Goal: Task Accomplishment & Management: Complete application form

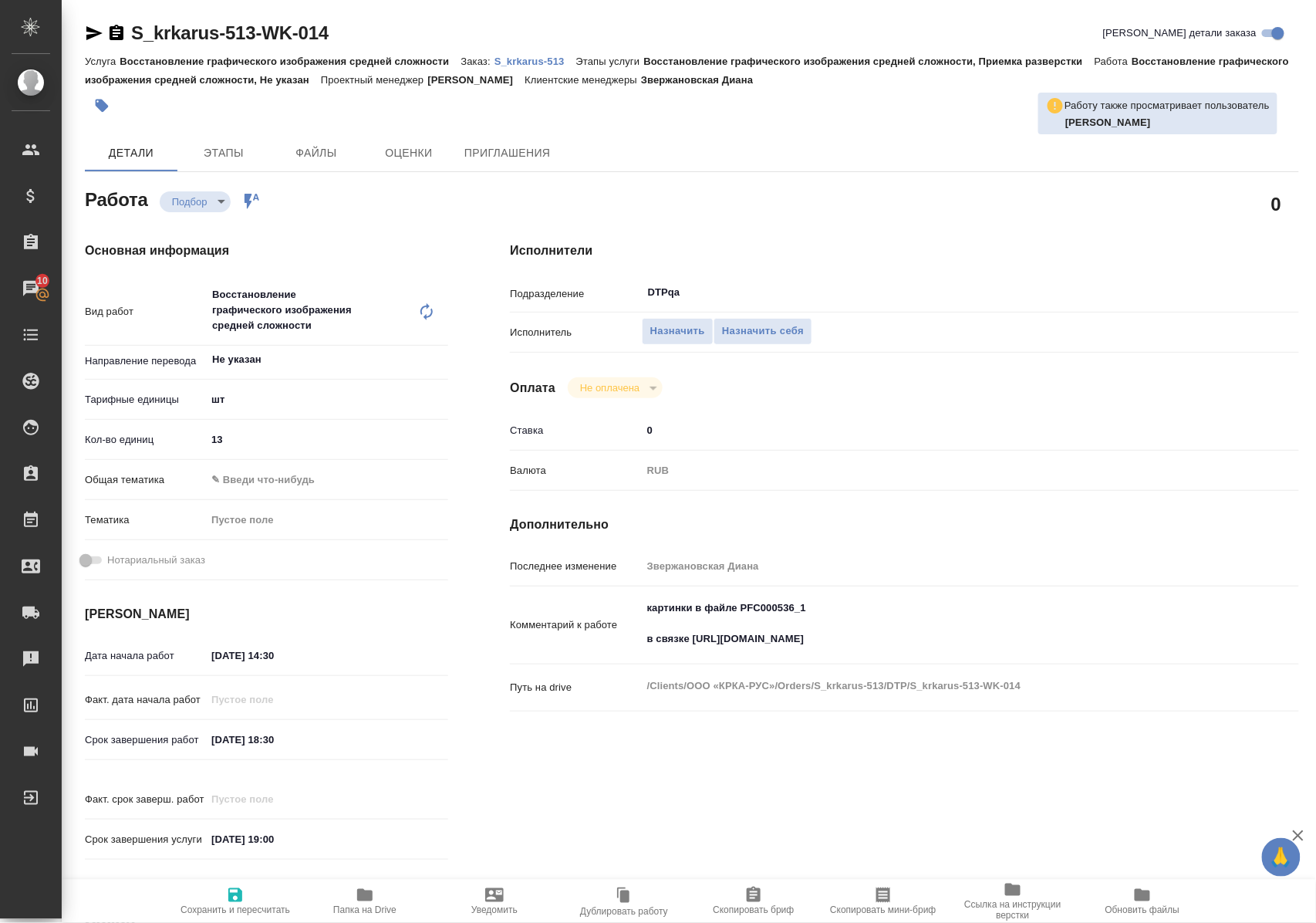
click at [373, 902] on icon "button" at bounding box center [365, 895] width 19 height 19
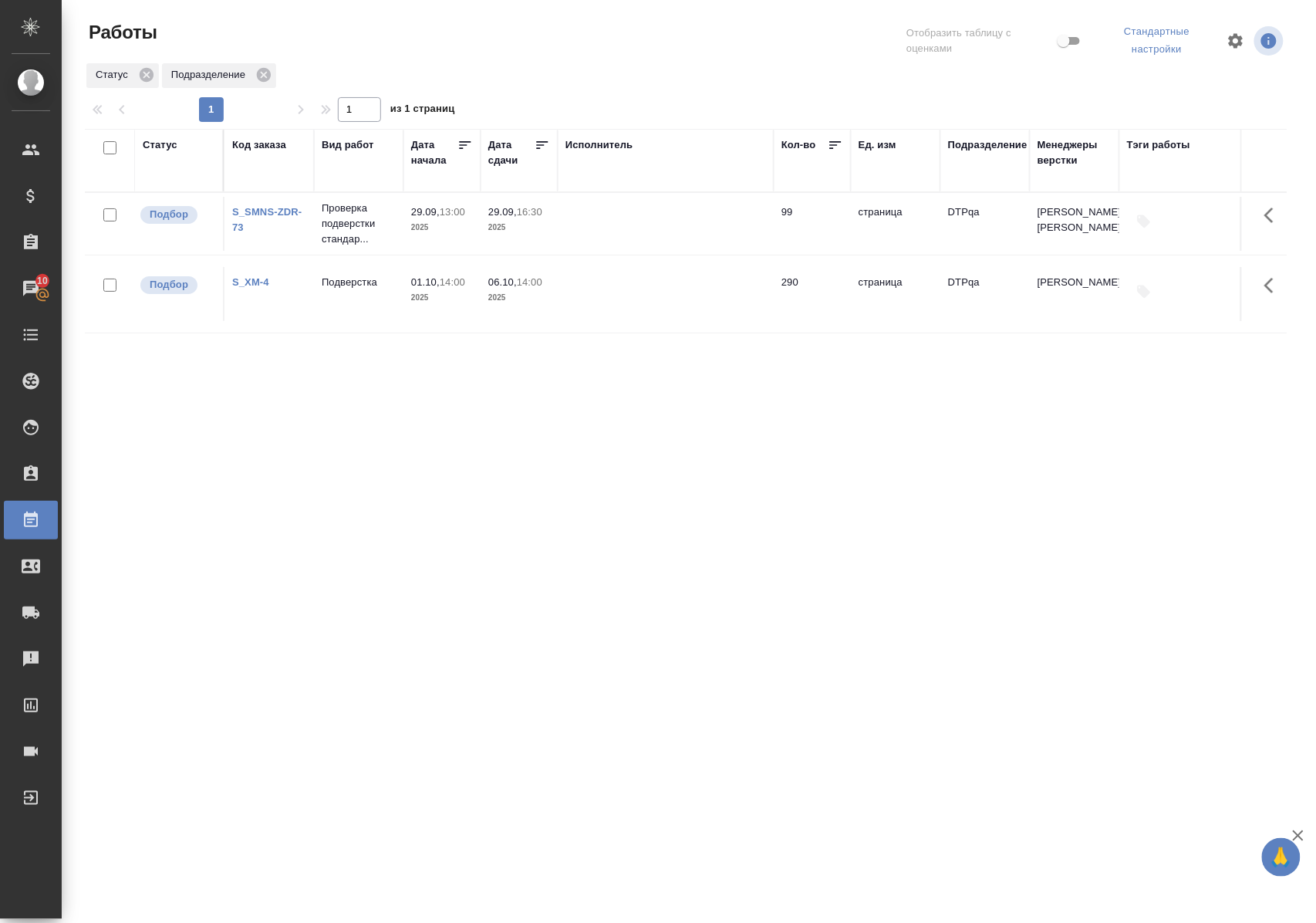
click at [174, 140] on div "Статус" at bounding box center [160, 144] width 35 height 15
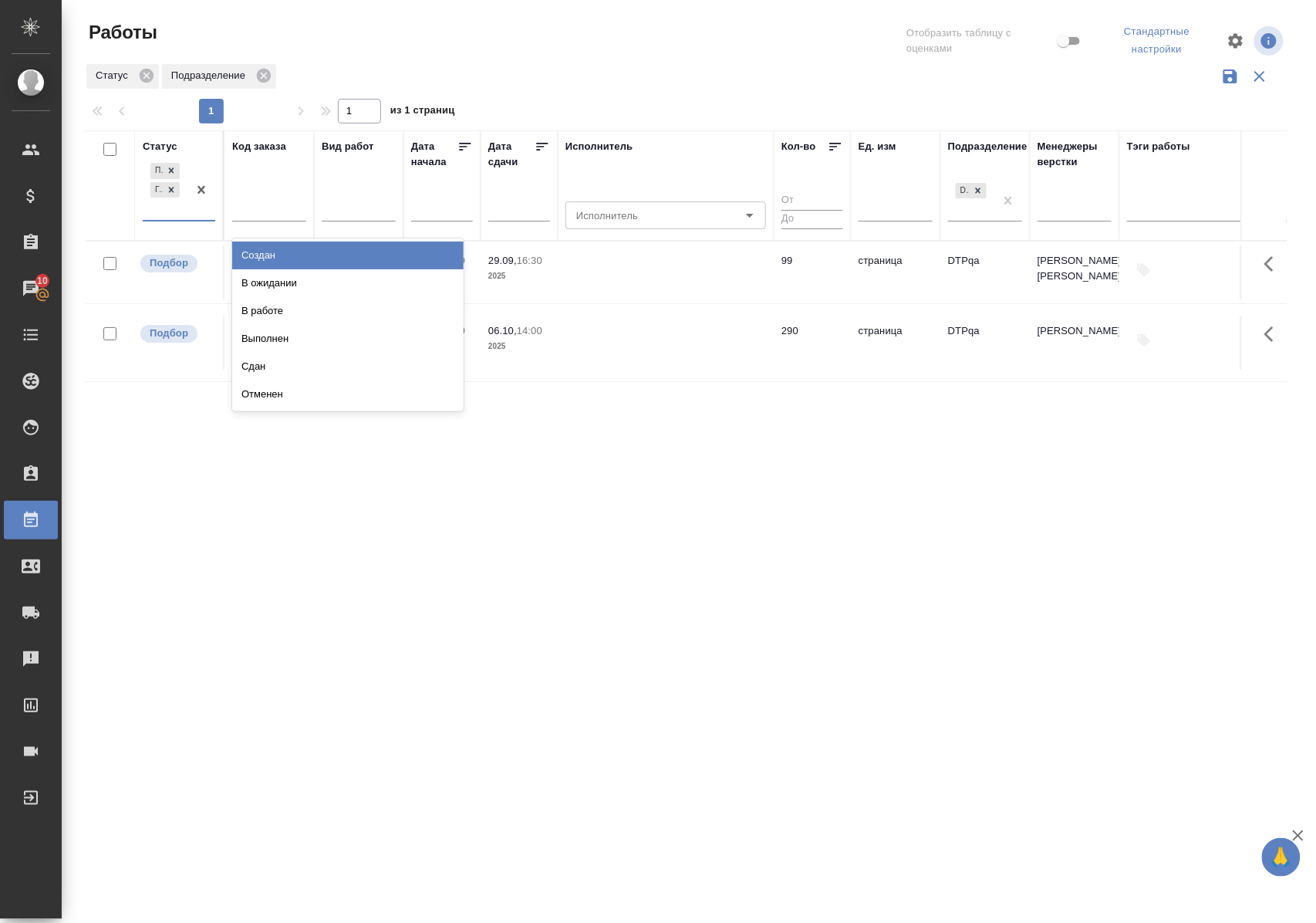
click at [182, 221] on div "Подбор Готов к работе" at bounding box center [178, 191] width 72 height 62
click at [247, 288] on div "В ожидании" at bounding box center [347, 283] width 231 height 28
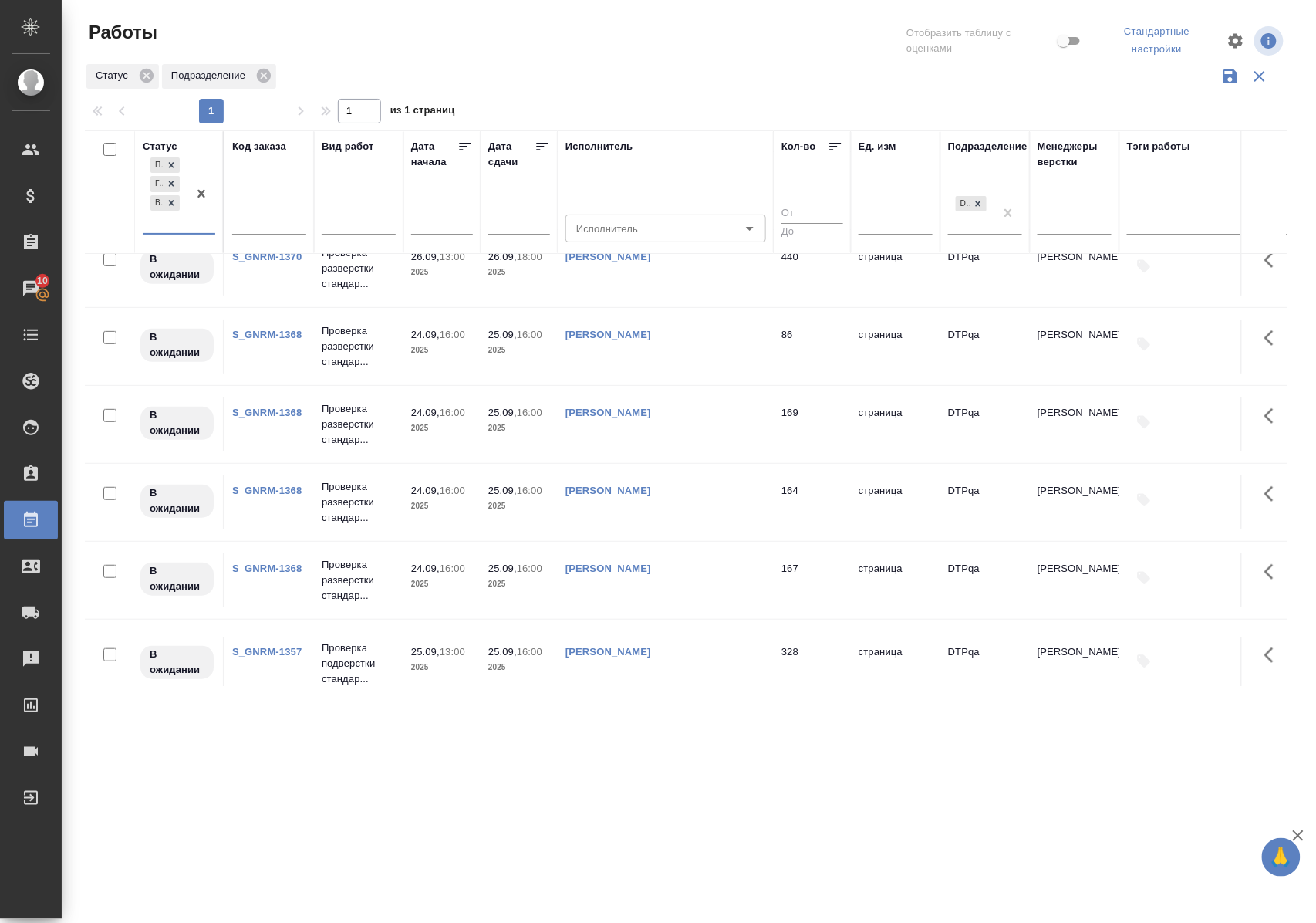
scroll to position [205, 0]
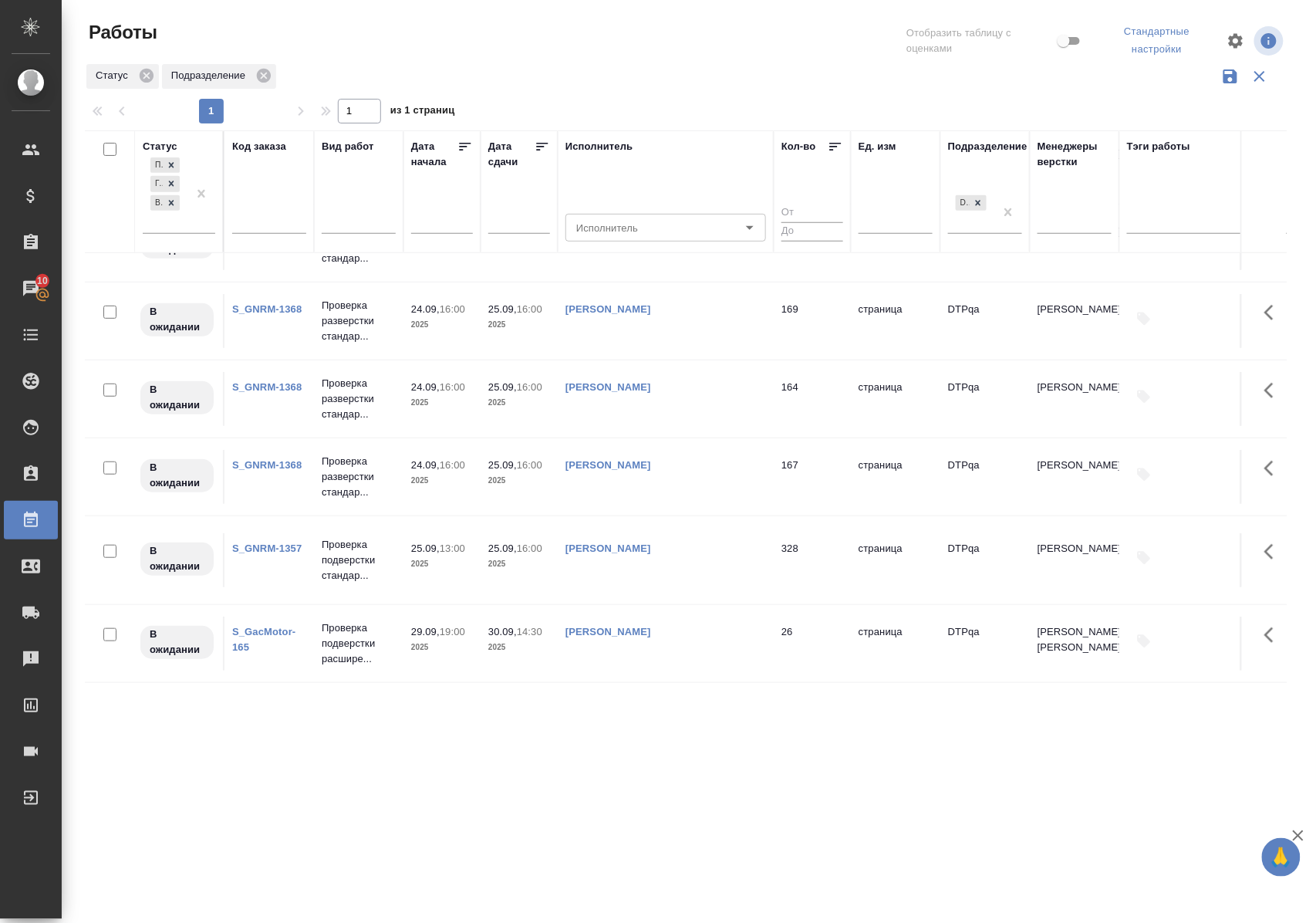
click at [279, 551] on link "S_GNRM-1357" at bounding box center [267, 548] width 70 height 11
click at [173, 204] on icon at bounding box center [171, 202] width 6 height 6
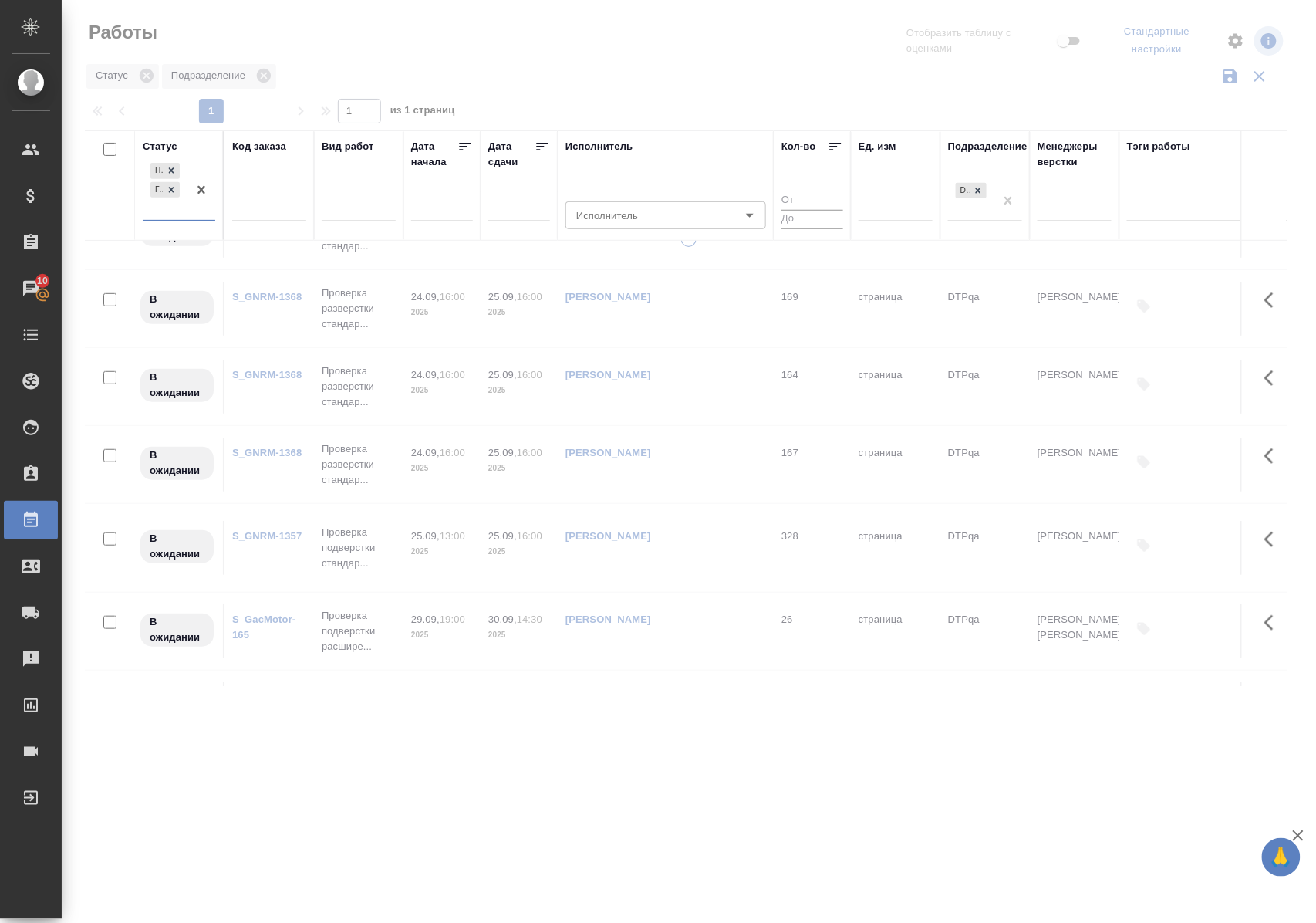
scroll to position [0, 0]
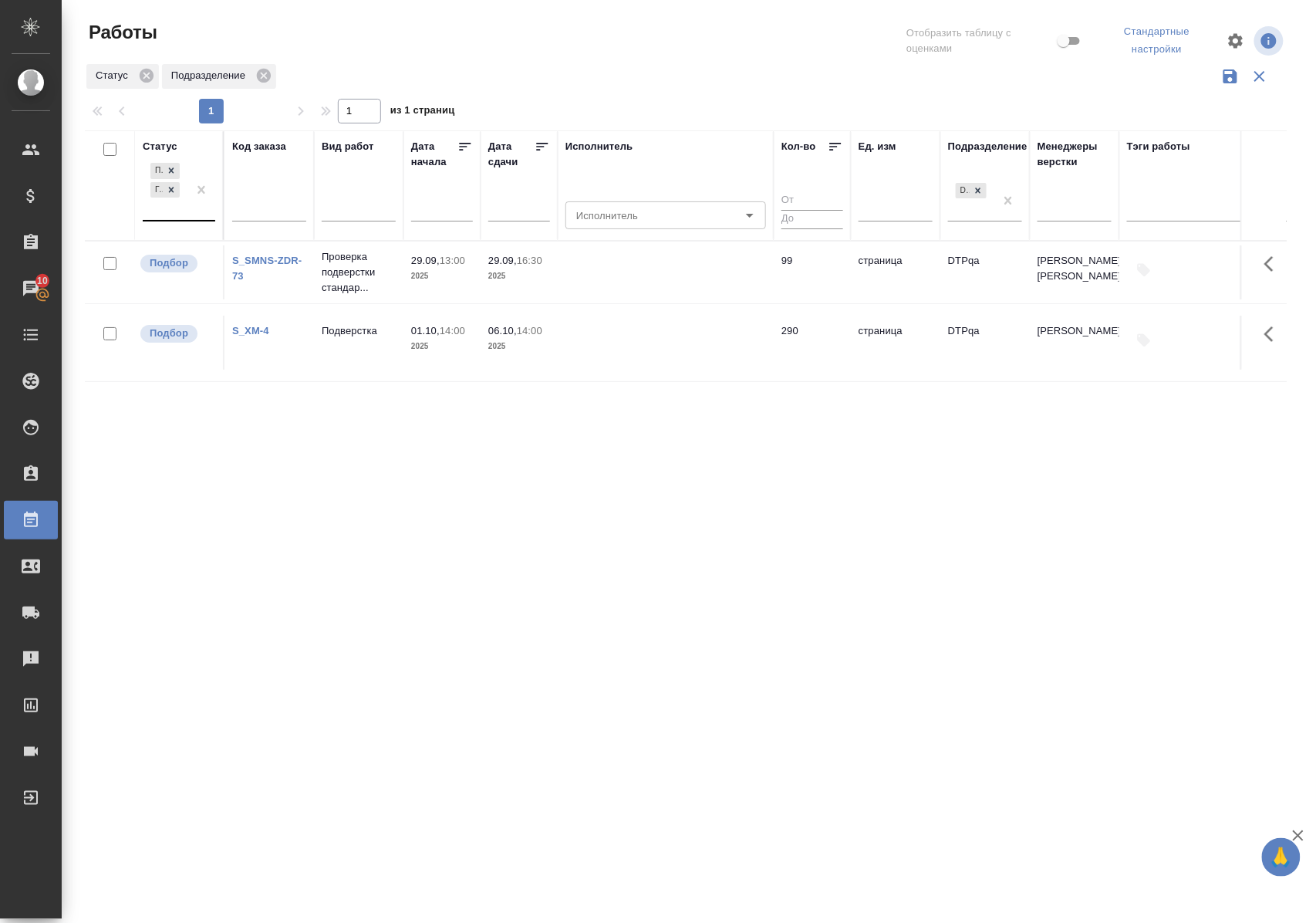
click at [152, 144] on div "Статус" at bounding box center [160, 146] width 35 height 15
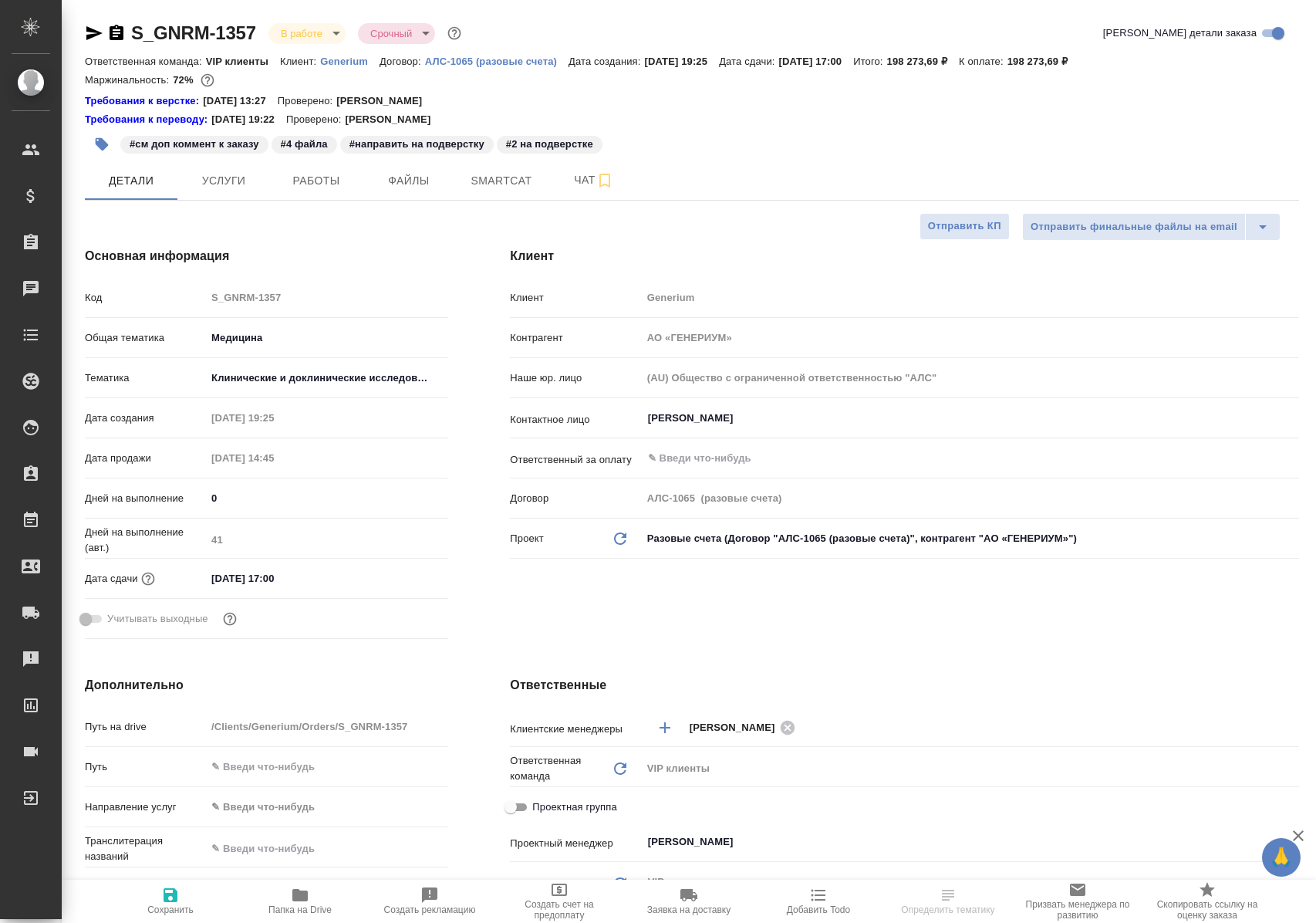
select select "RU"
click at [315, 186] on span "Работы" at bounding box center [315, 181] width 74 height 19
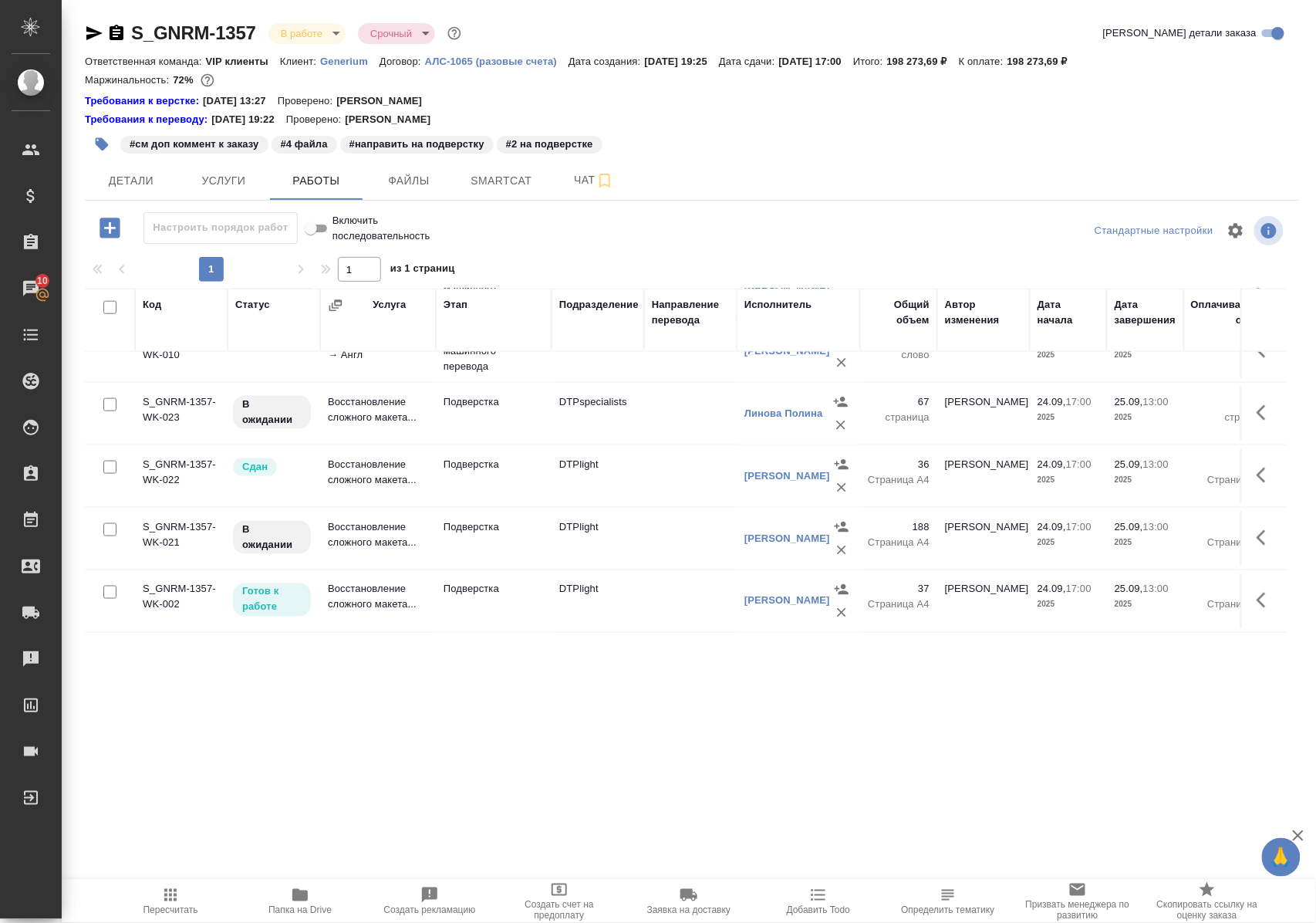
scroll to position [800, 0]
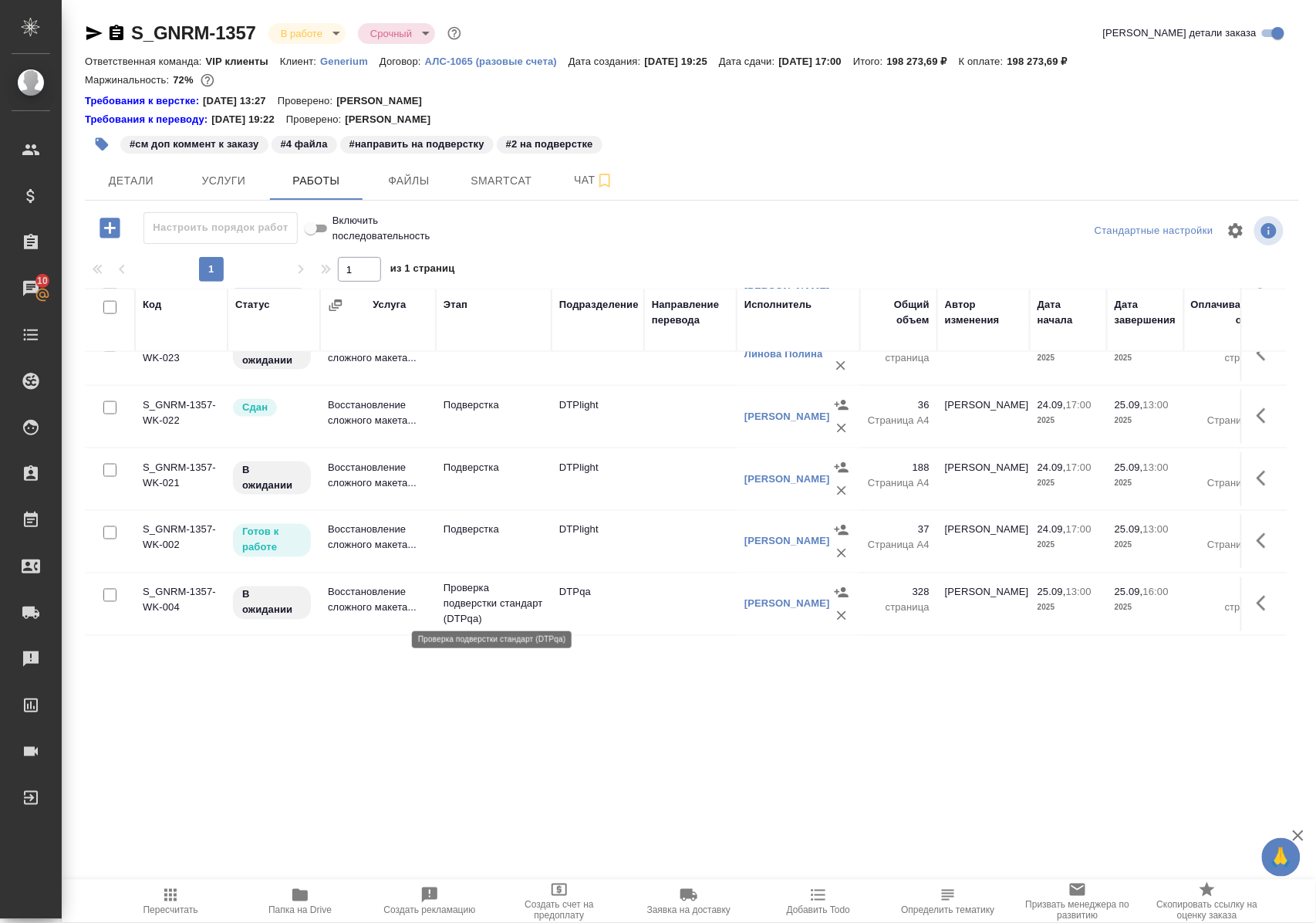
click at [452, 597] on p "Проверка подверстки стандарт (DTPqa)" at bounding box center [494, 603] width 101 height 46
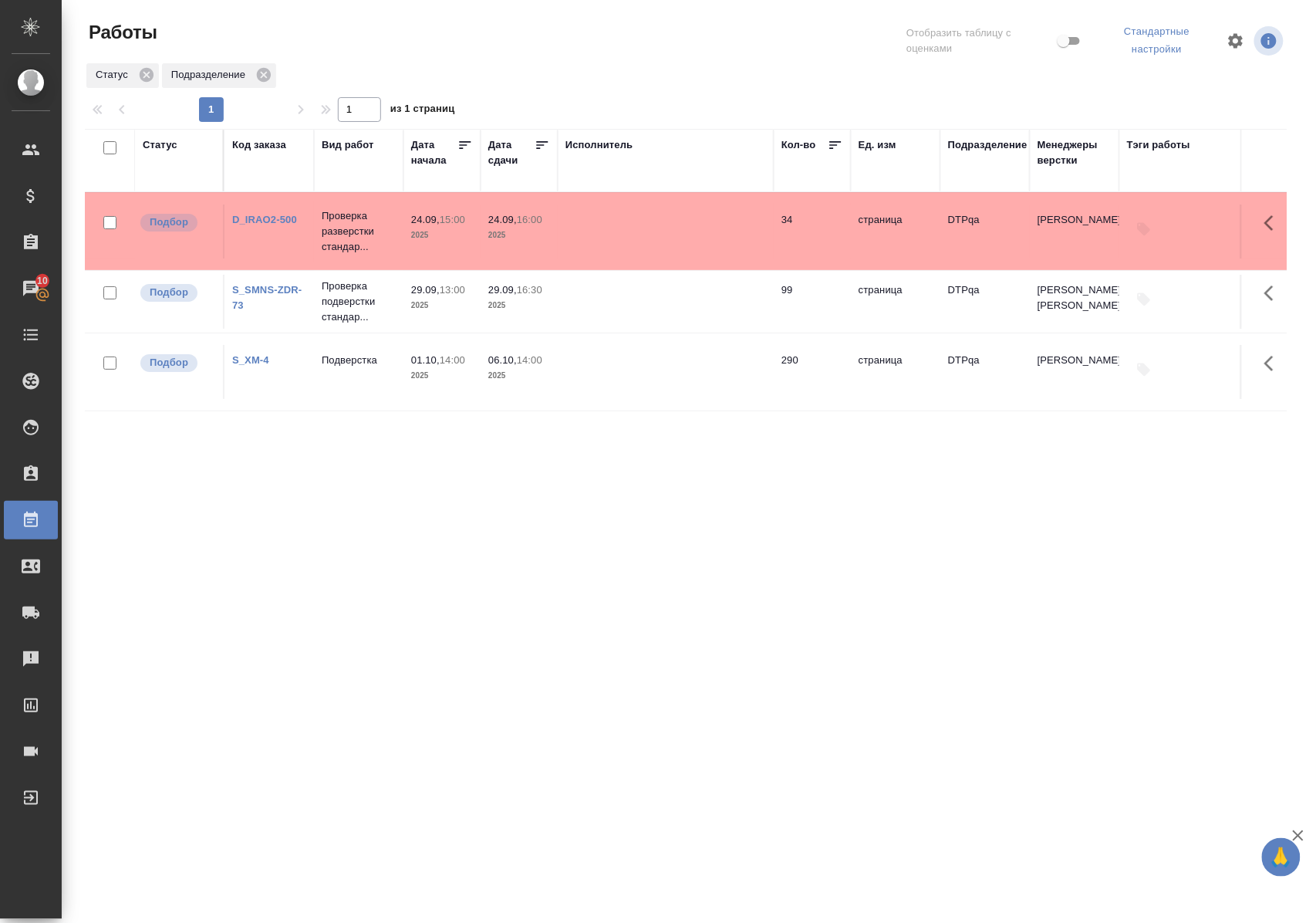
click at [289, 217] on link "D_IRAO2-500" at bounding box center [264, 220] width 65 height 11
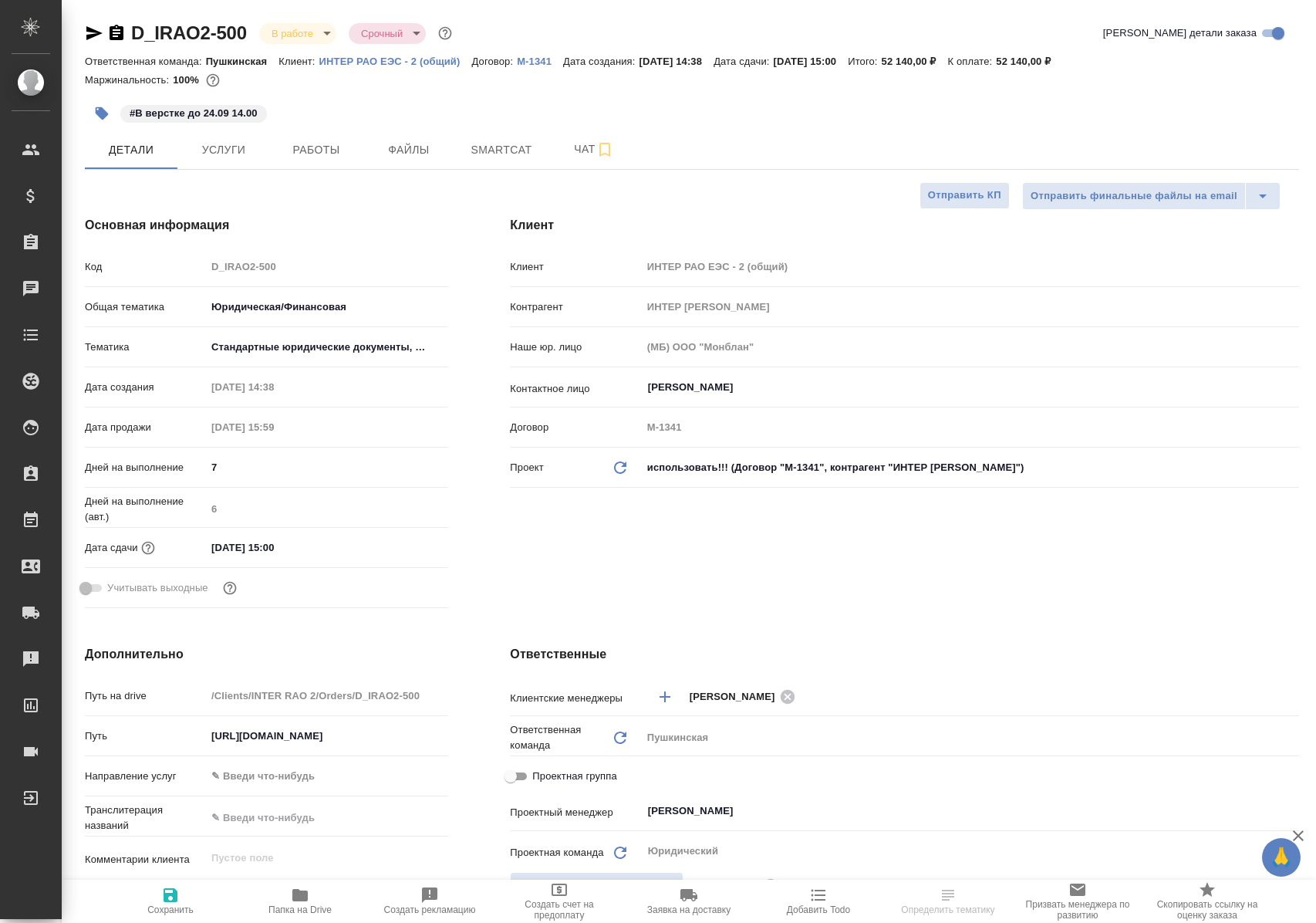
select select "RU"
click at [328, 140] on span "Работы" at bounding box center [315, 150] width 74 height 19
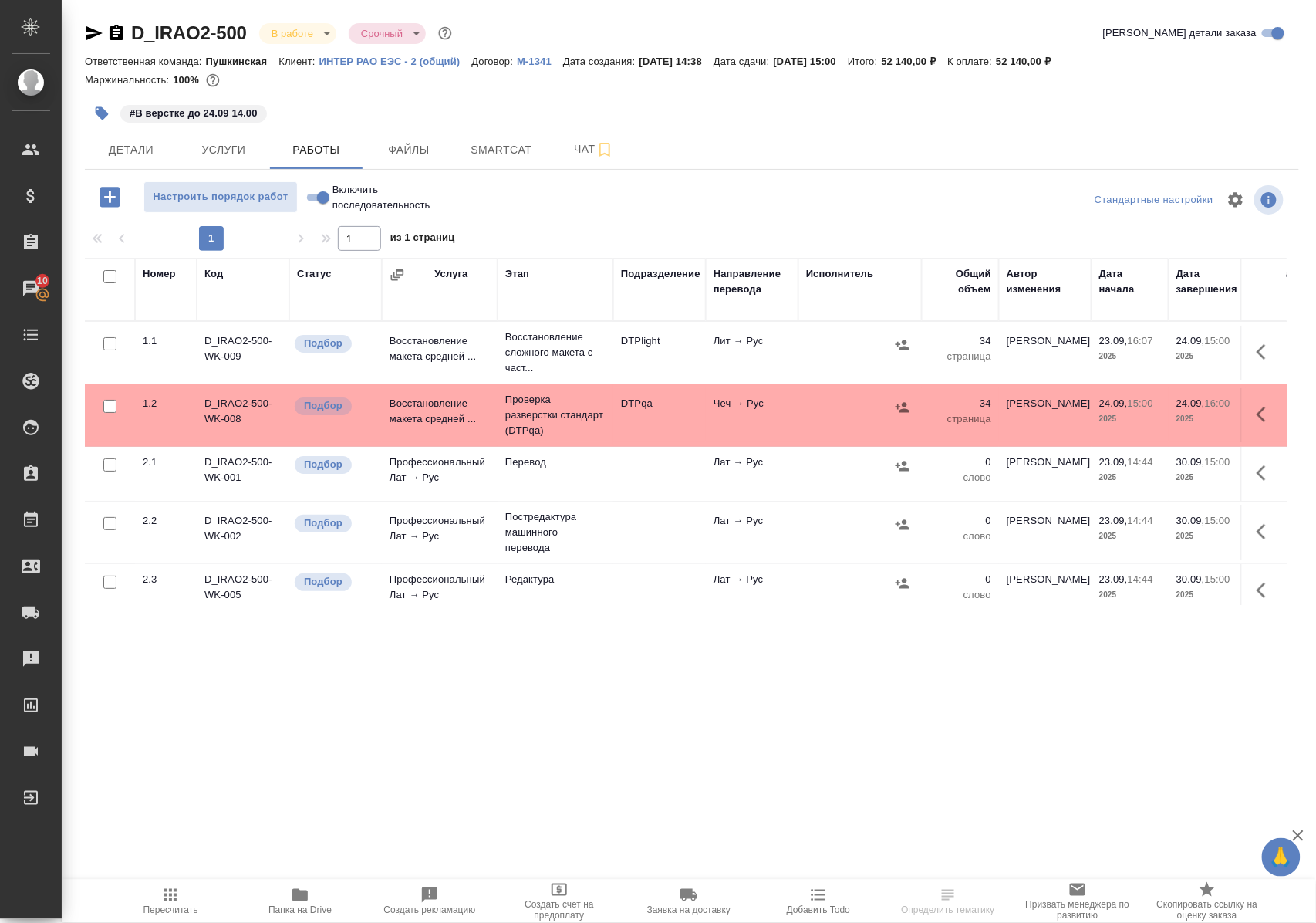
click at [310, 899] on span "Папка на Drive" at bounding box center [300, 900] width 111 height 29
click at [538, 420] on p "Проверка разверстки стандарт (DTPqa)" at bounding box center [555, 414] width 101 height 46
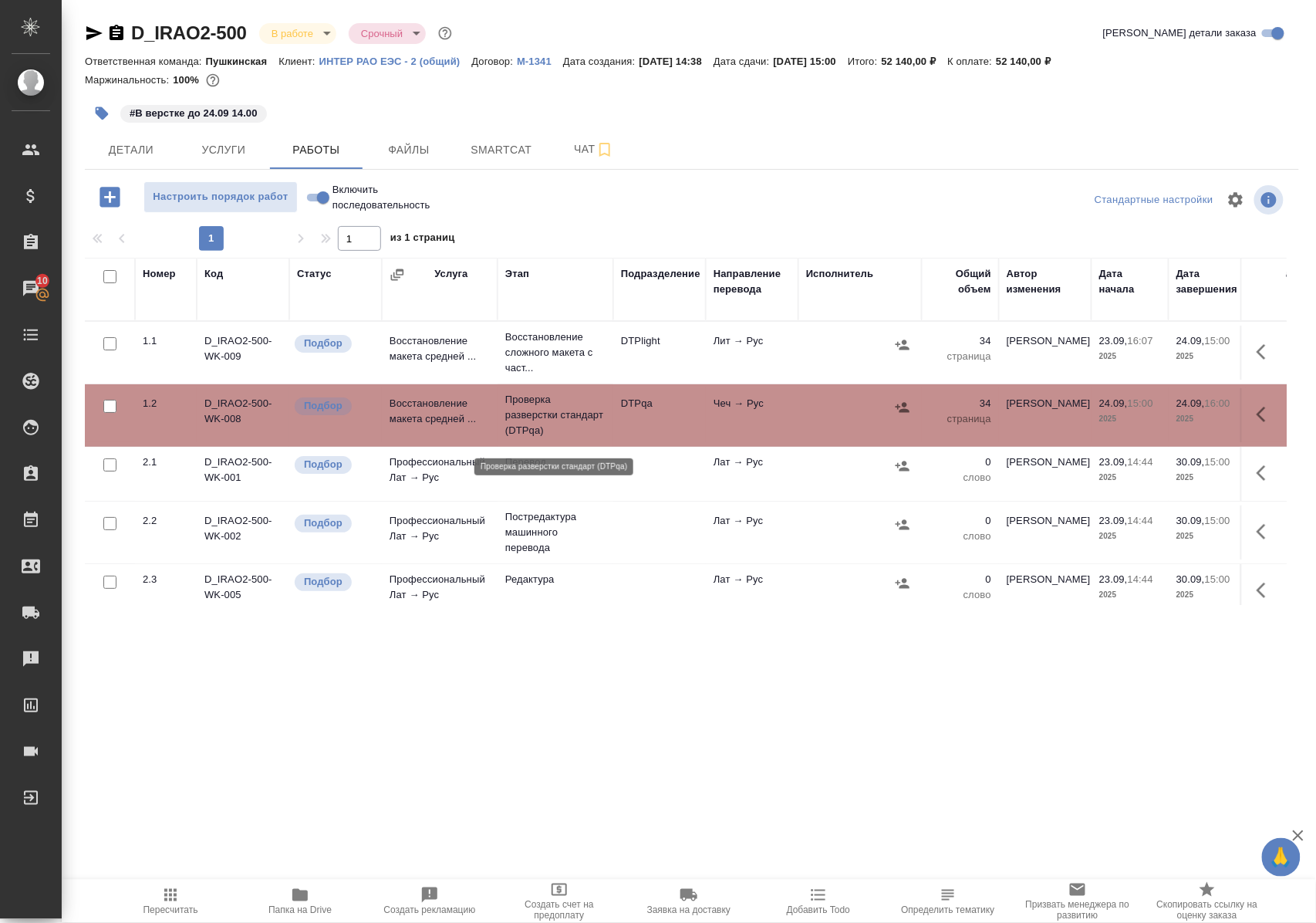
click at [538, 420] on p "Проверка разверстки стандарт (DTPqa)" at bounding box center [555, 414] width 101 height 46
click at [528, 352] on p "Восстановление сложного макета с част..." at bounding box center [555, 352] width 101 height 46
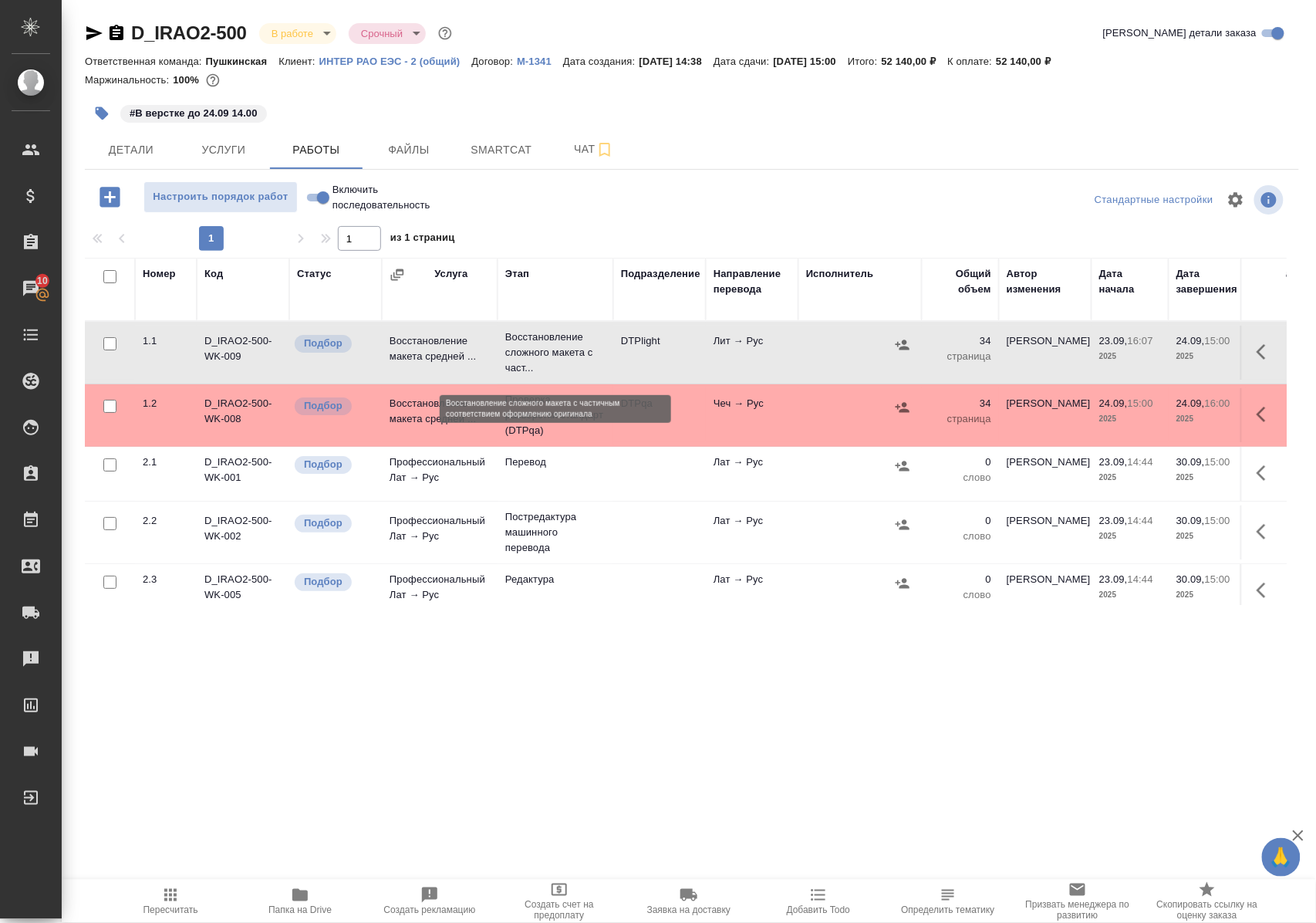
click at [528, 352] on p "Восстановление сложного макета с част..." at bounding box center [555, 352] width 101 height 46
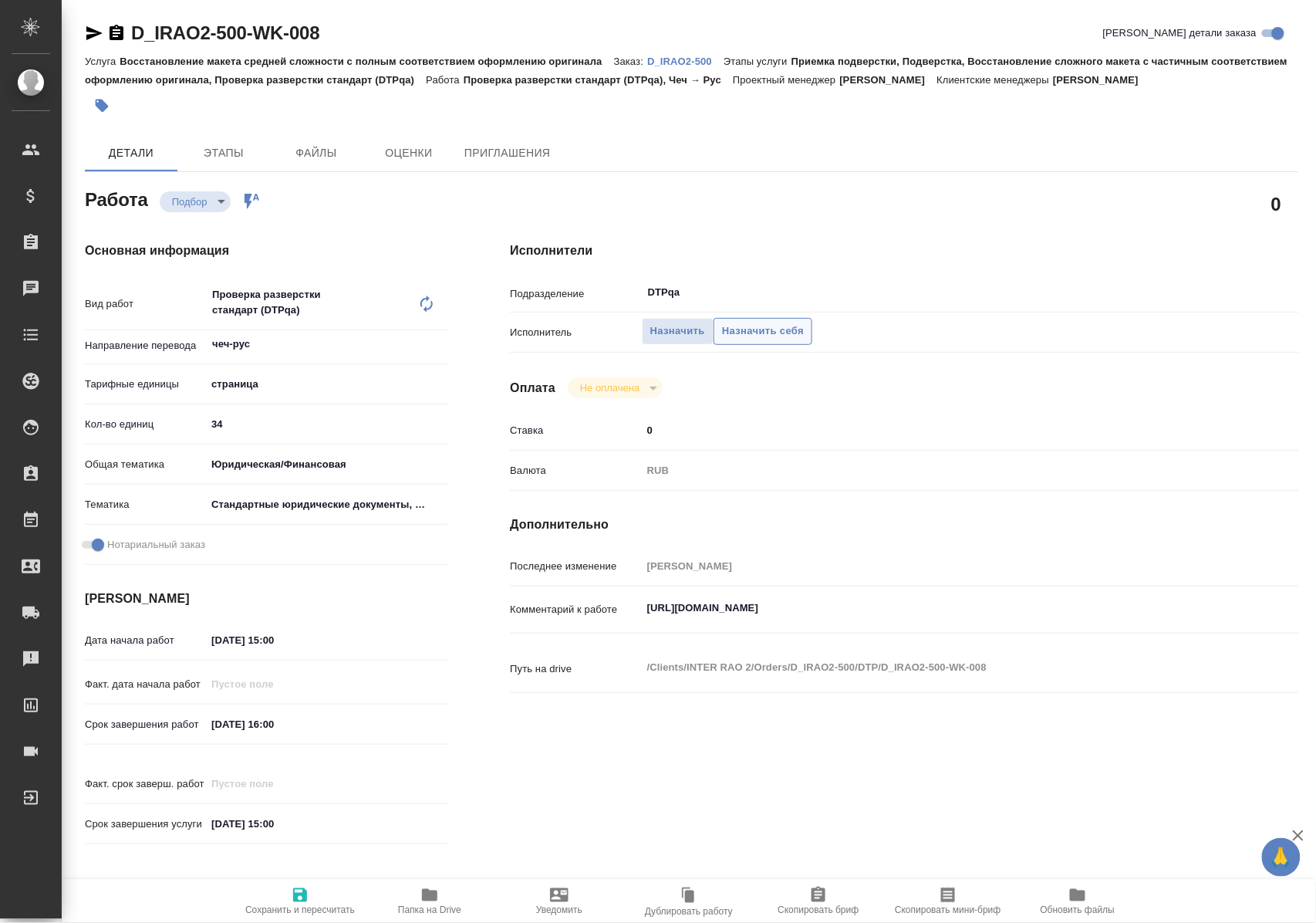
click at [751, 342] on button "Назначить себя" at bounding box center [763, 331] width 99 height 27
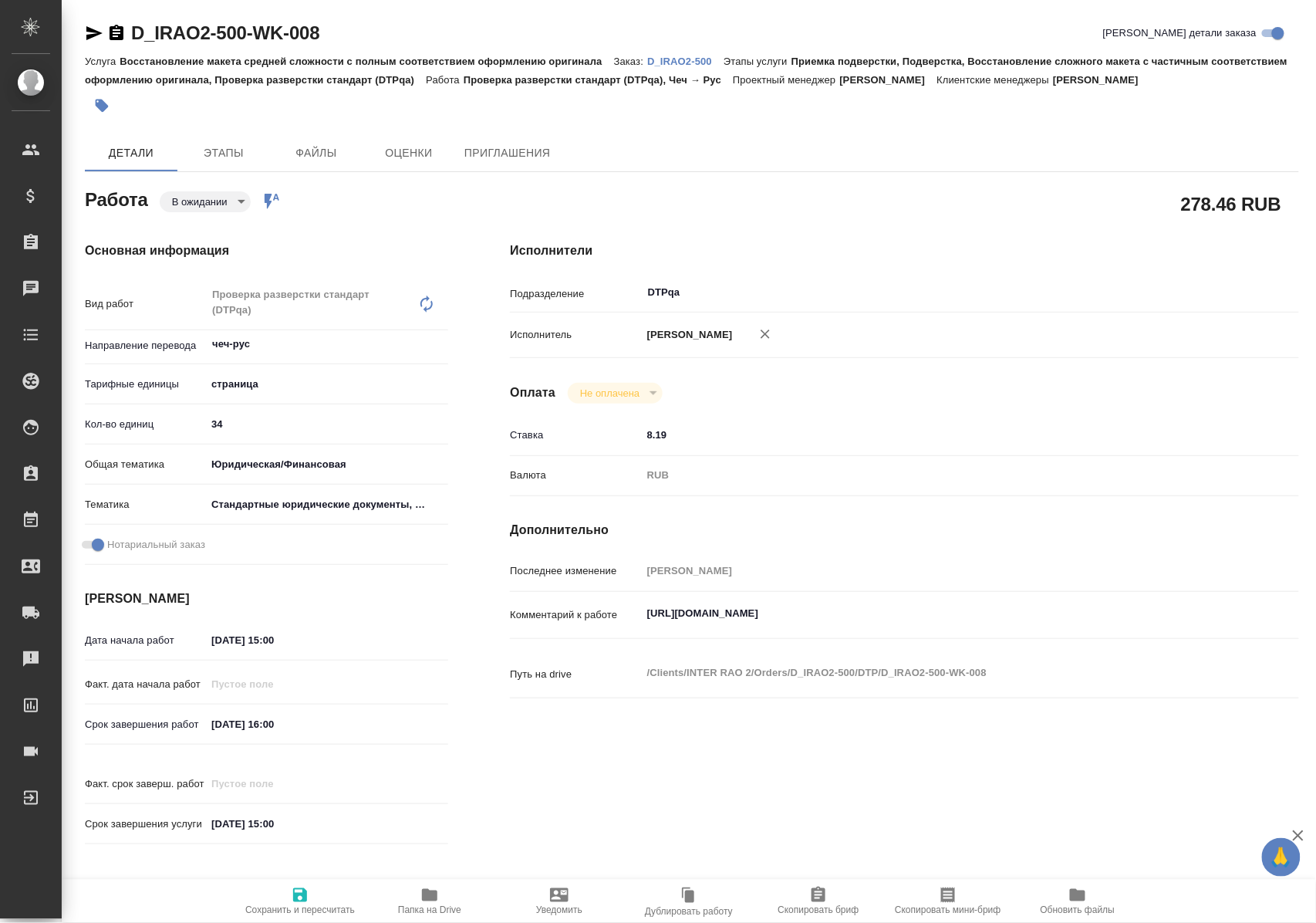
type textarea "x"
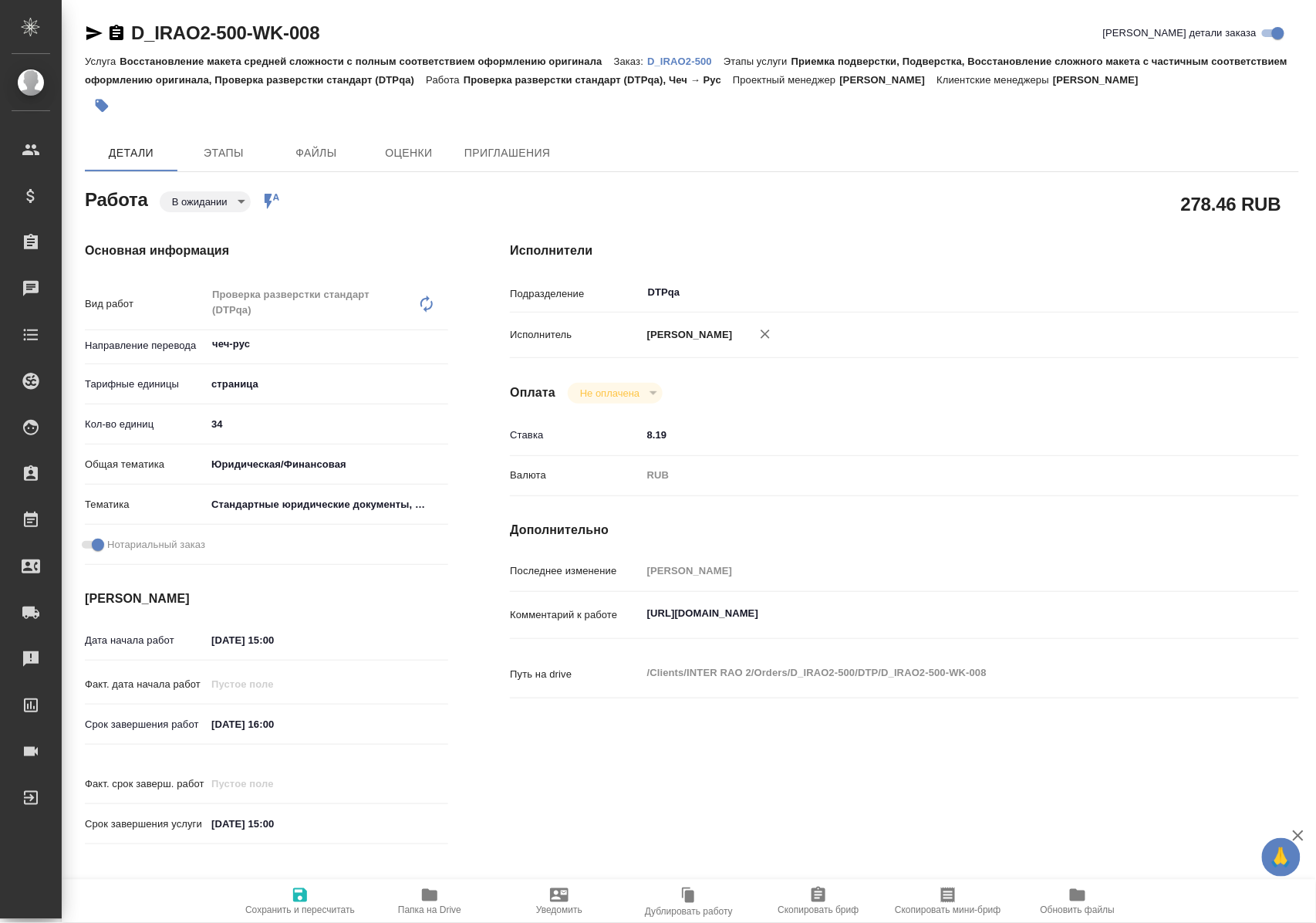
type textarea "x"
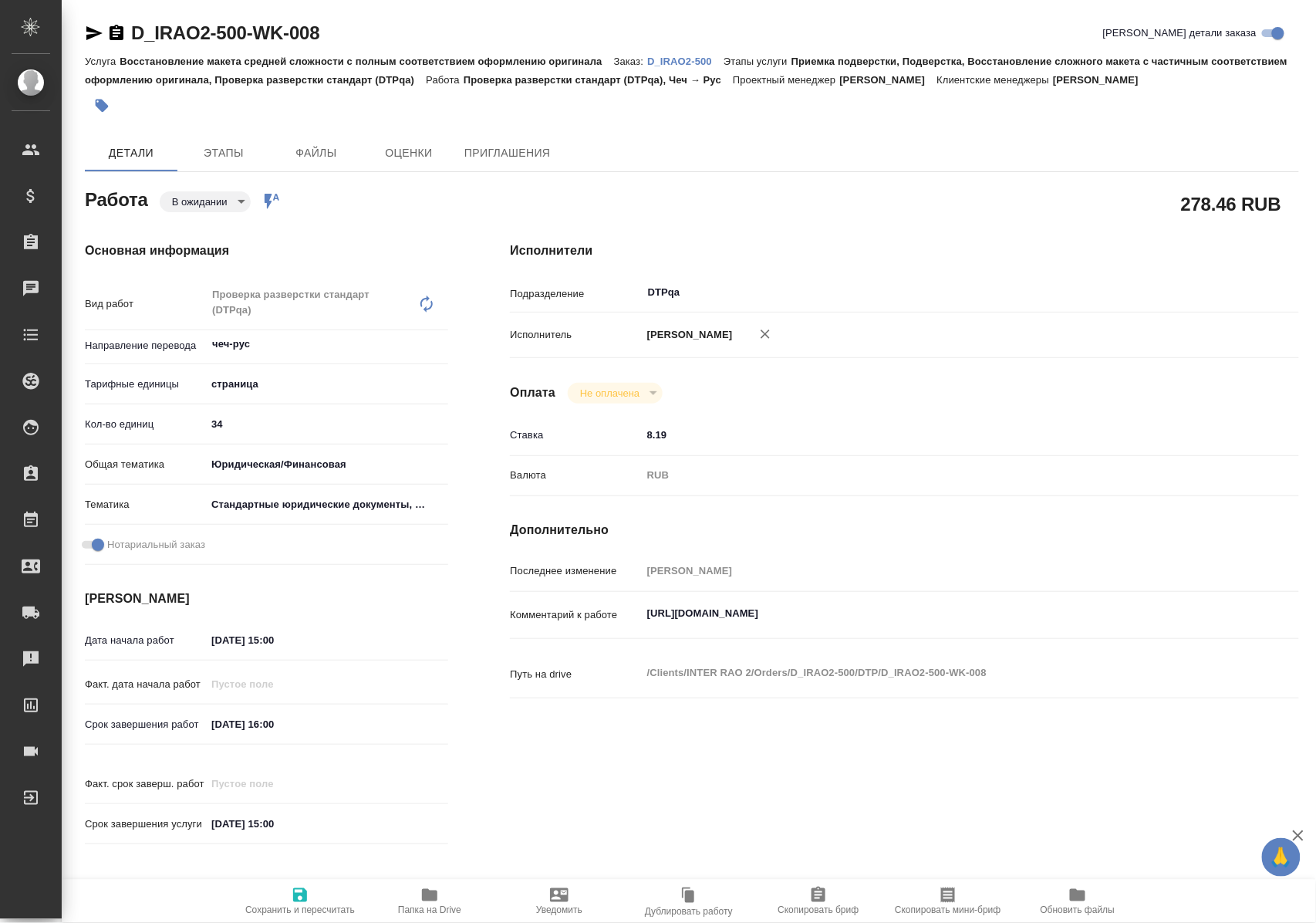
type textarea "x"
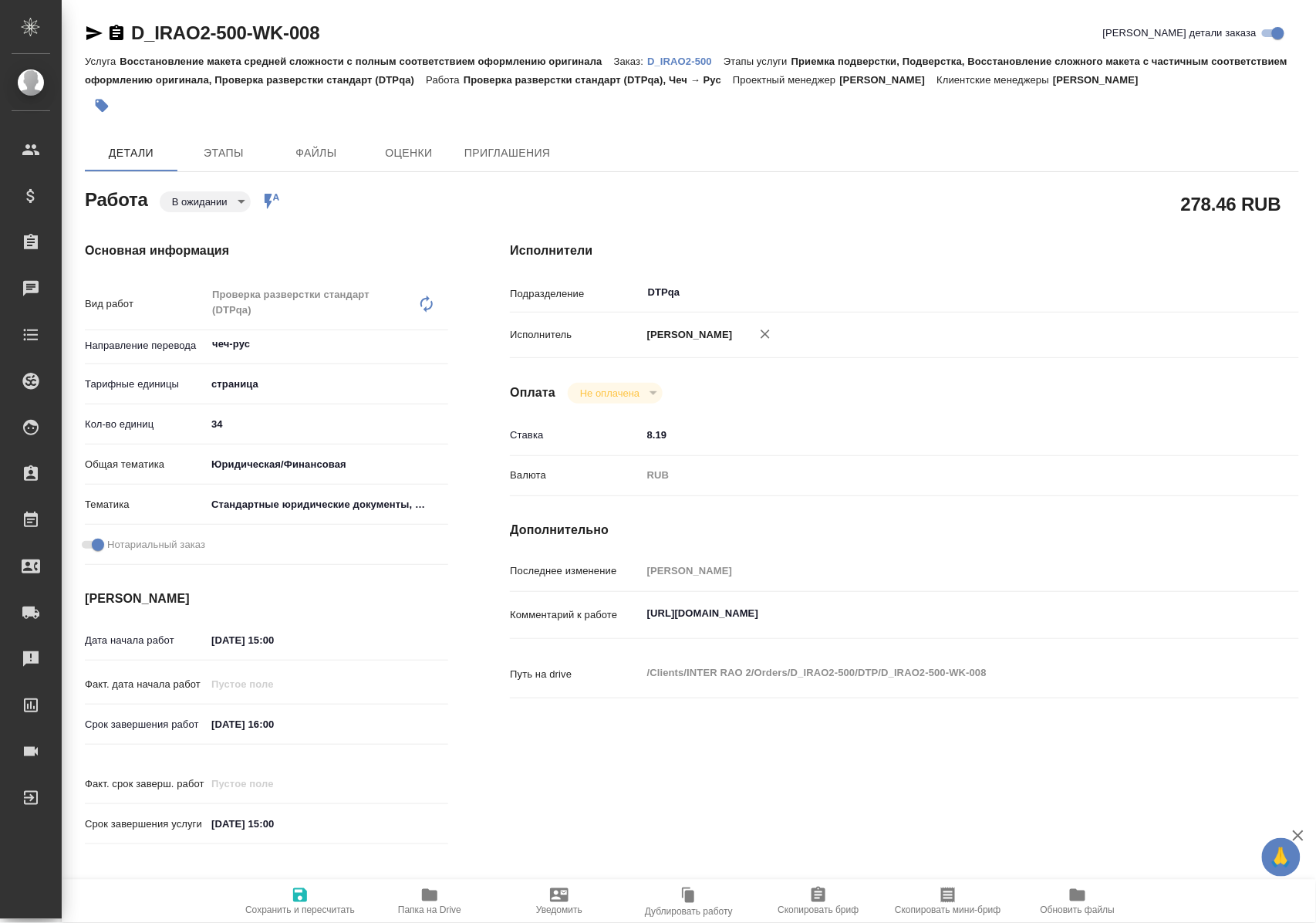
click at [296, 888] on icon "button" at bounding box center [300, 895] width 14 height 14
type textarea "x"
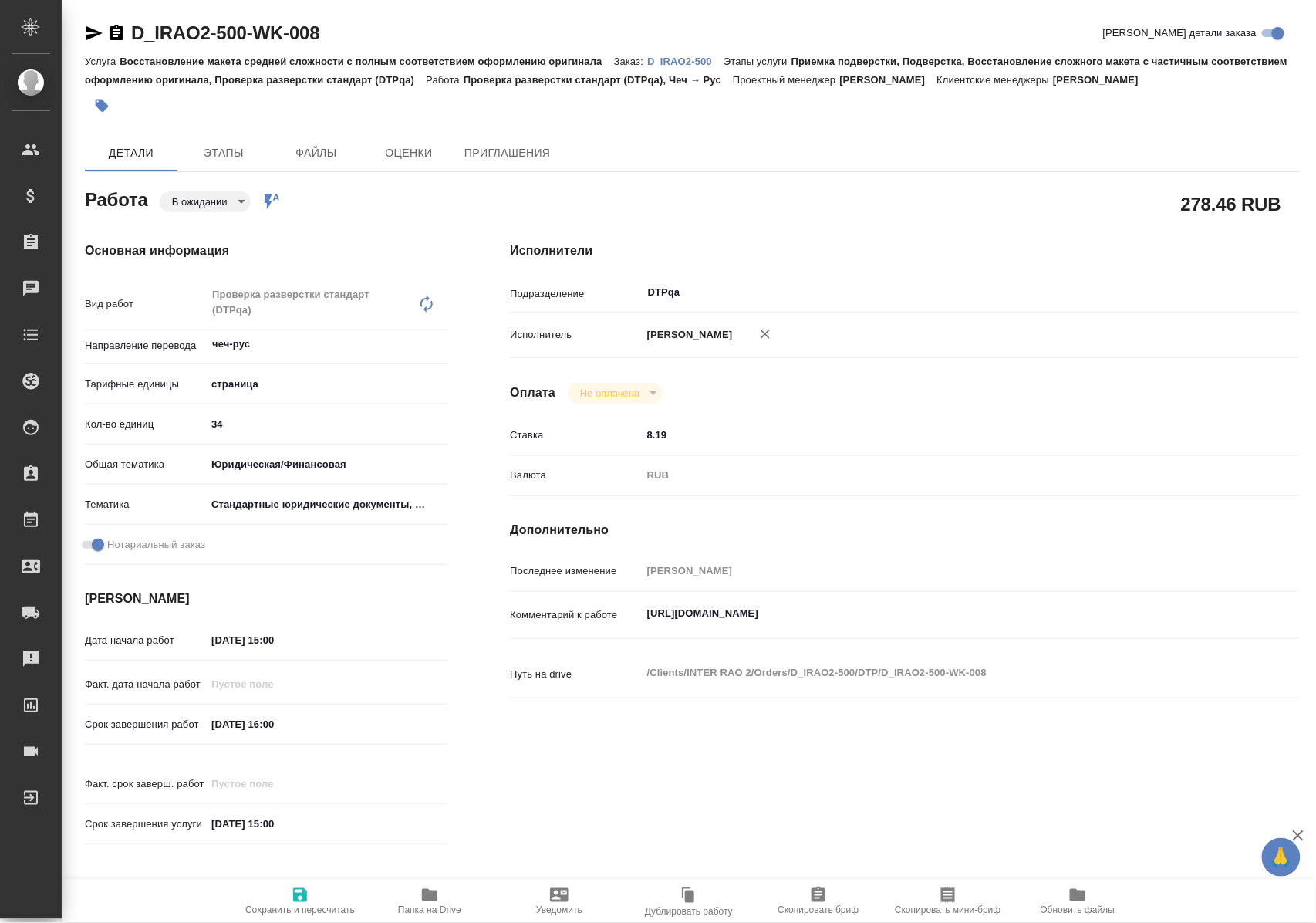
type textarea "x"
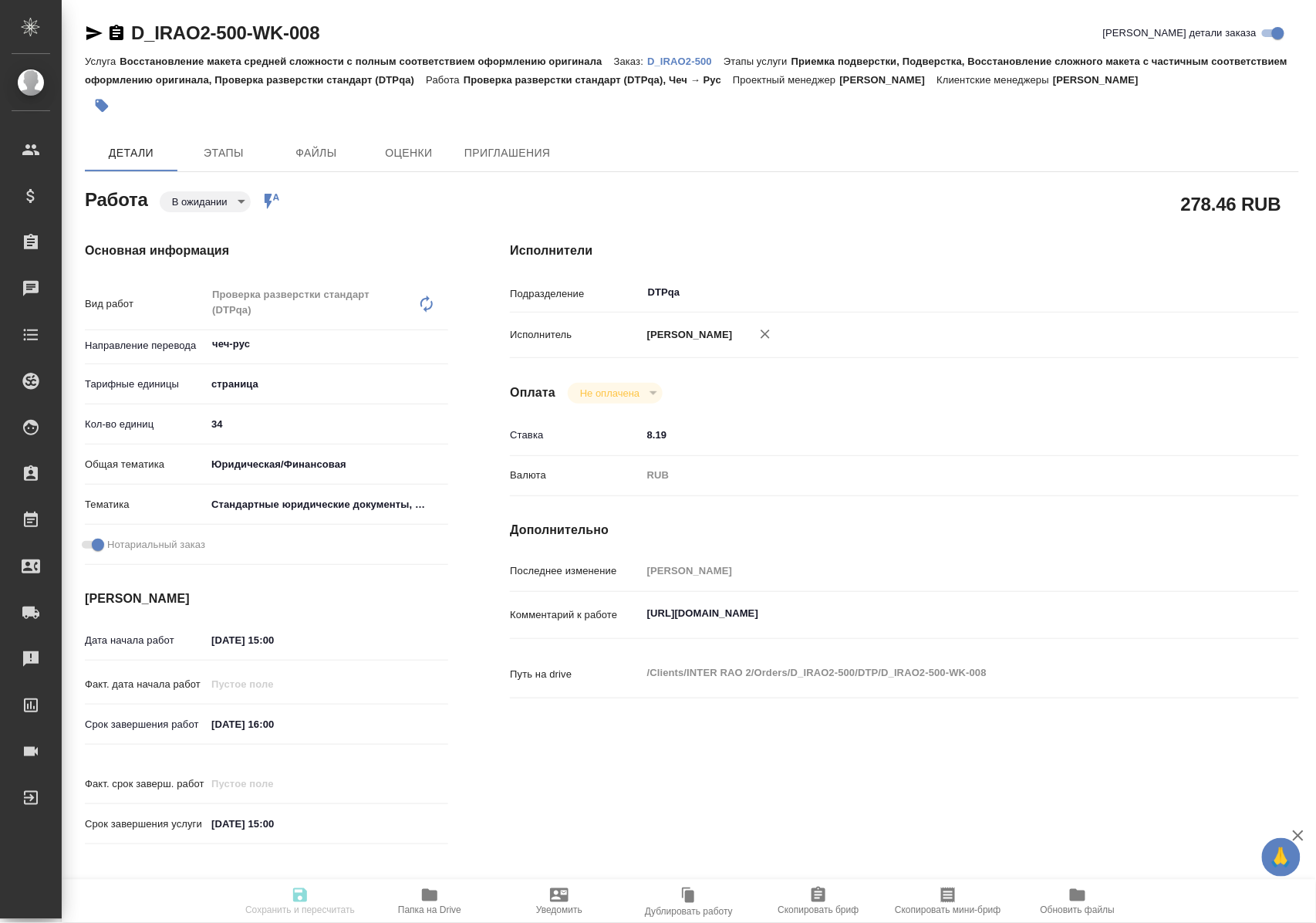
type textarea "x"
type input "pending"
type textarea "Проверка разверстки стандарт (DTPqa)"
type textarea "x"
type input "чеч-рус"
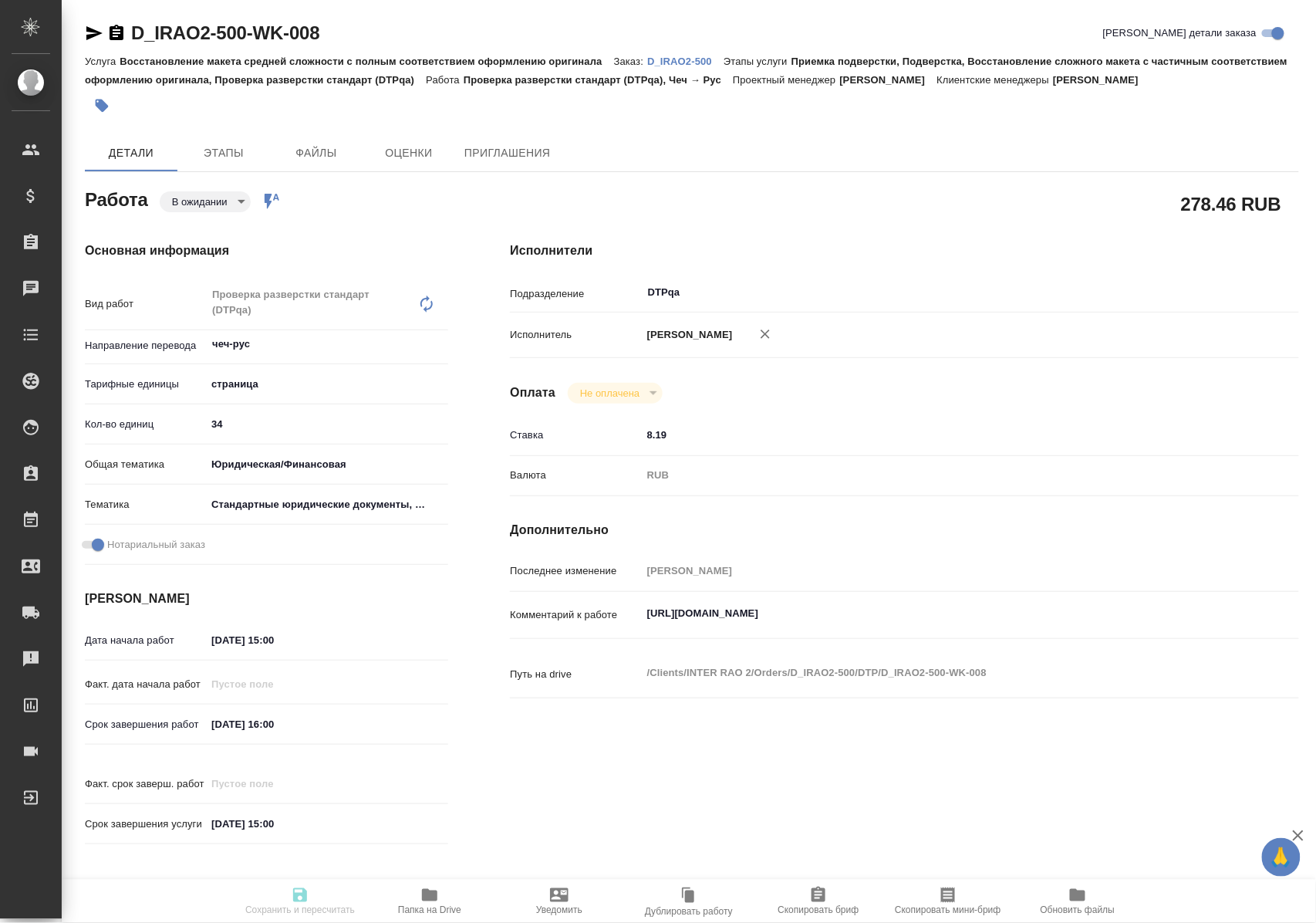
type input "5a8b1489cc6b4906c91bfdb2"
type input "34"
type input "yr-fn"
type input "5f647205b73bc97568ca66bf"
checkbox input "true"
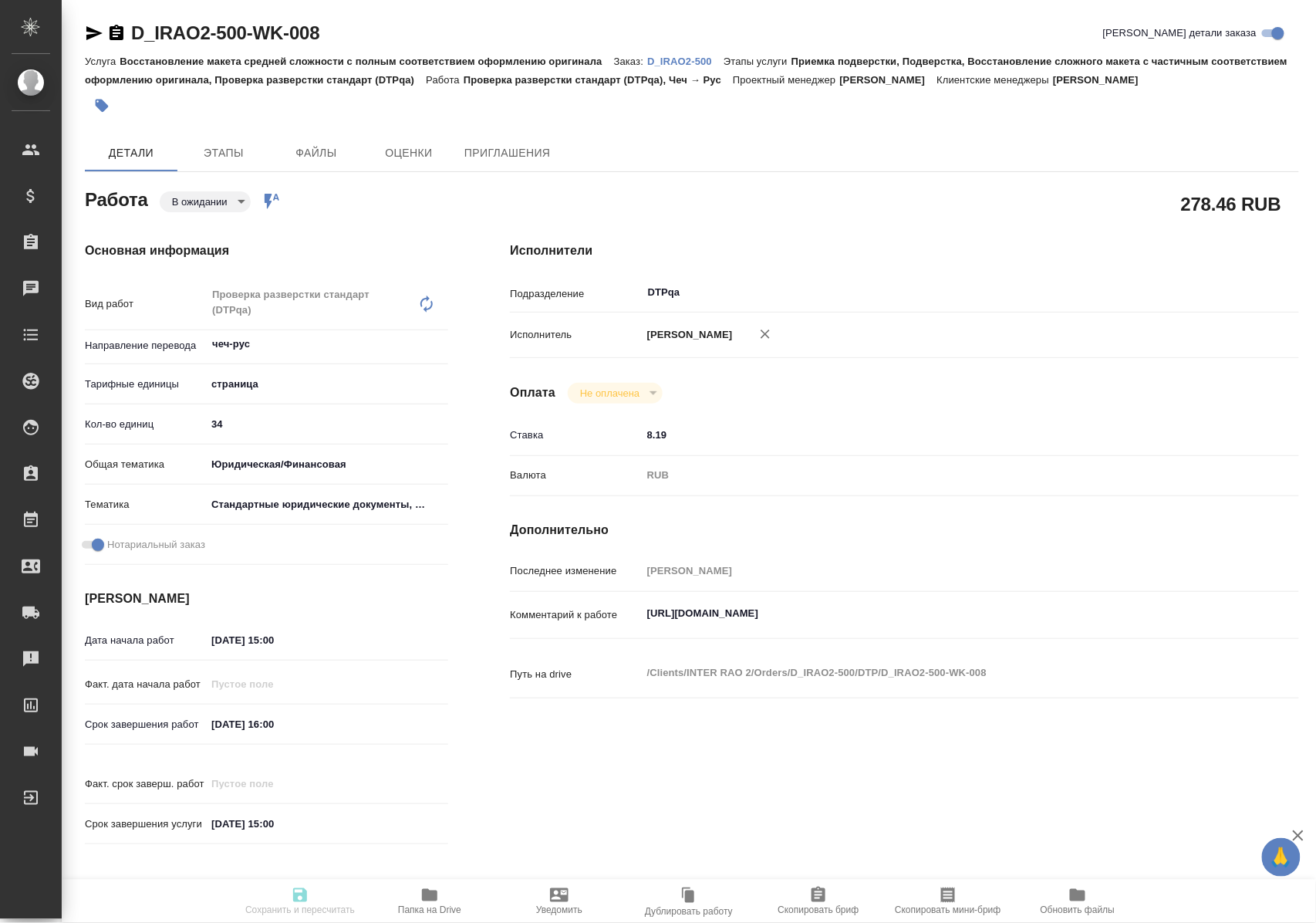
type input "[DATE] 15:00"
type input "[DATE] 16:00"
type input "[DATE] 15:00"
type input "DTPqa"
type input "notPayed"
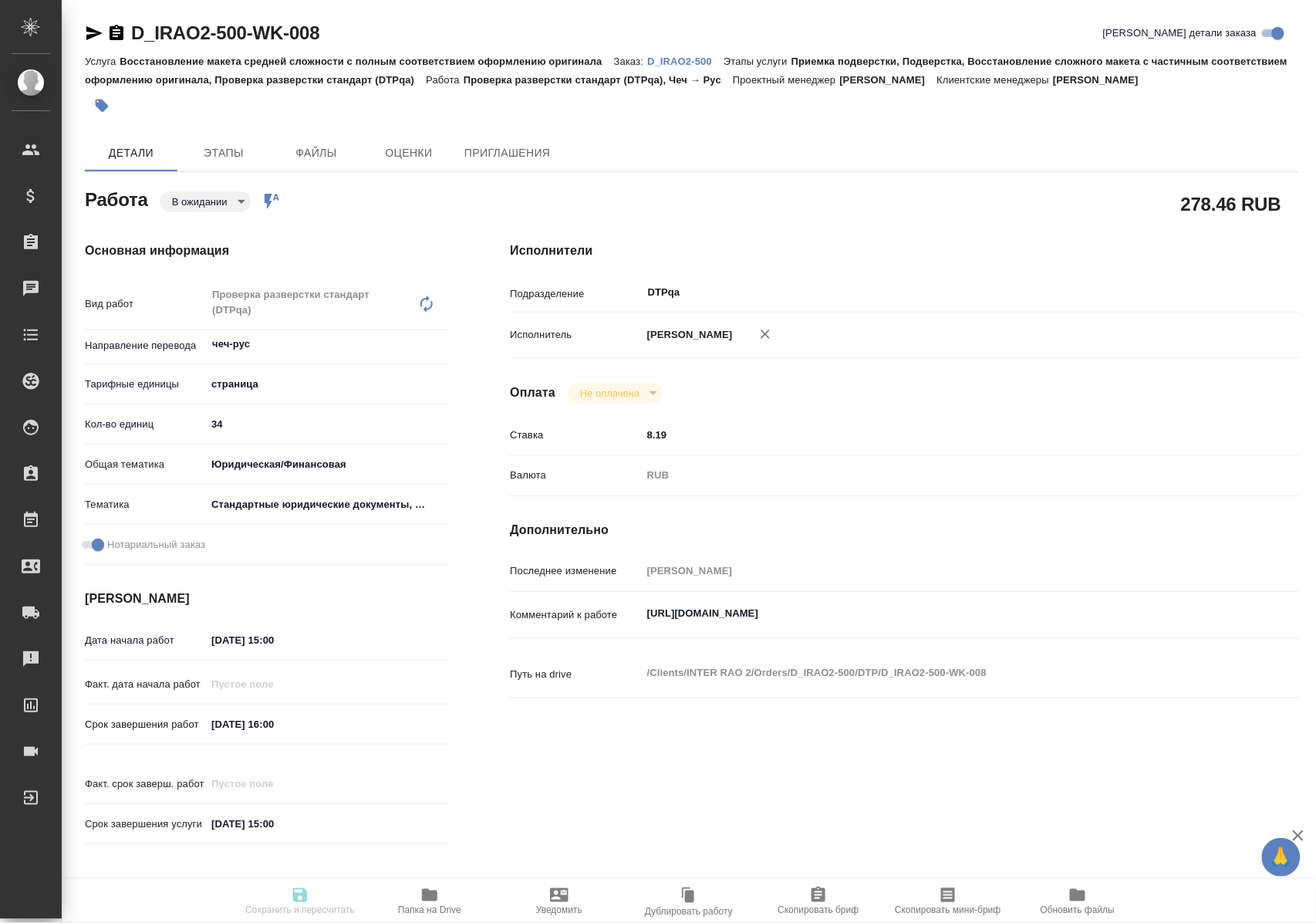
type input "8.19"
type input "RUB"
type input "[PERSON_NAME]"
type textarea "[URL][DOMAIN_NAME]"
type textarea "x"
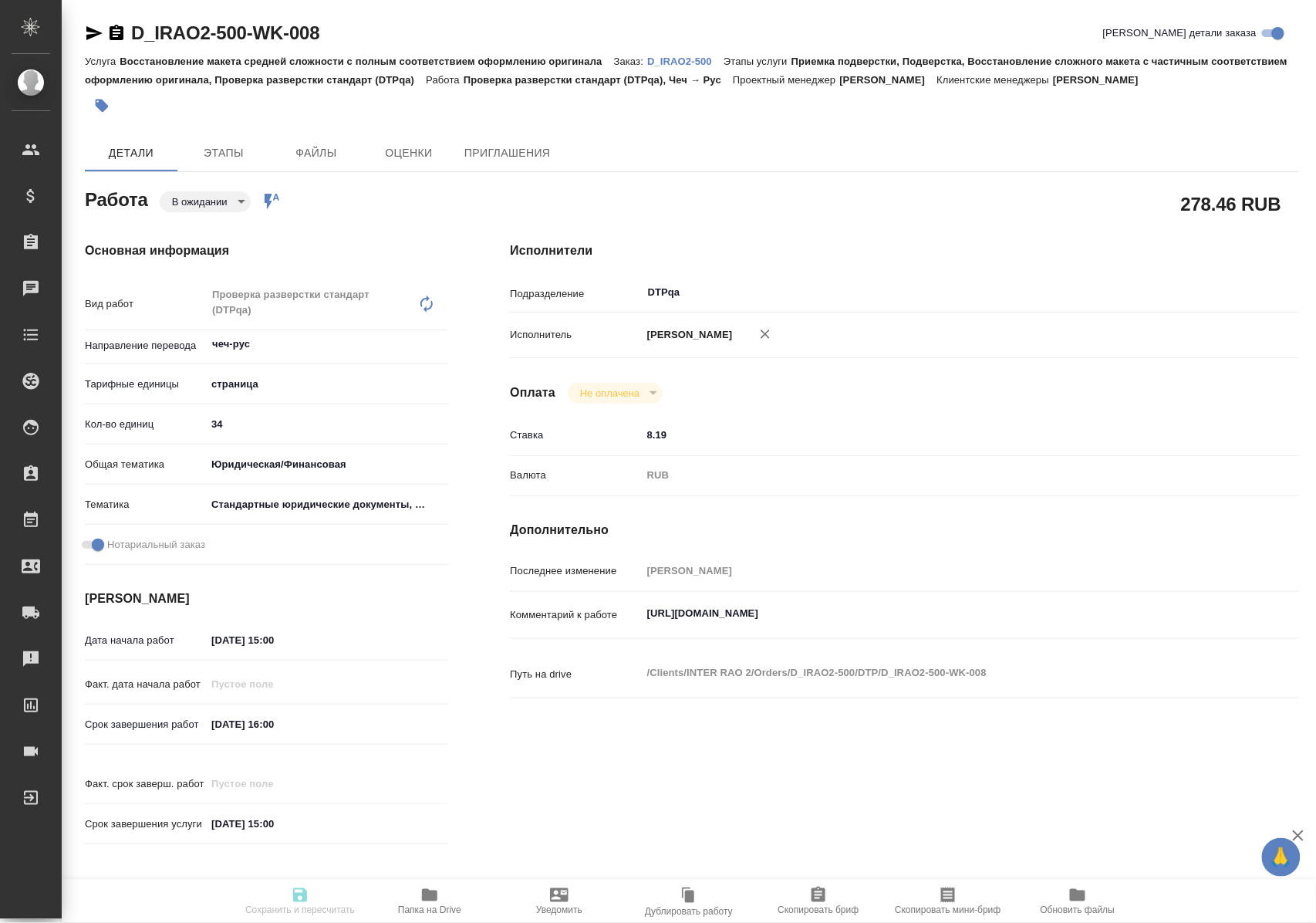
type textarea "/Clients/INTER RAO 2/Orders/D_IRAO2-500/DTP/D_IRAO2-500-WK-008"
type textarea "x"
type input "D_IRAO2-500"
type input "Восстановление макета средней сложности с полным соответствием оформлению ориги…"
type input "Приемка подверстки, Подверстка, Восстановление сложного макета с частичным соот…"
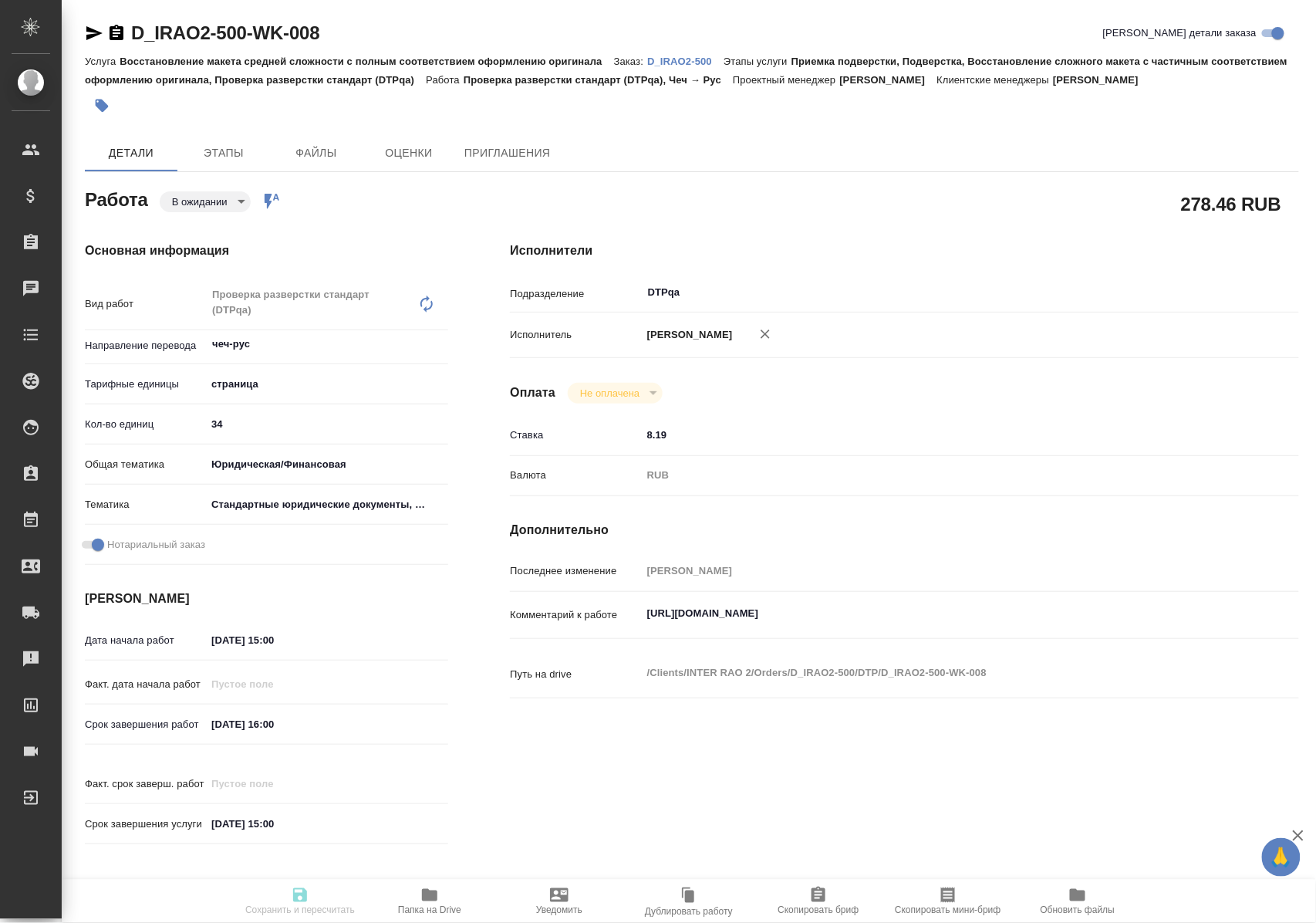
type input "[PERSON_NAME]"
type input "/Clients/INTER RAO 2/Orders/D_IRAO2-500"
type input "[URL][DOMAIN_NAME]"
type textarea "x"
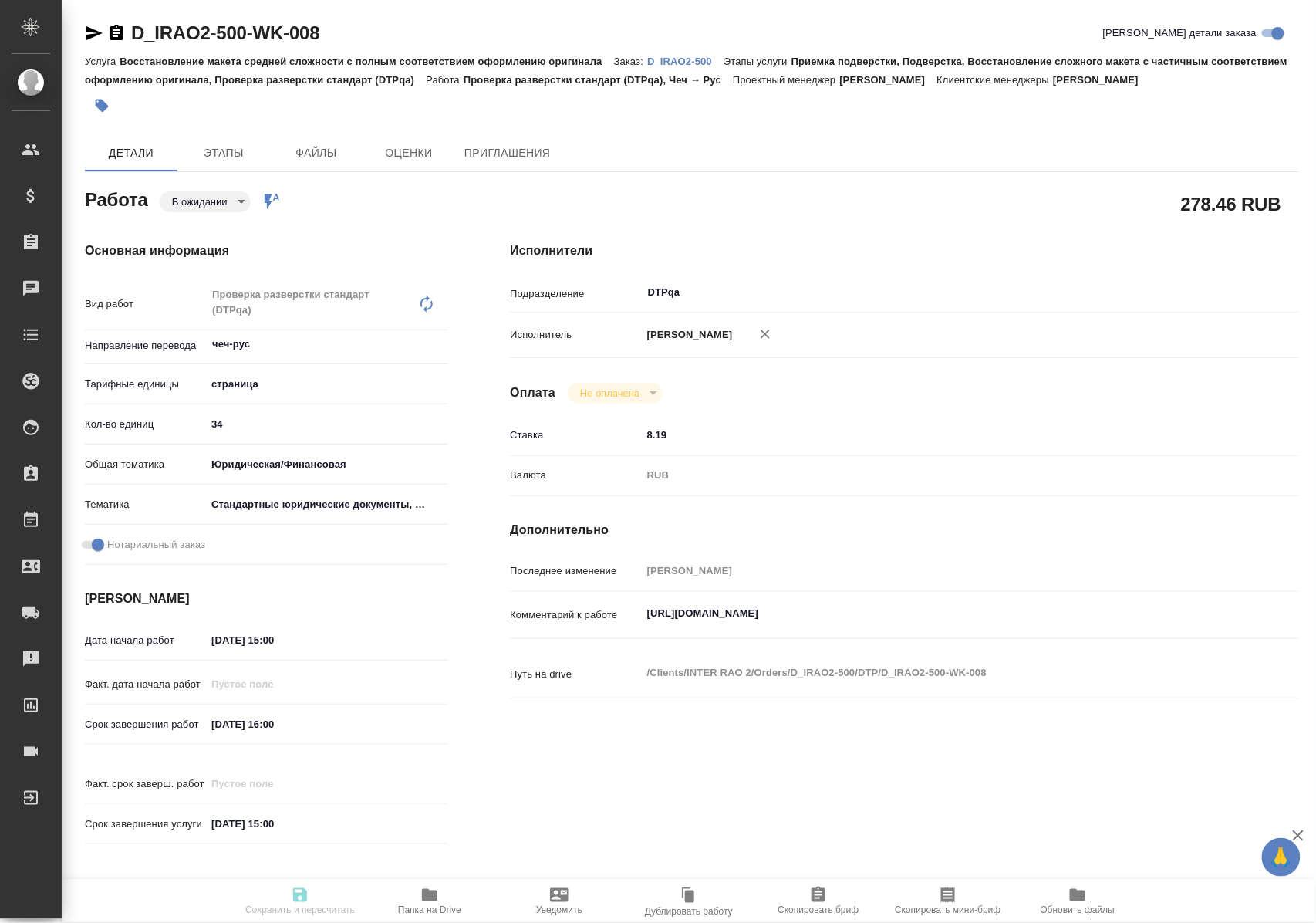
type textarea "x"
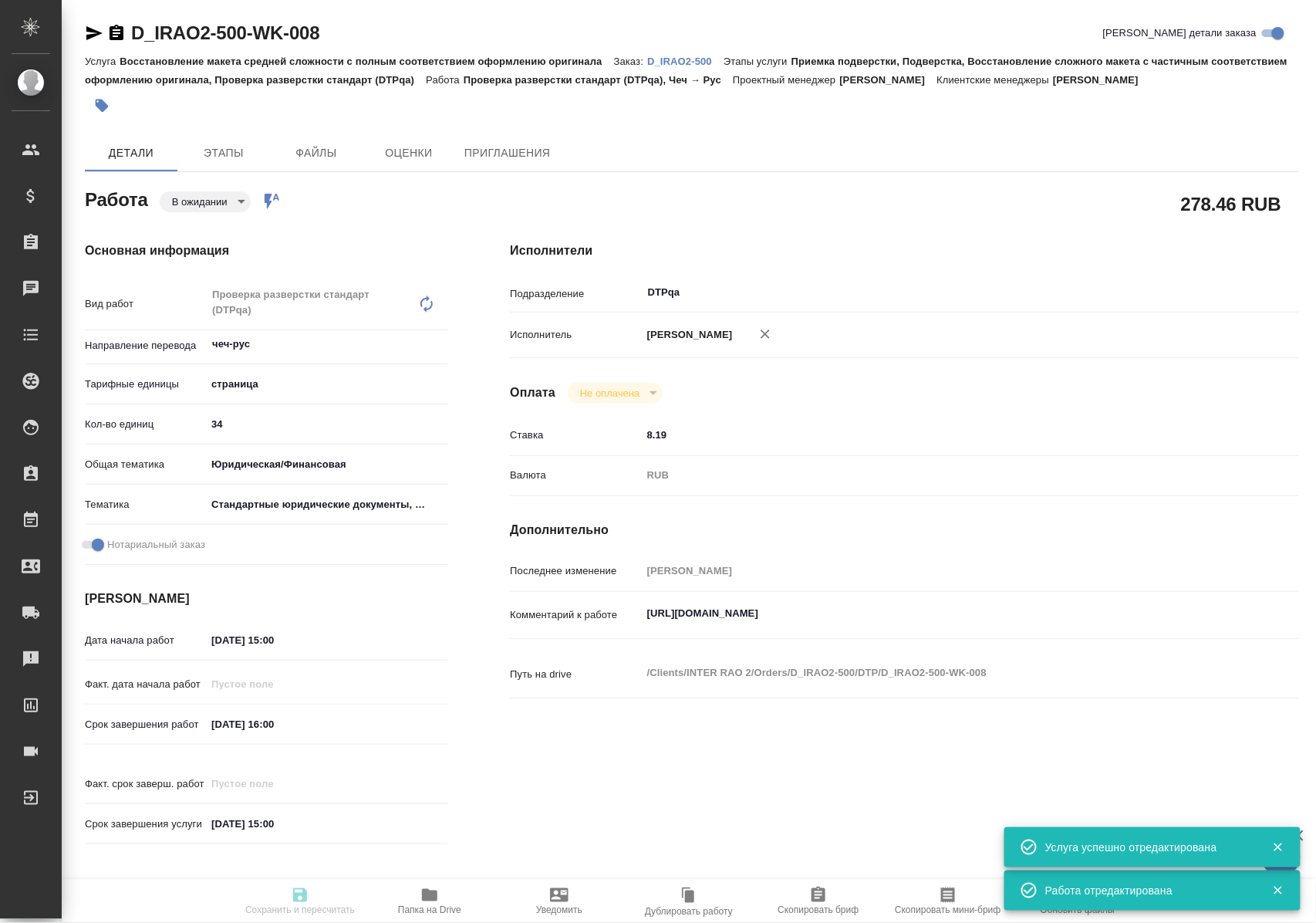
type textarea "x"
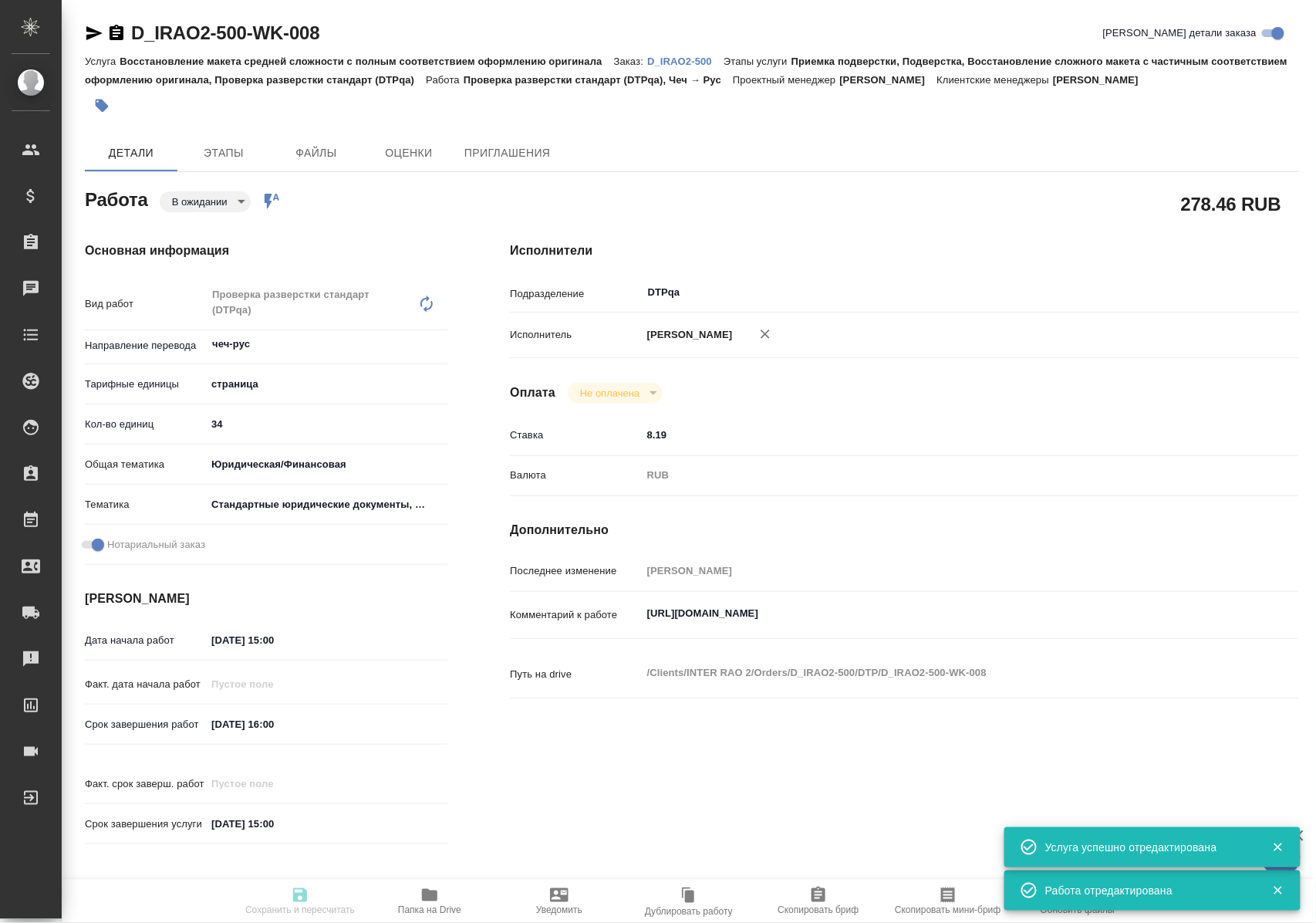
type textarea "x"
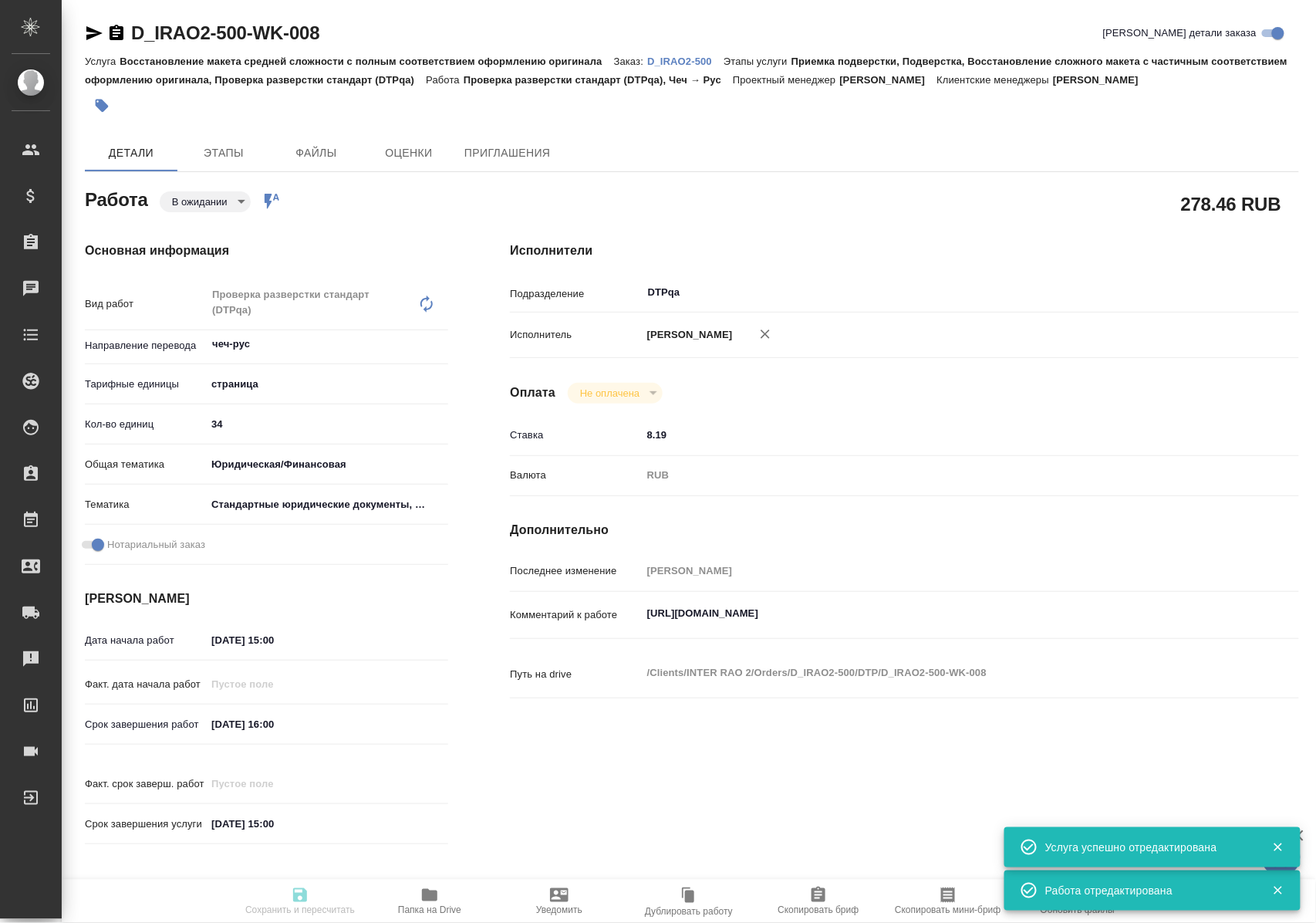
type textarea "x"
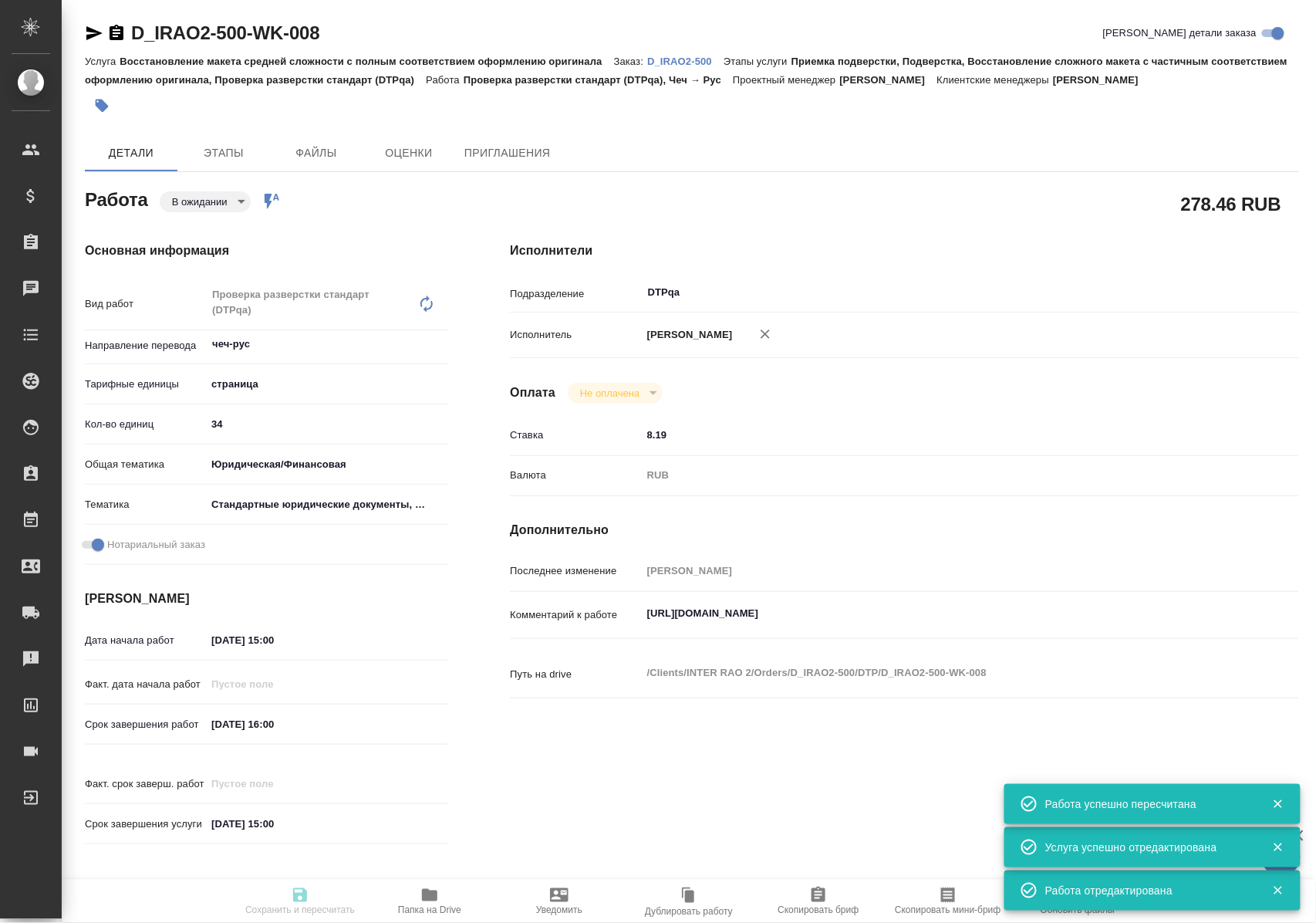
type input "pending"
type textarea "Проверка разверстки стандарт (DTPqa)"
type textarea "x"
type input "чеч-рус"
type input "5a8b1489cc6b4906c91bfdb2"
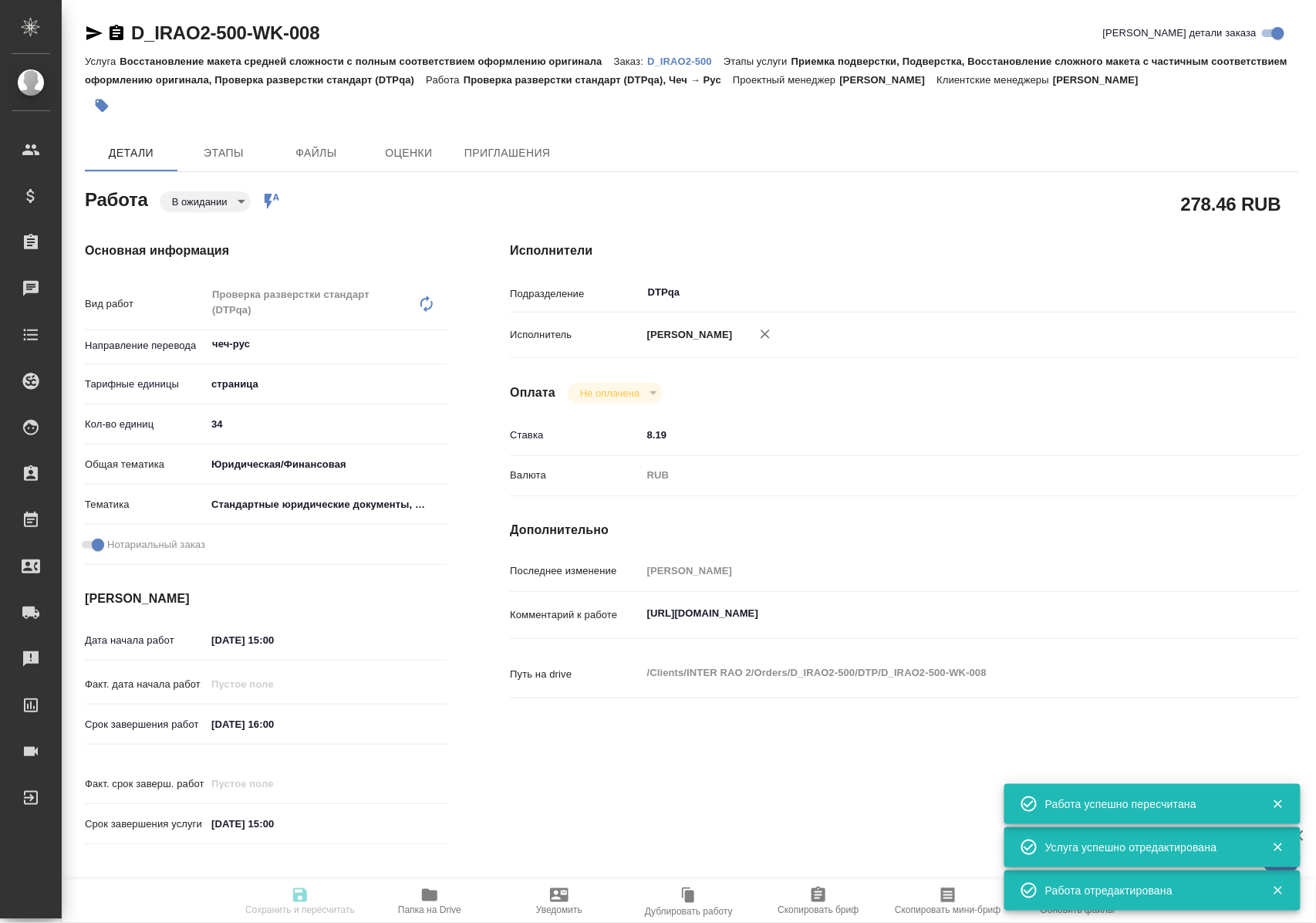
type input "34"
type input "yr-fn"
type input "5f647205b73bc97568ca66bf"
checkbox input "true"
type input "[DATE] 15:00"
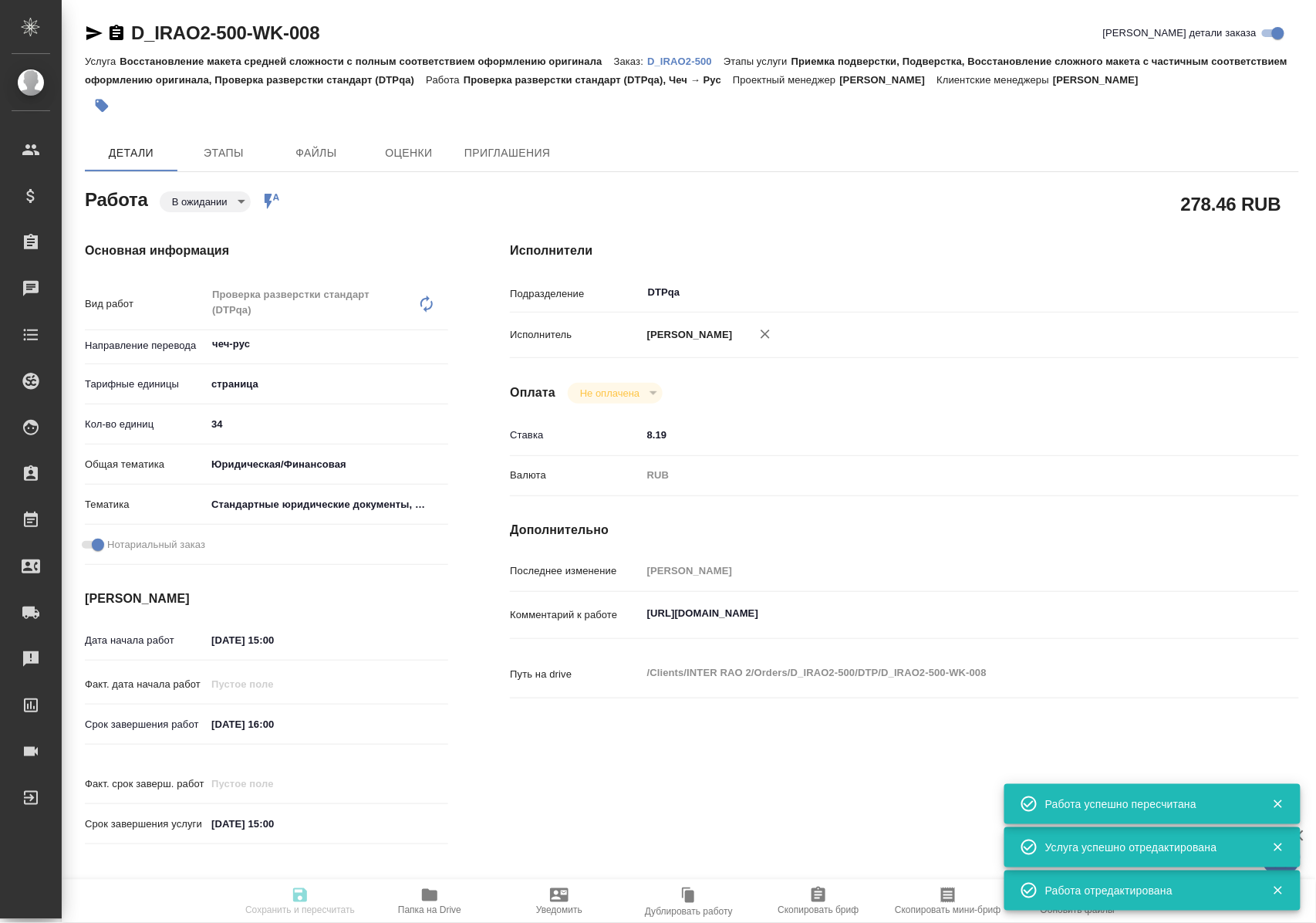
type input "24.09.2025 16:00"
type input "[DATE] 15:00"
type input "DTPqa"
type input "notPayed"
type input "8.19"
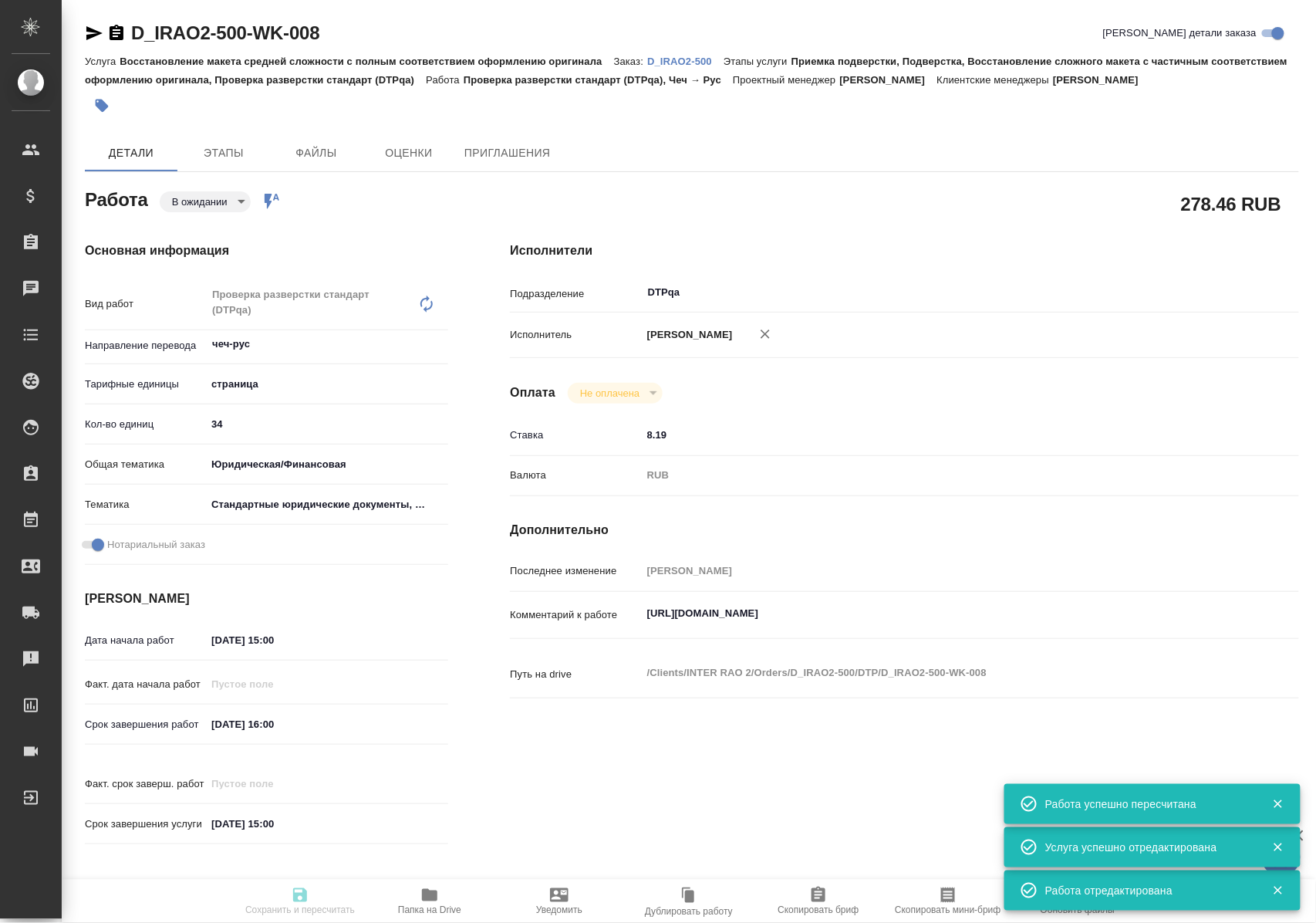
type input "RUB"
type input "Полушина Алена"
type textarea "https://tera.awatera.com/Work/68d26c6db9f478f418e11b00/"
type textarea "x"
type textarea "/Clients/INTER RAO 2/Orders/D_IRAO2-500/DTP/D_IRAO2-500-WK-008"
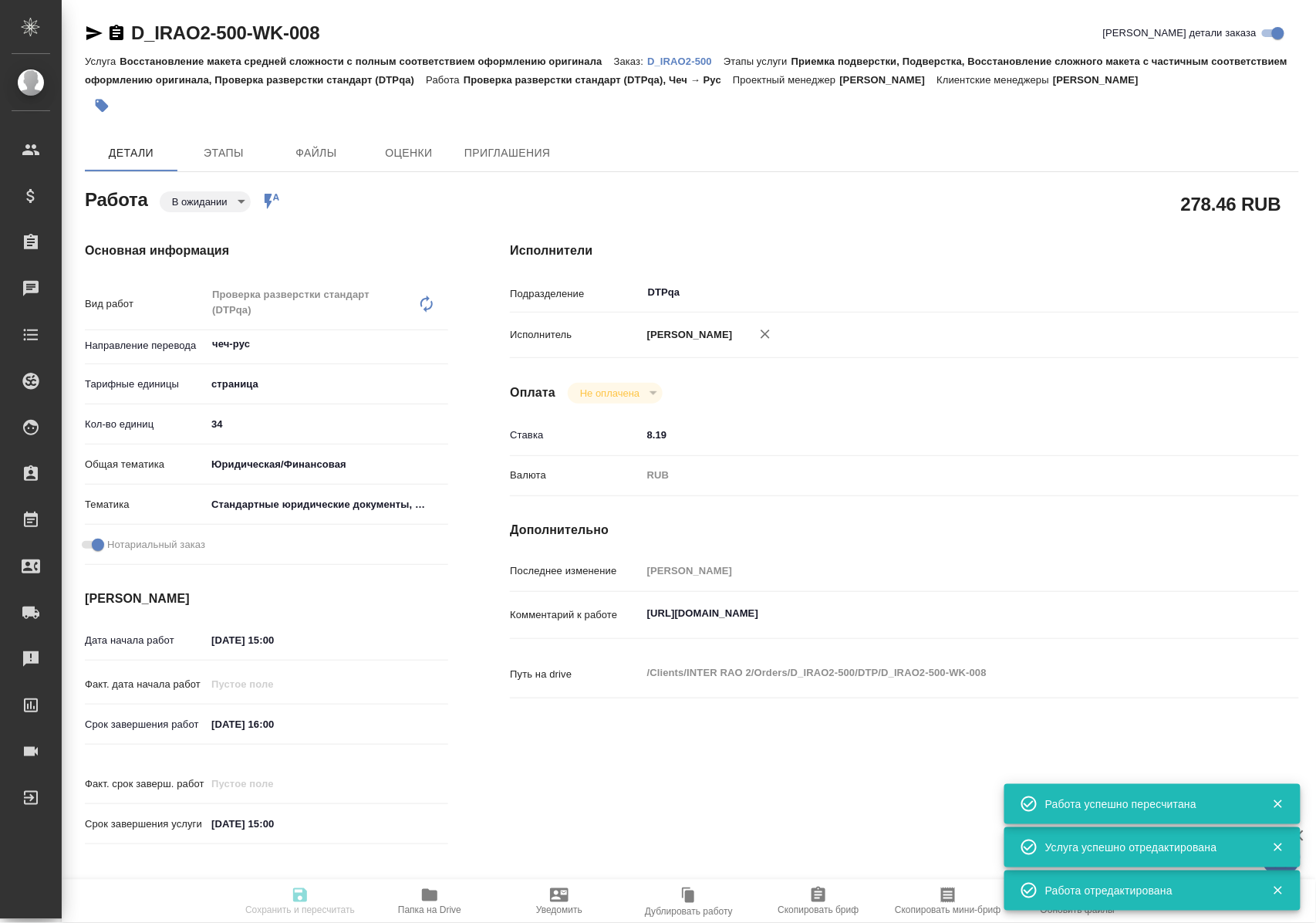
type textarea "x"
type input "D_IRAO2-500"
type input "Восстановление макета средней сложности с полным соответствием оформлению ориги…"
type input "Приемка подверстки, Подверстка, Восстановление сложного макета с частичным соот…"
type input "[PERSON_NAME]"
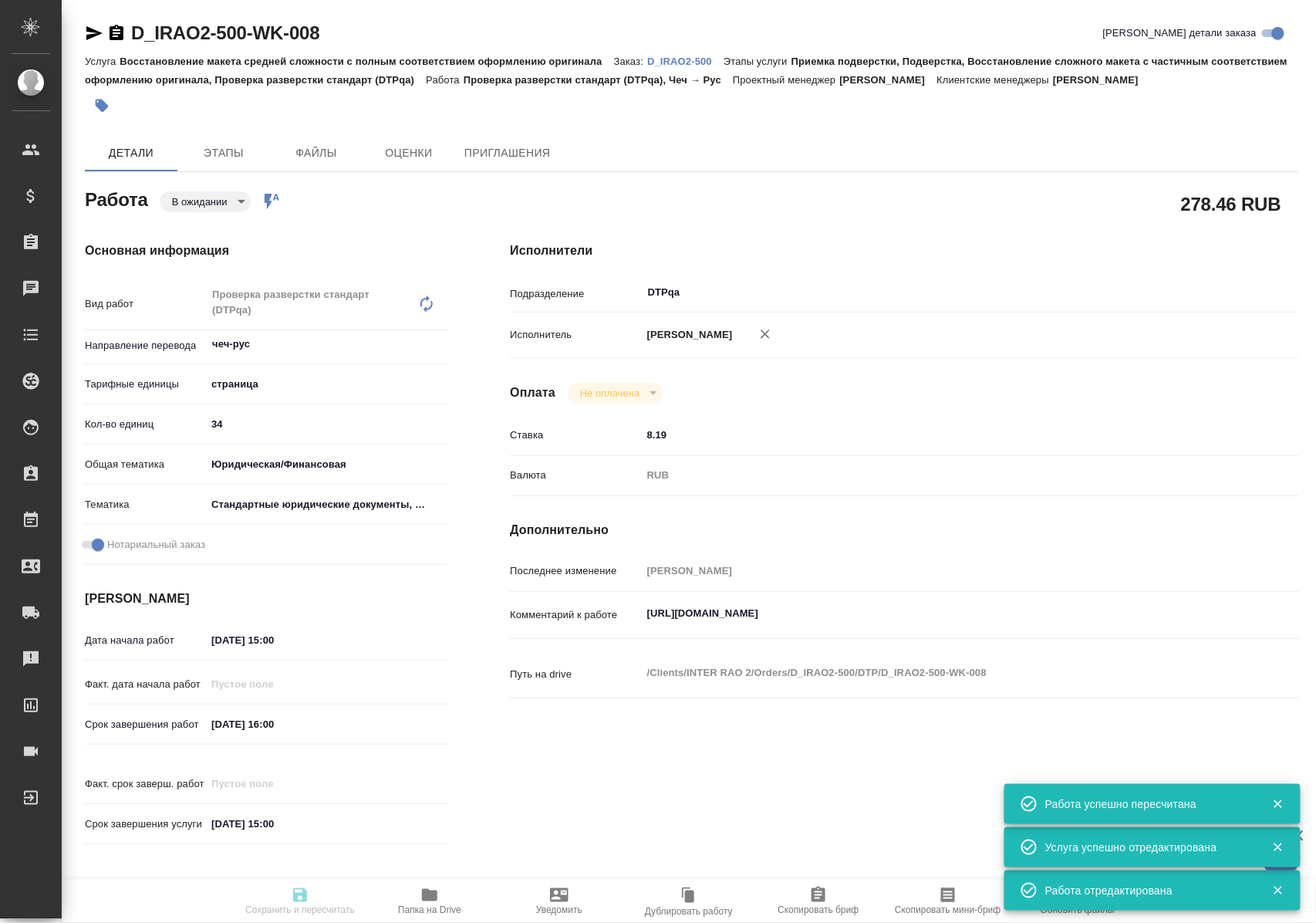
type input "[PERSON_NAME]"
type input "/Clients/INTER RAO 2/Orders/D_IRAO2-500"
type input "[URL][DOMAIN_NAME]"
type textarea "x"
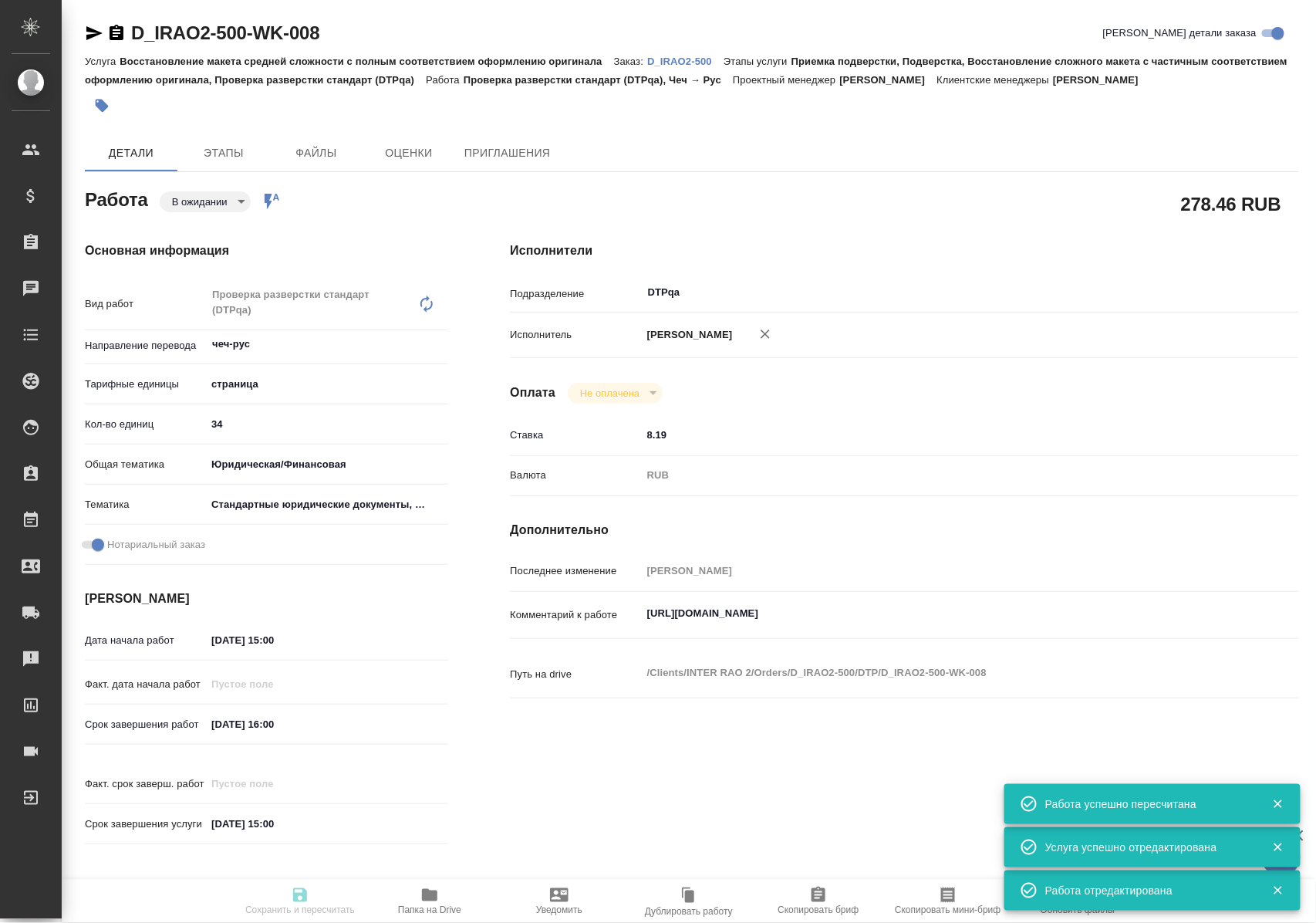
type textarea "x"
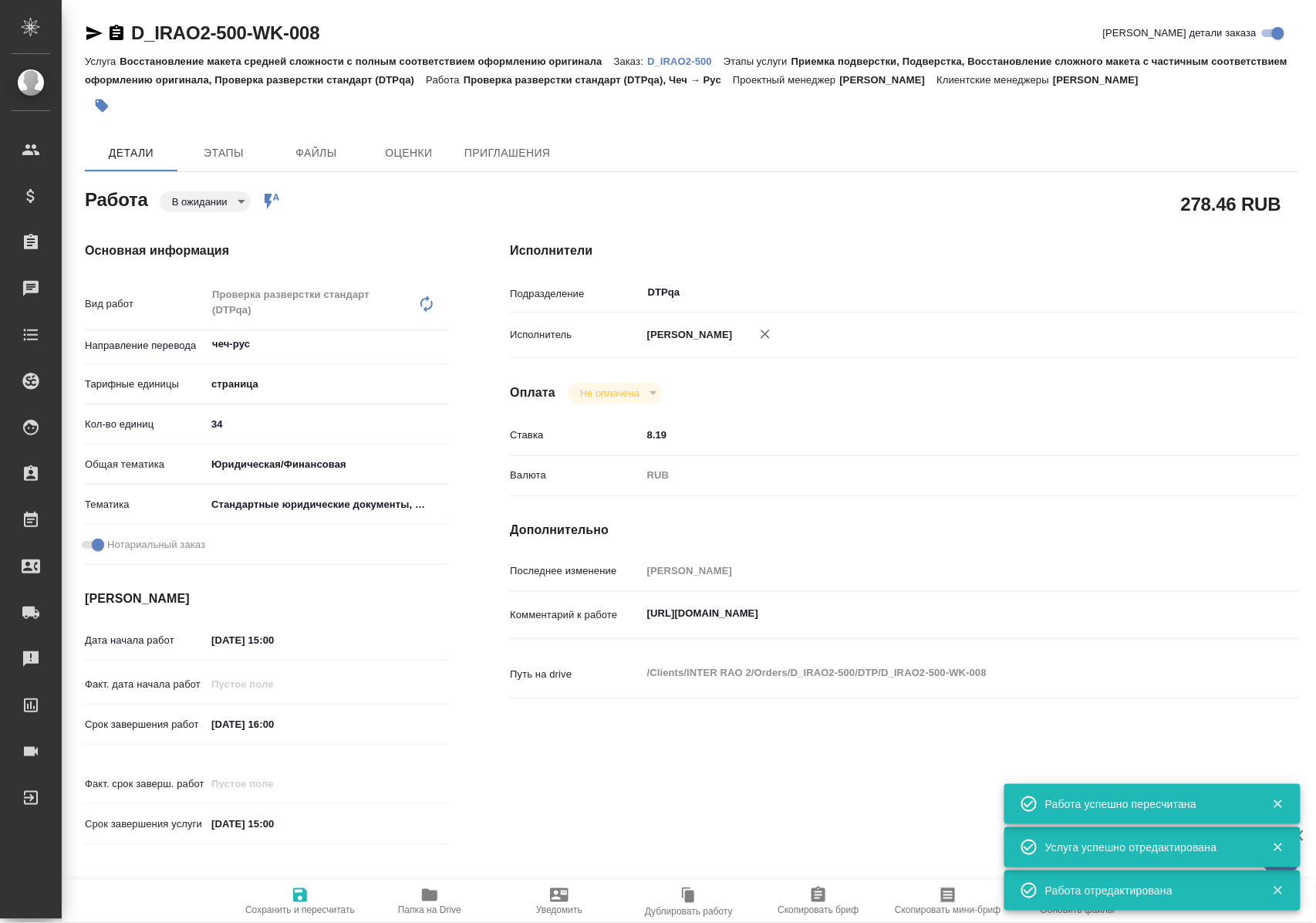
type textarea "x"
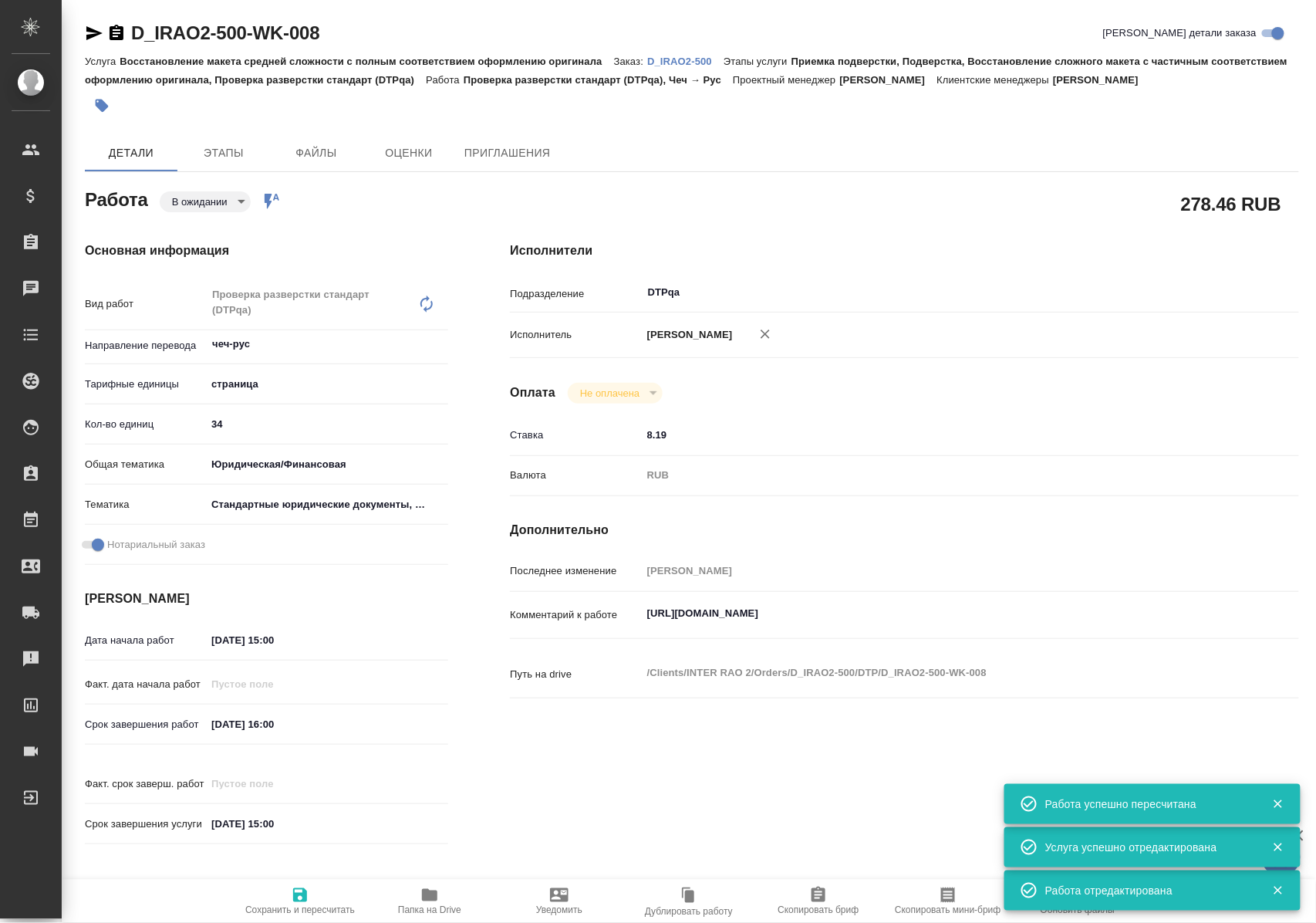
type textarea "x"
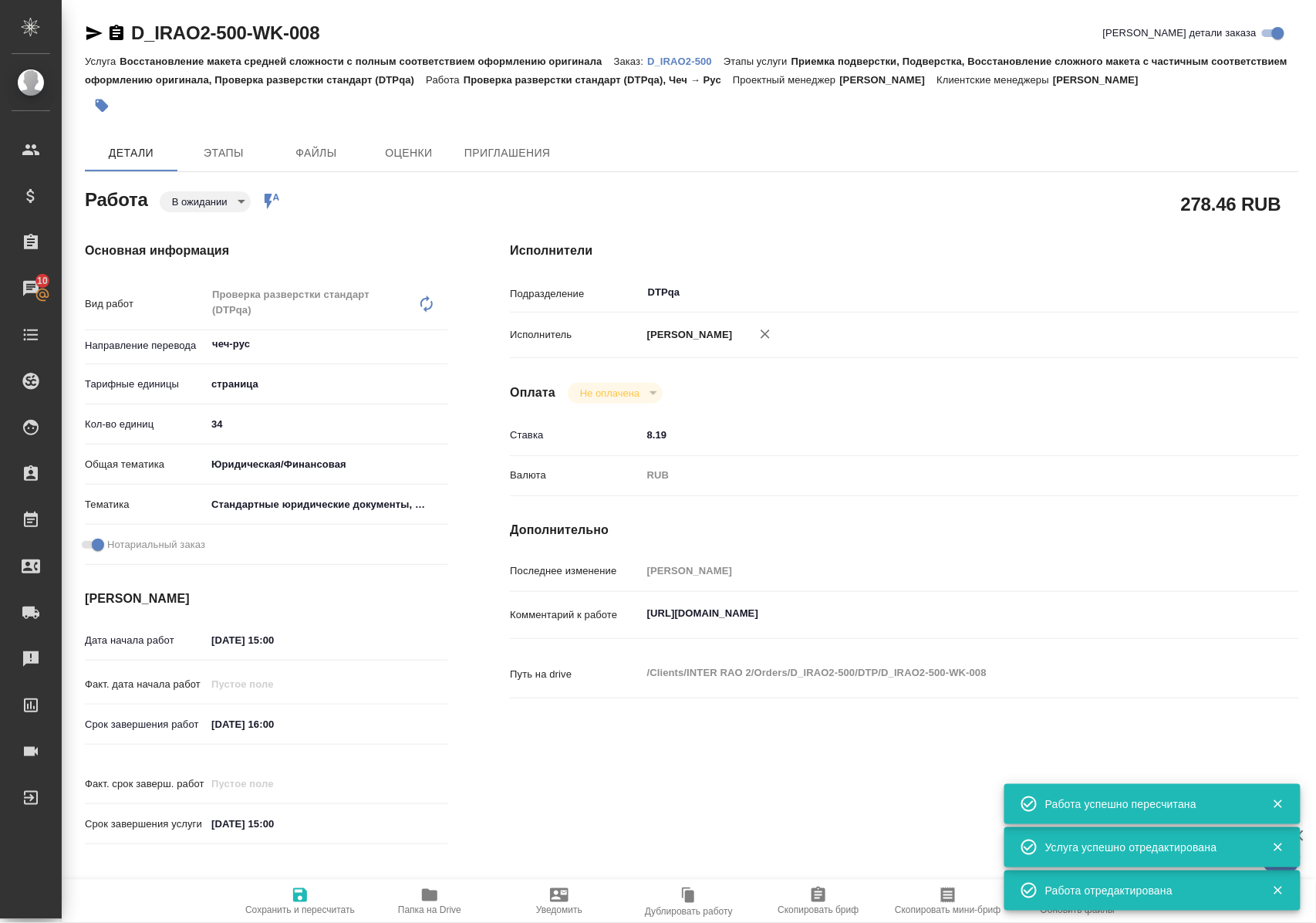
type textarea "x"
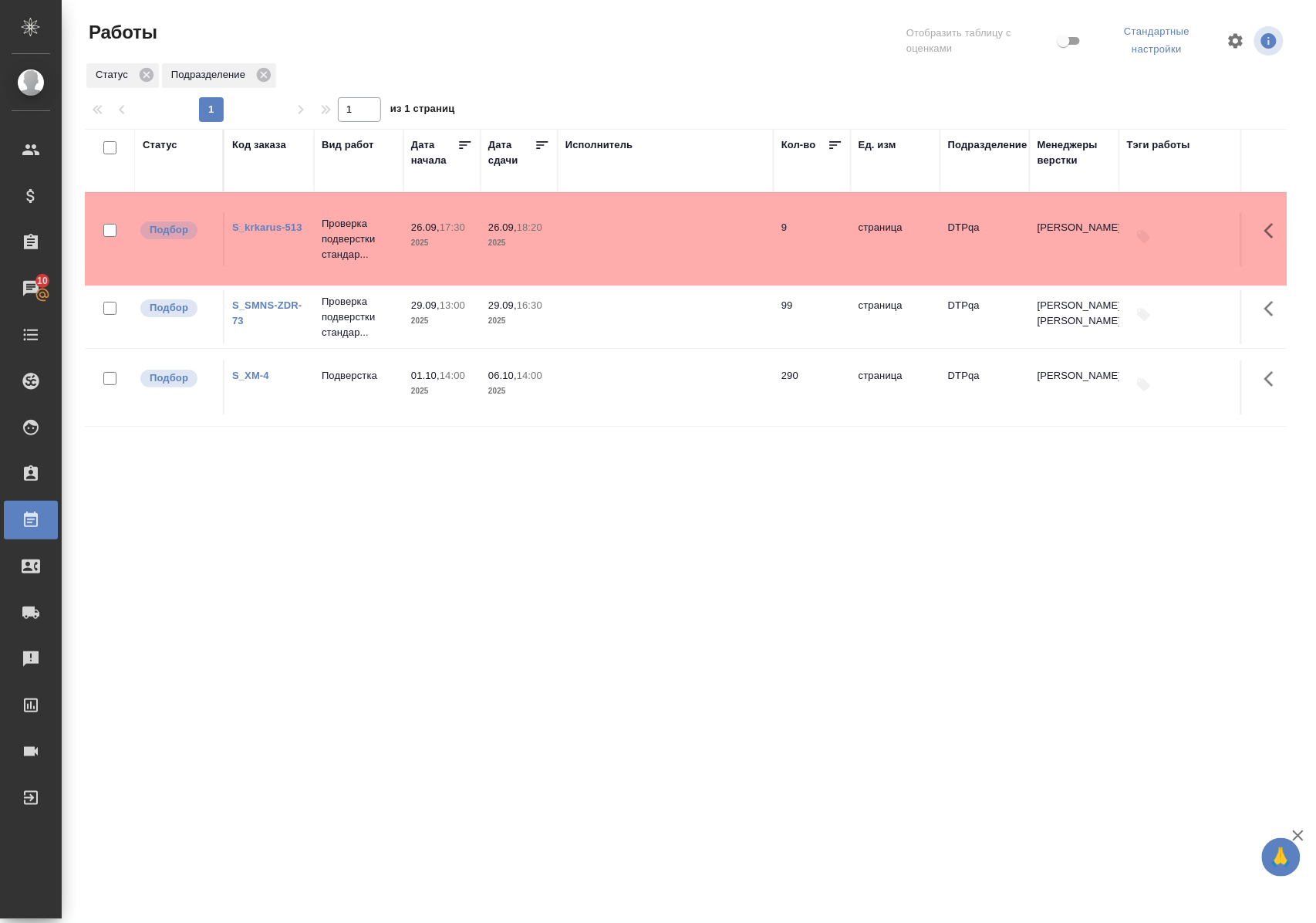
click at [267, 230] on link "S_krkarus-513" at bounding box center [267, 227] width 71 height 11
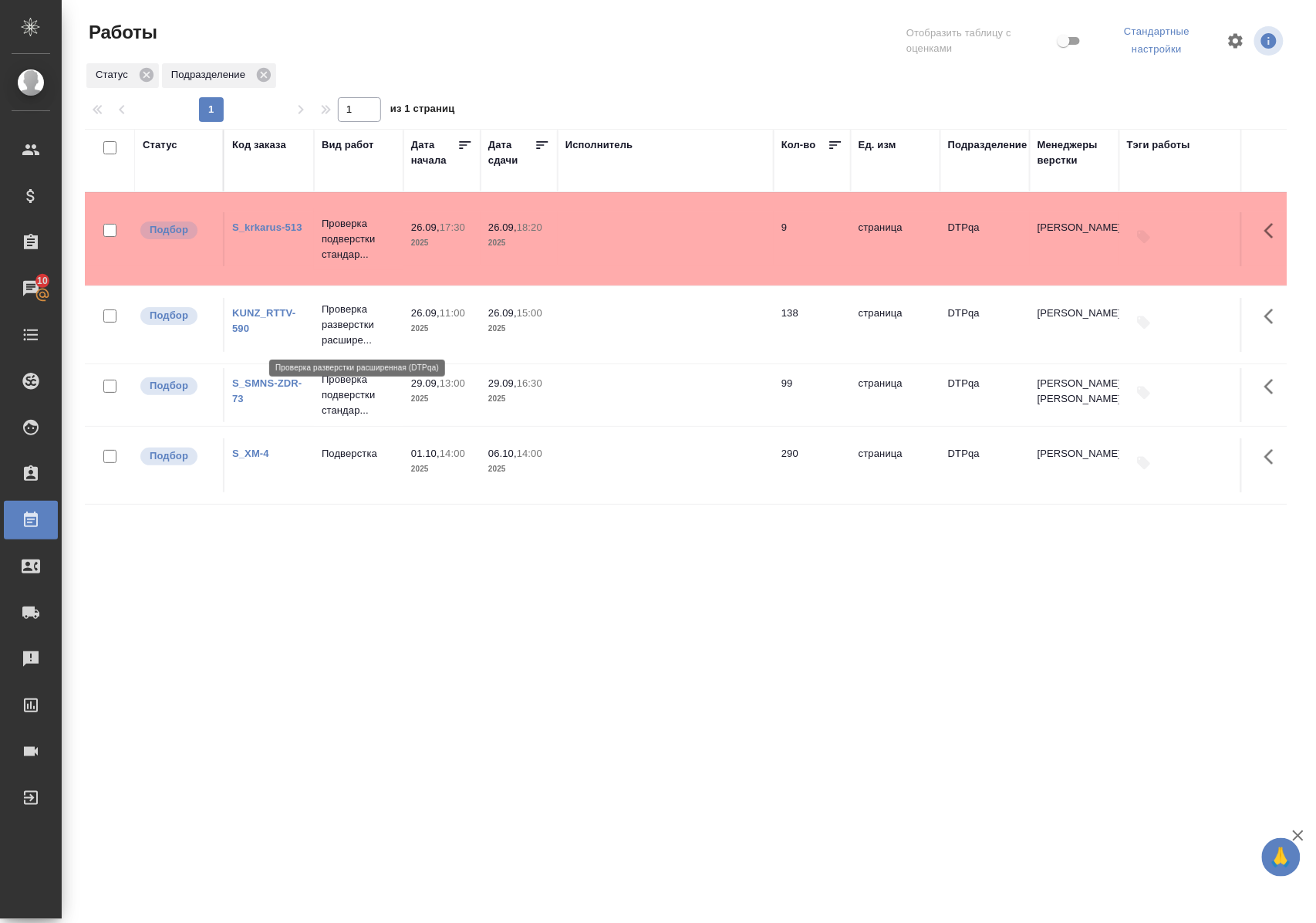
click at [362, 332] on p "Проверка разверстки расшире..." at bounding box center [358, 324] width 74 height 46
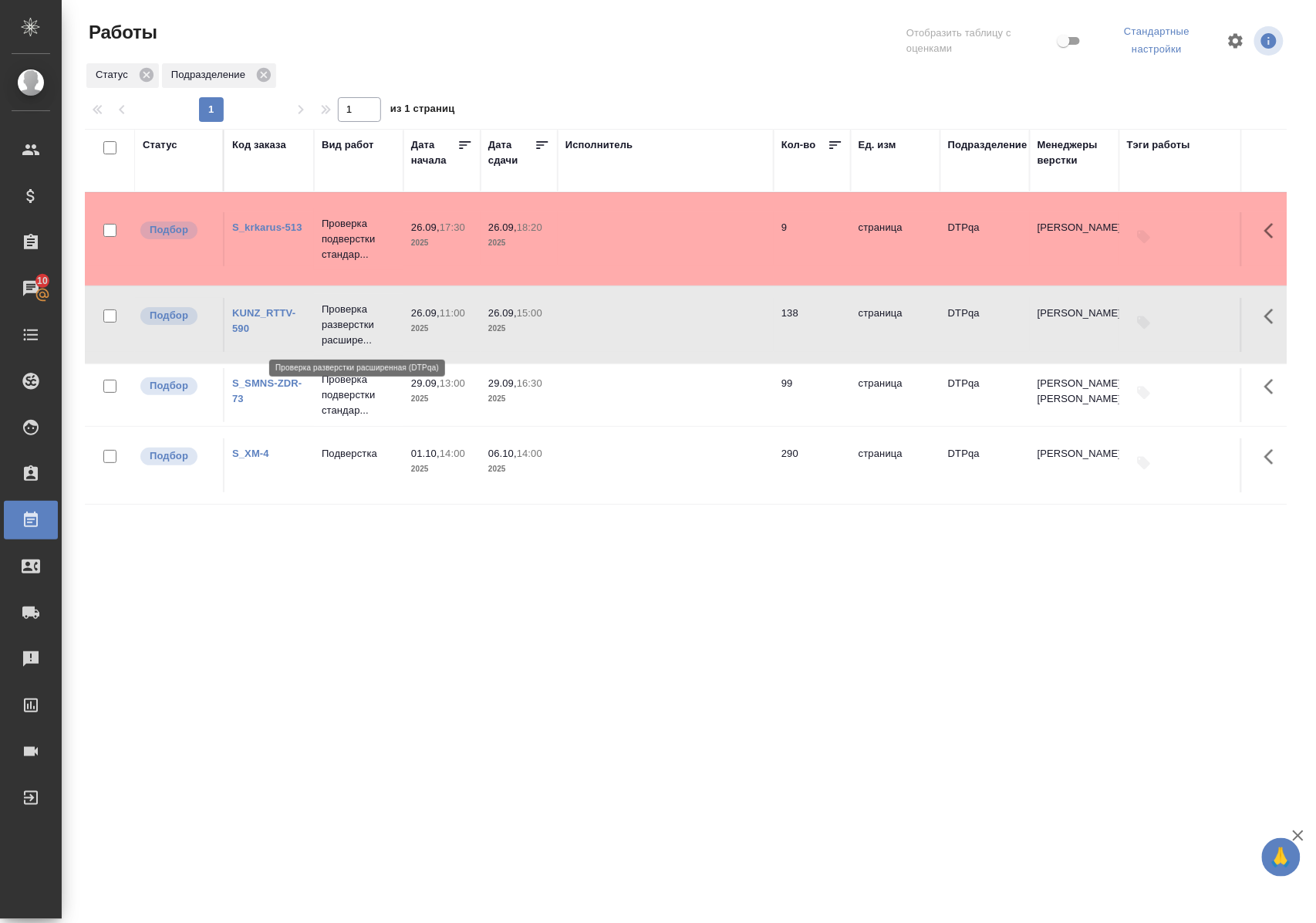
click at [362, 332] on p "Проверка разверстки расшире..." at bounding box center [358, 324] width 74 height 46
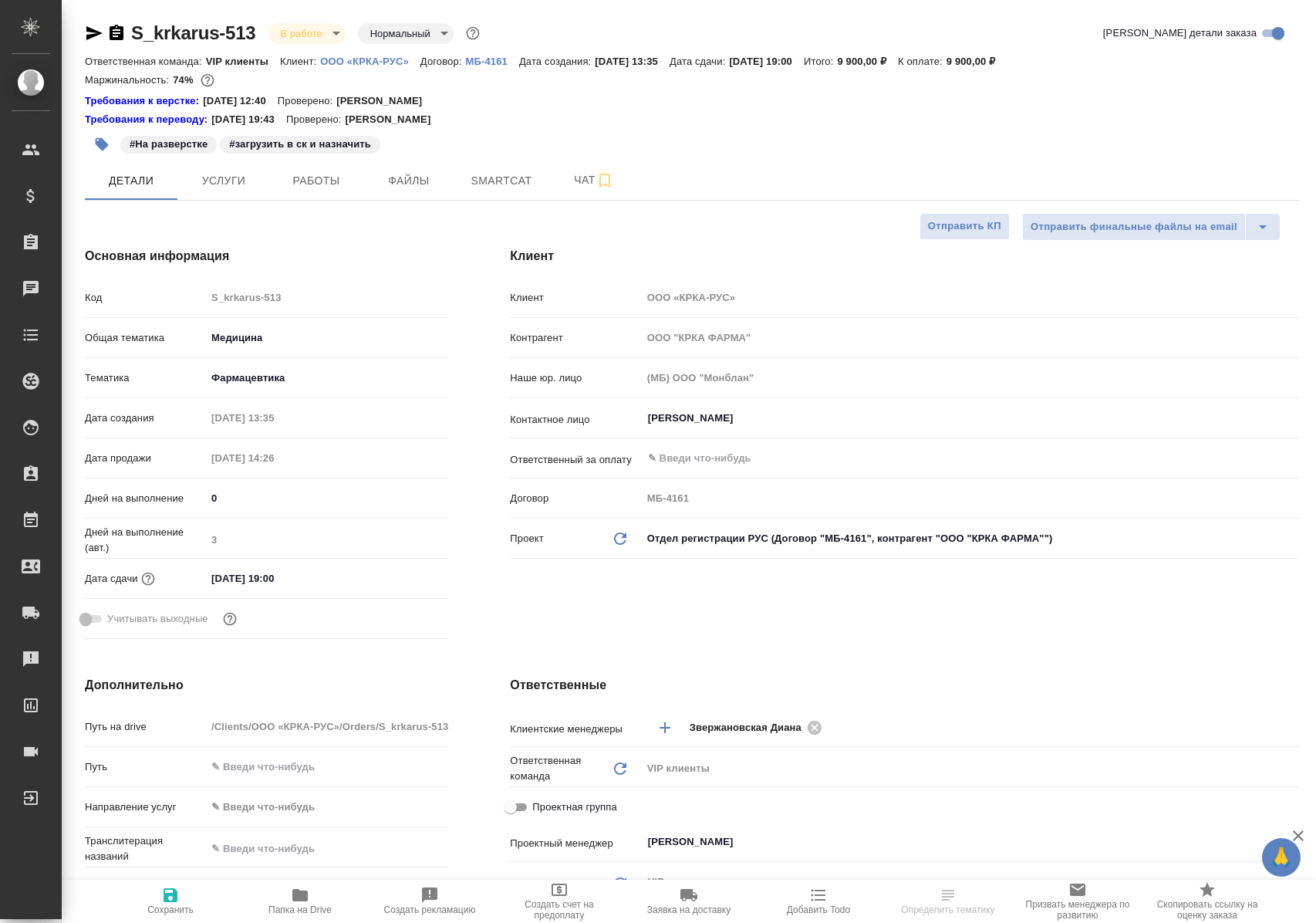
select select "RU"
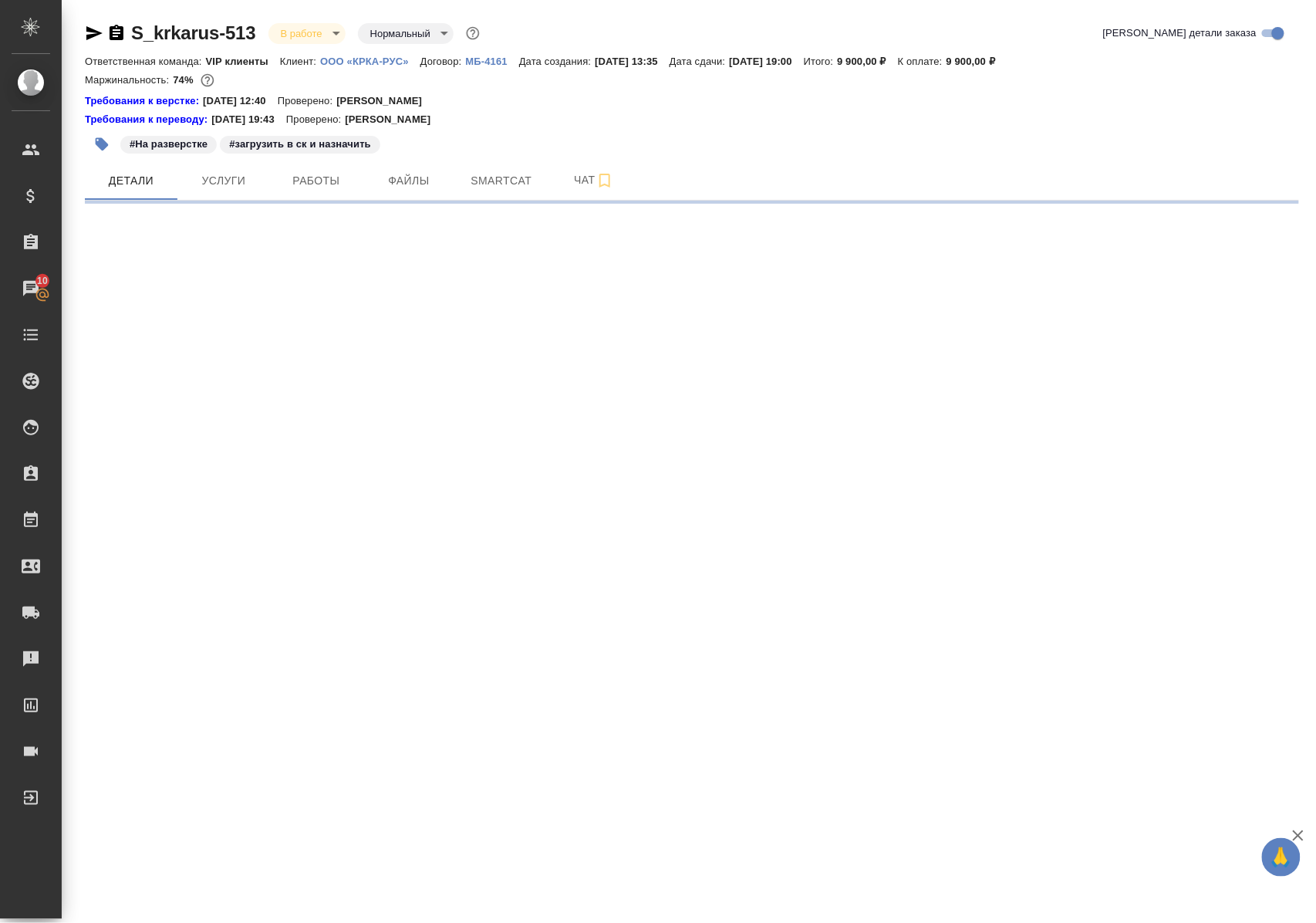
select select "RU"
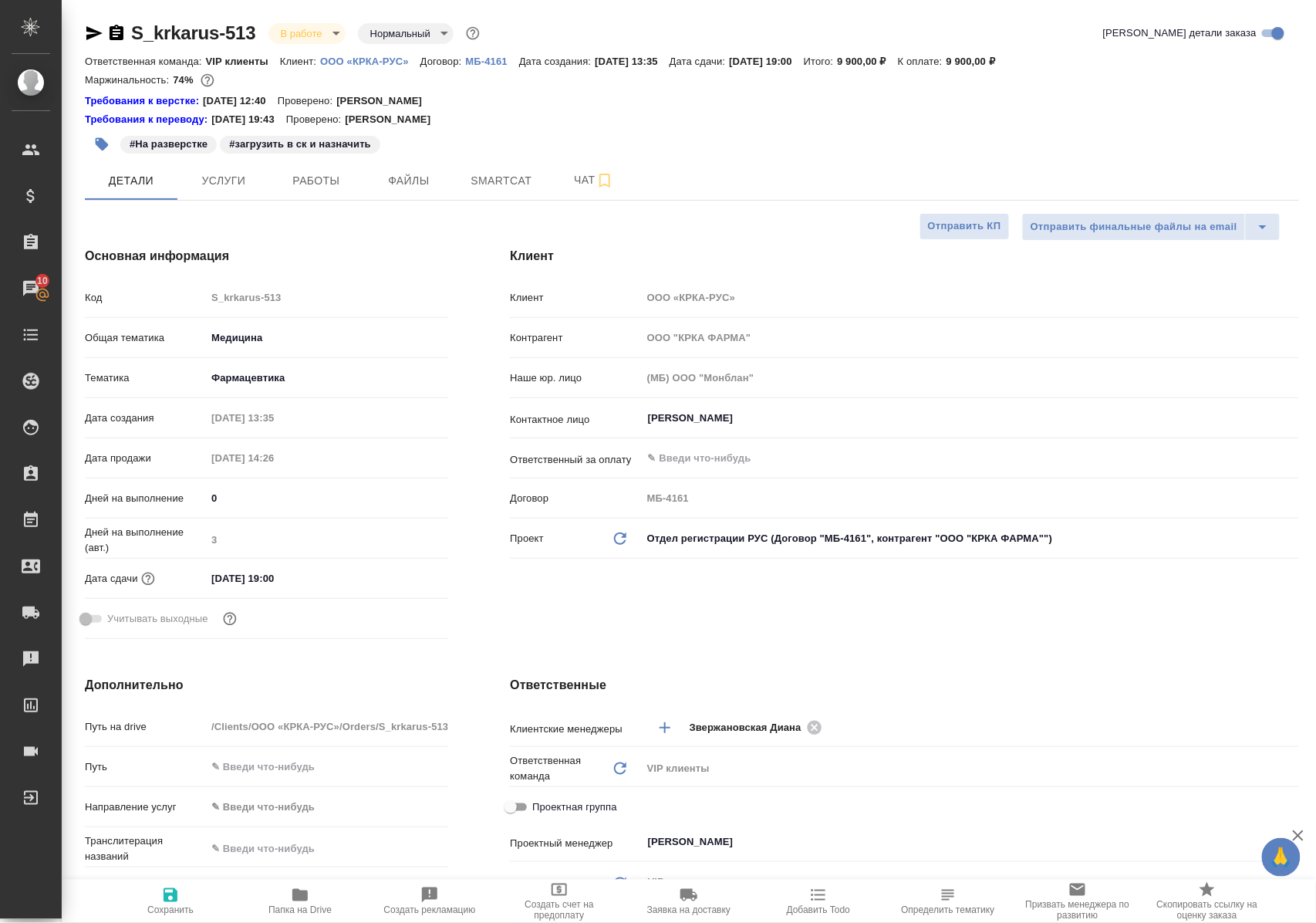
type textarea "x"
click at [322, 181] on span "Работы" at bounding box center [315, 181] width 74 height 19
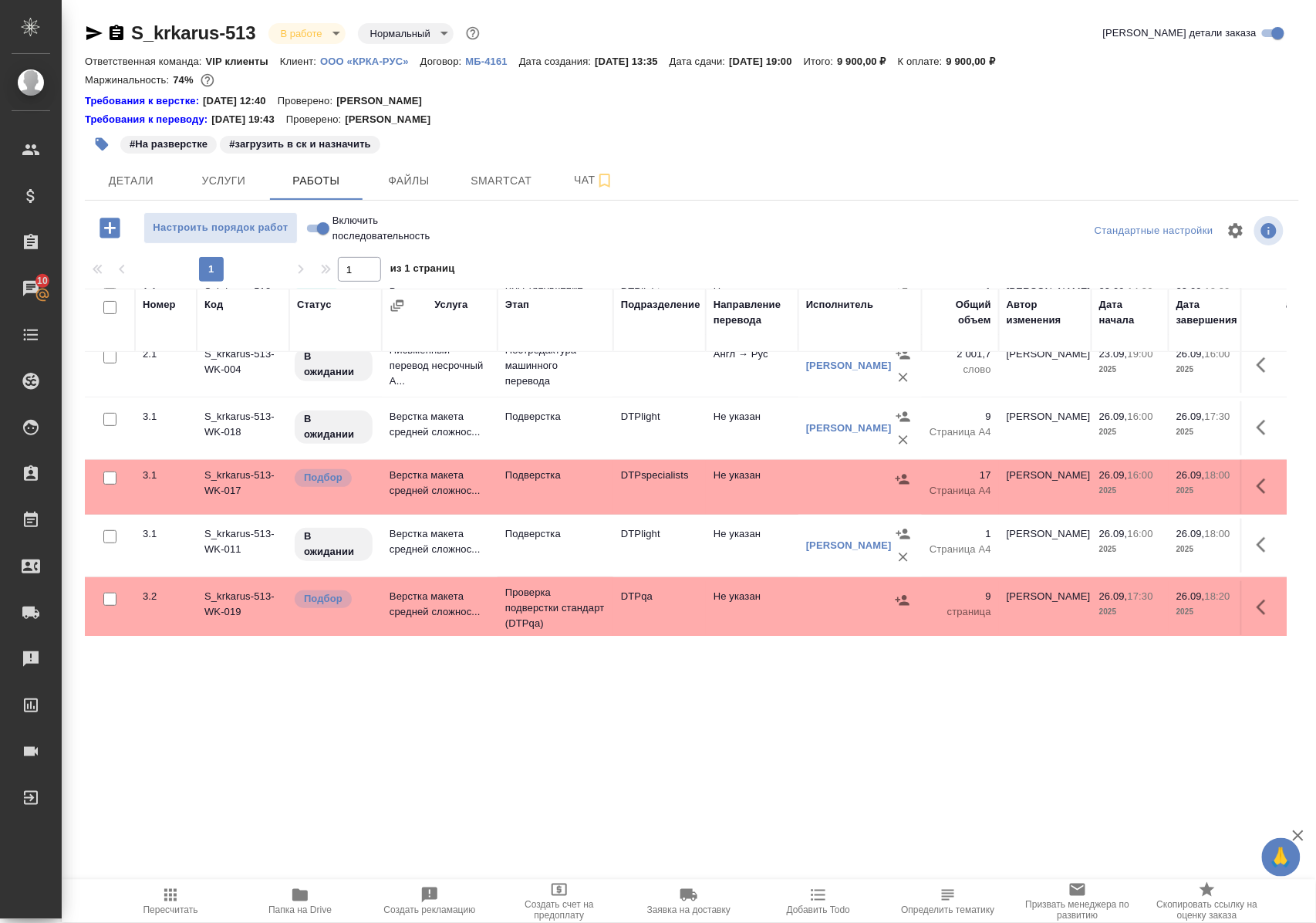
scroll to position [234, 0]
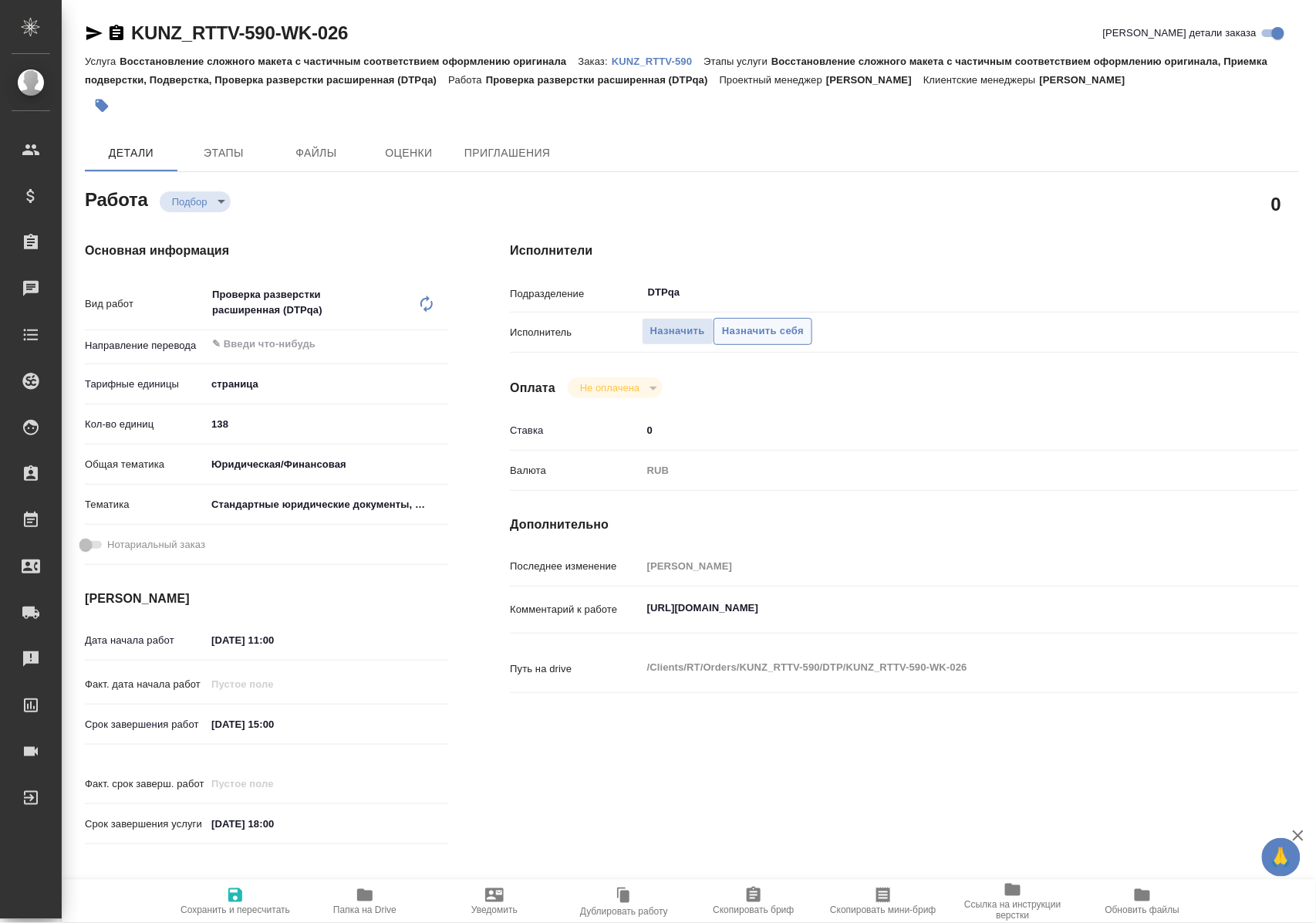
click at [745, 327] on span "Назначить себя" at bounding box center [763, 332] width 82 height 18
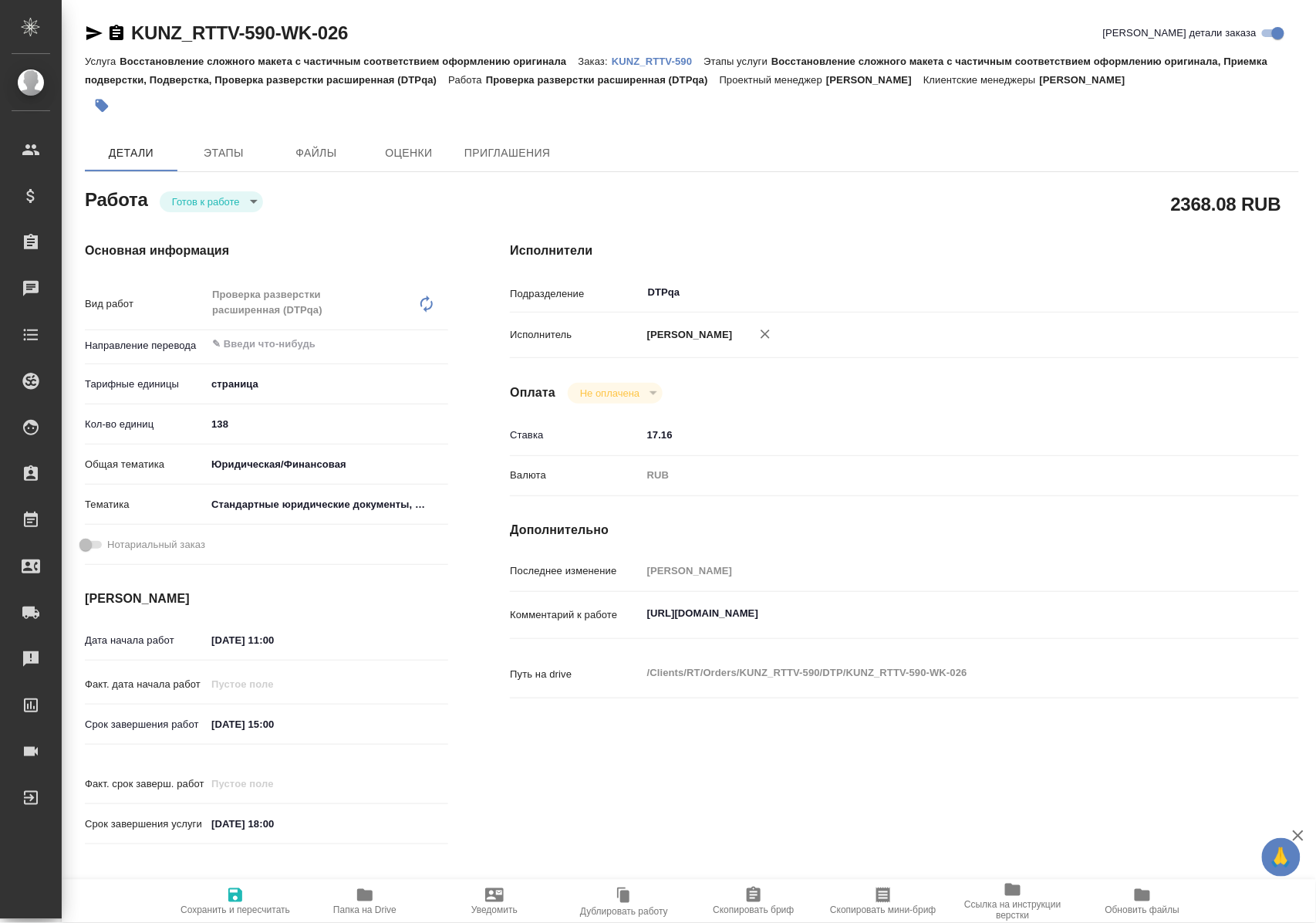
type textarea "x"
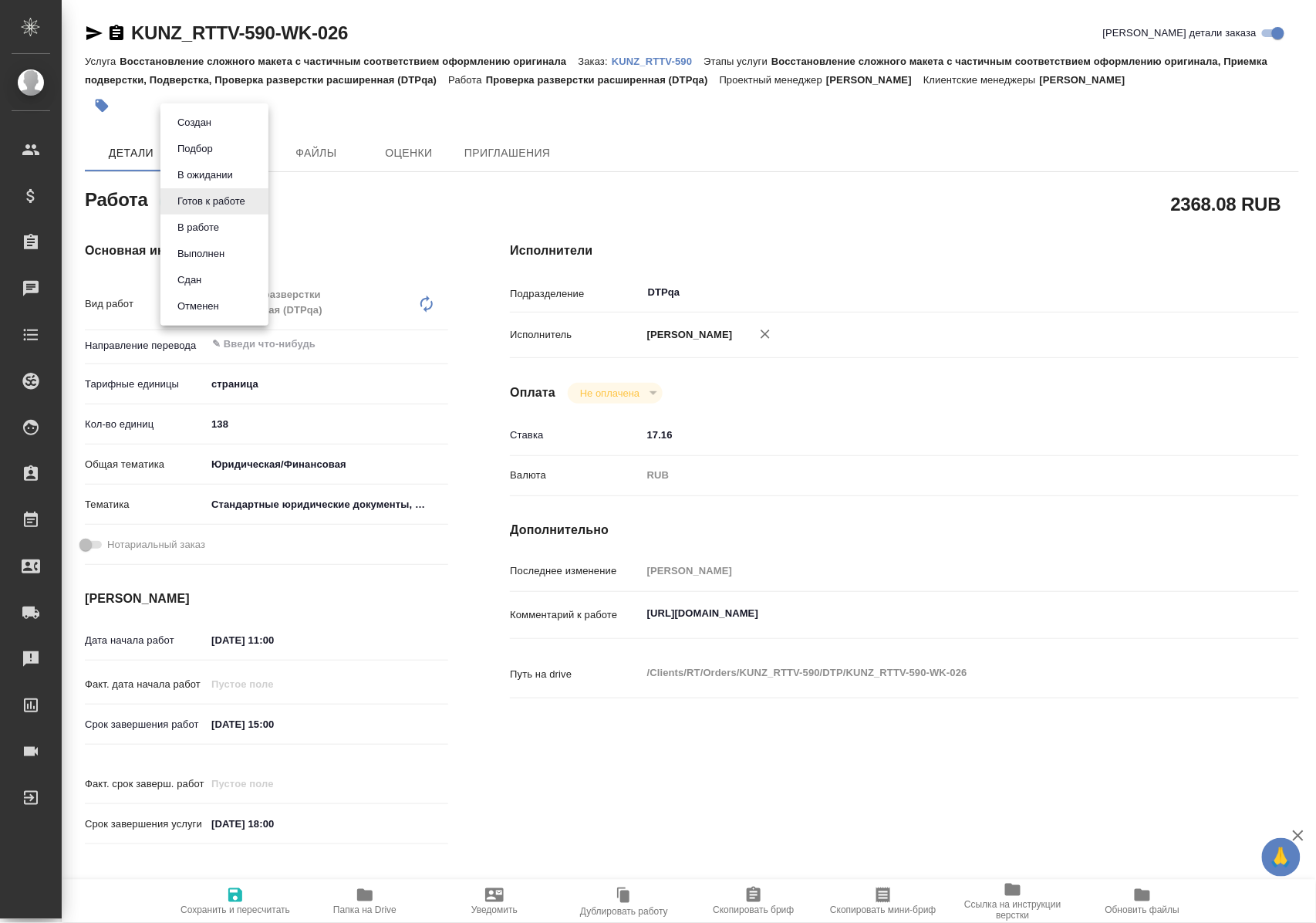
click at [236, 207] on body "🙏 .cls-1 fill:#fff; AWATERA Polushina Alena Клиенты Спецификации Заказы Чаты To…" at bounding box center [658, 462] width 1316 height 923
type textarea "x"
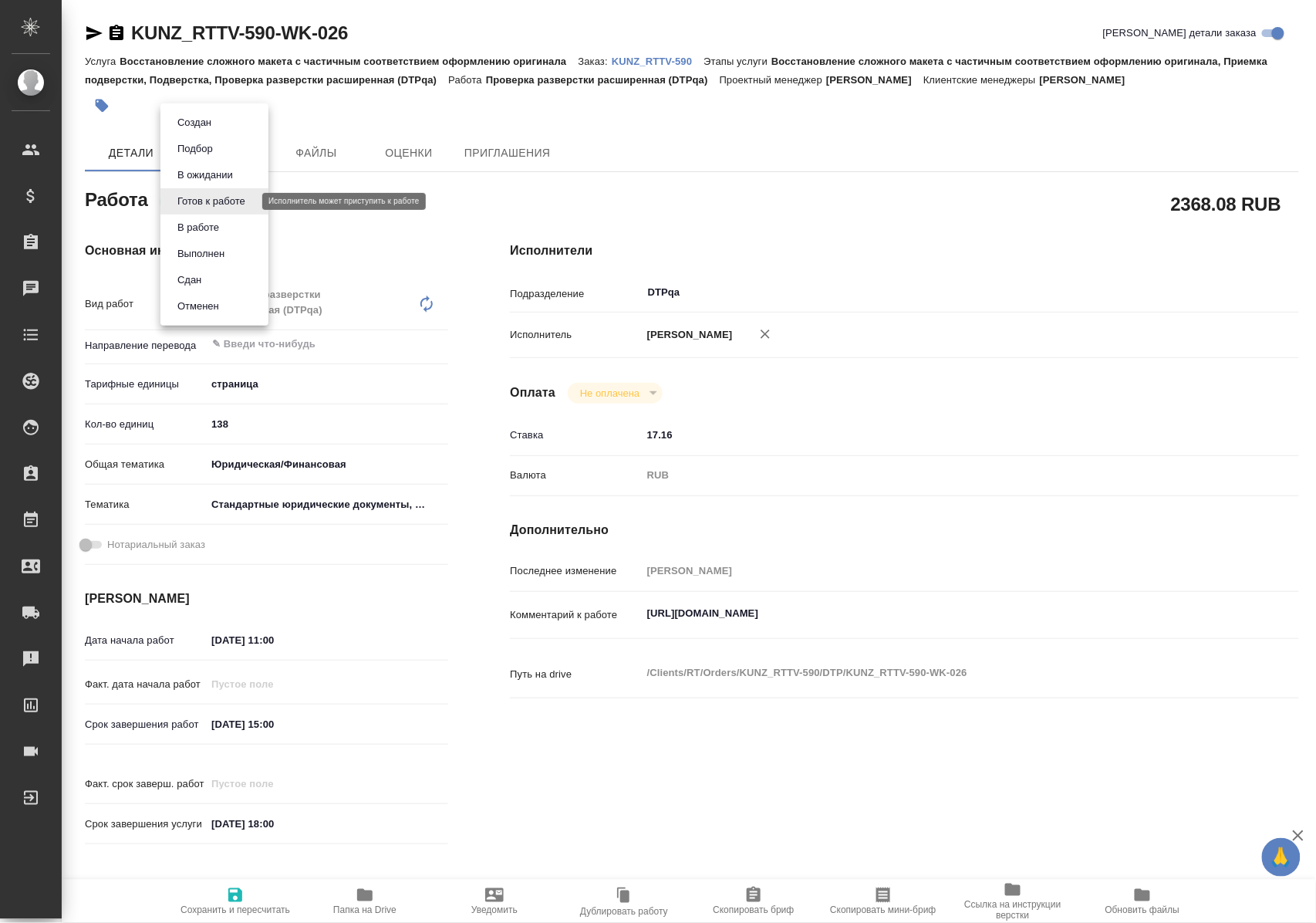
type textarea "x"
click at [222, 173] on button "В ожидании" at bounding box center [205, 175] width 65 height 17
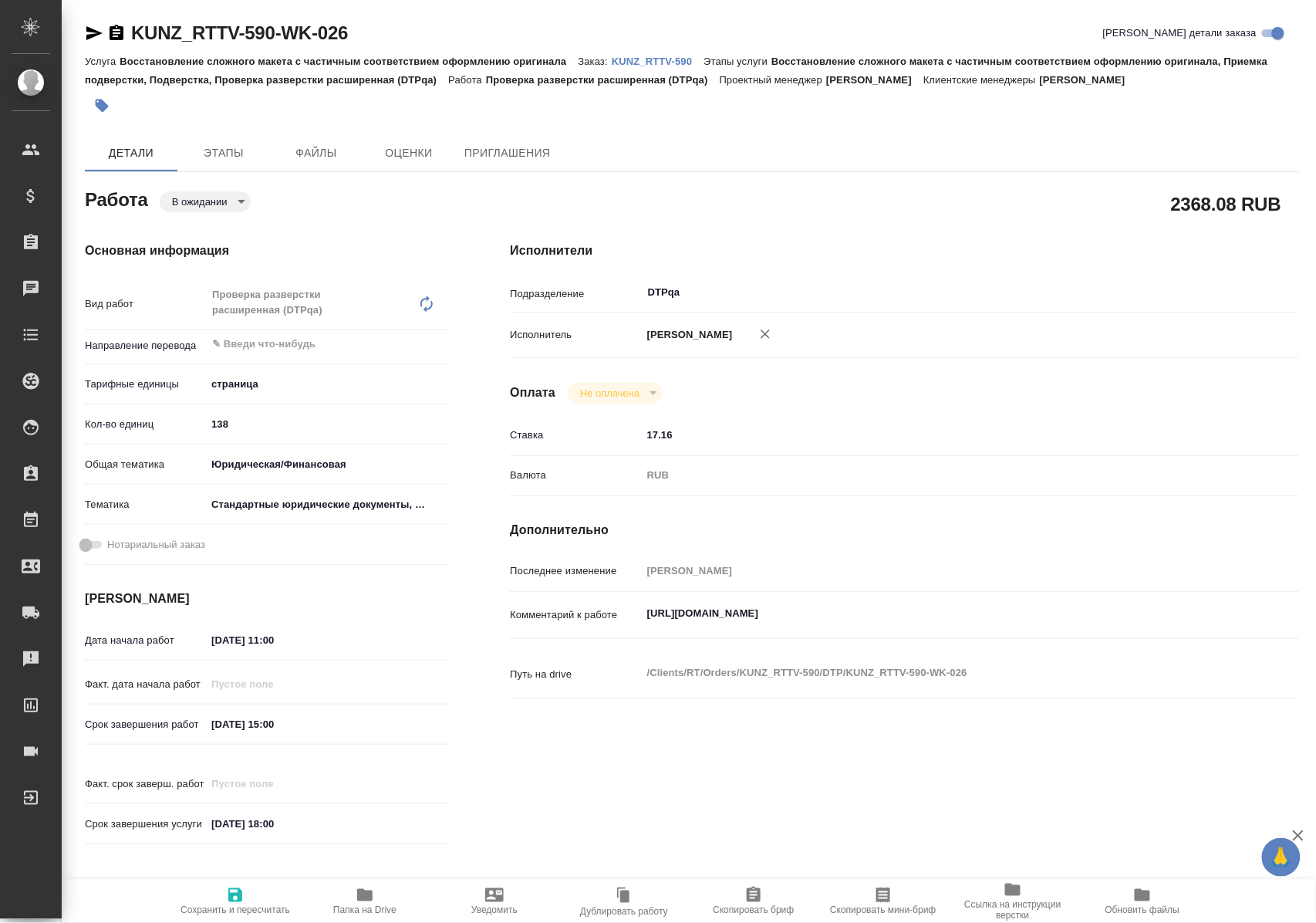
type textarea "x"
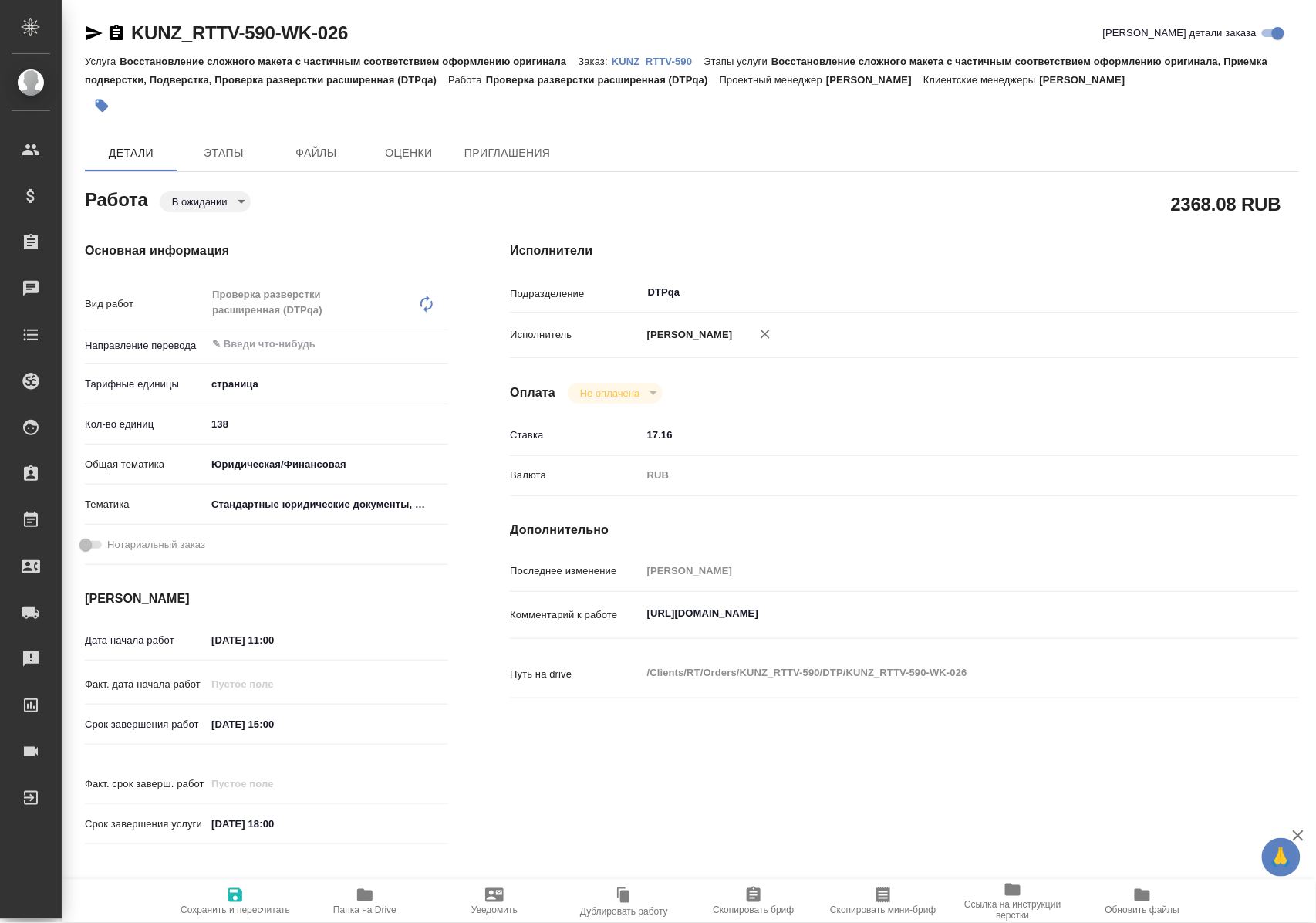
type textarea "x"
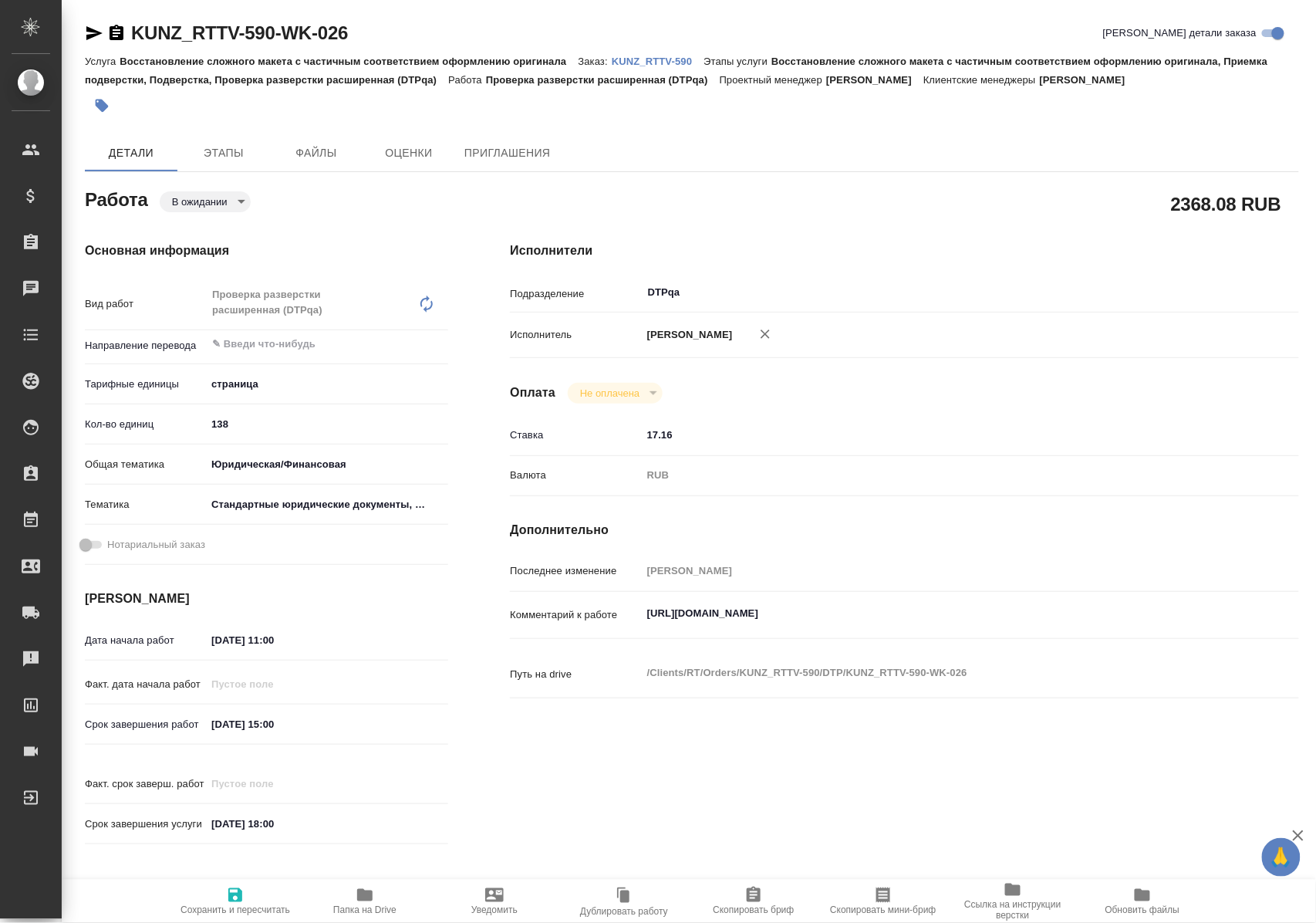
type textarea "x"
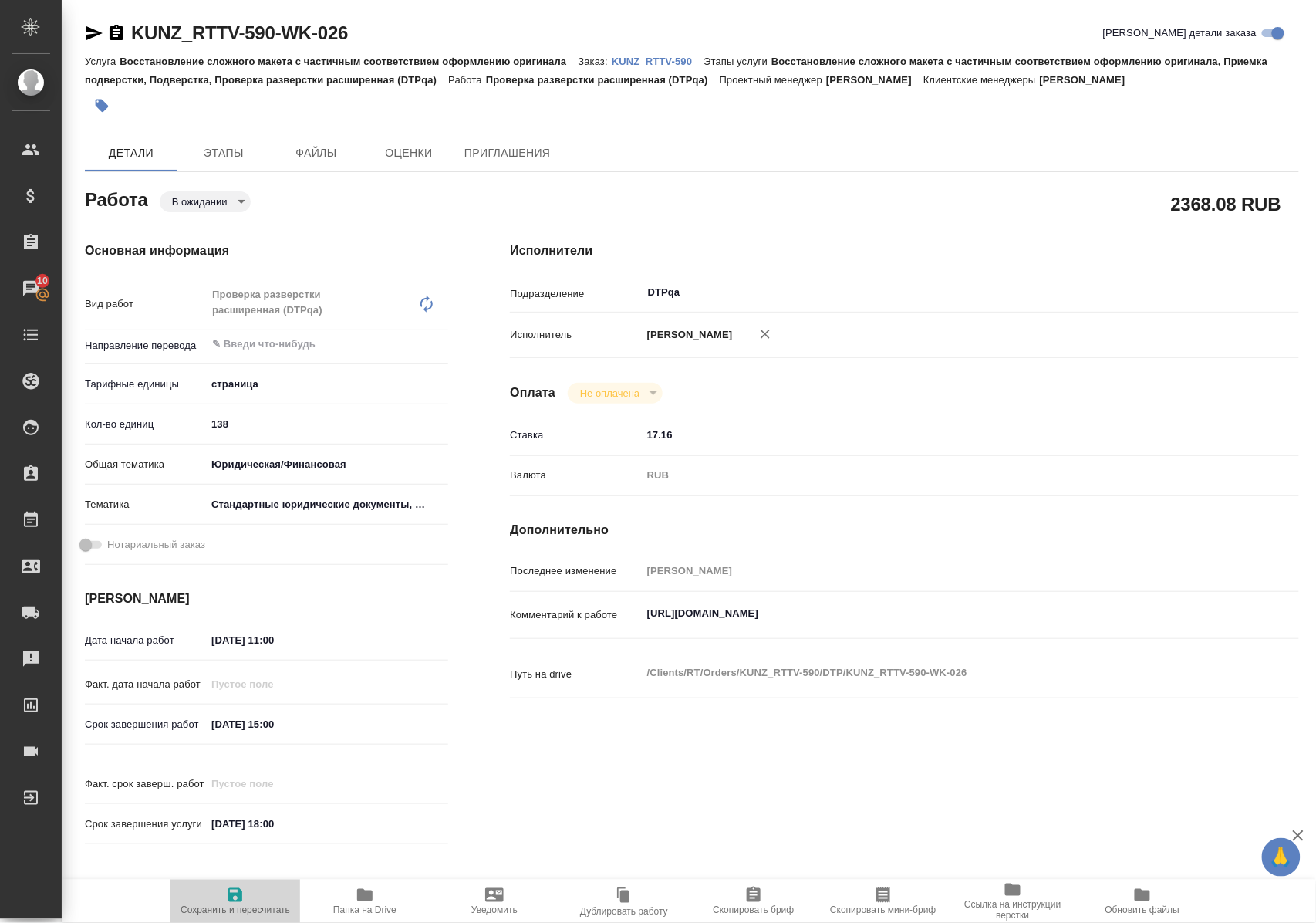
click at [233, 891] on icon "button" at bounding box center [235, 895] width 14 height 14
type textarea "x"
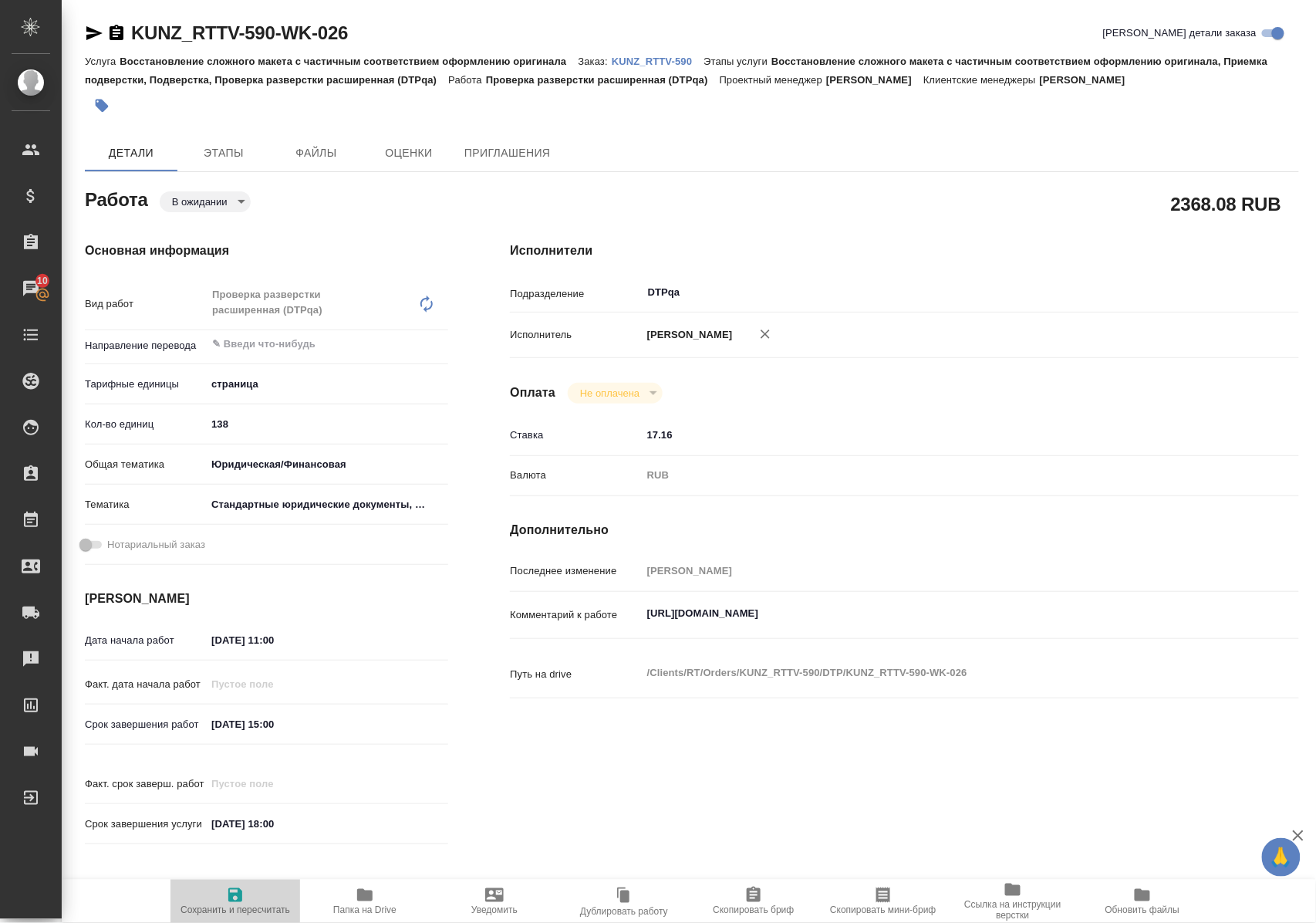
type textarea "x"
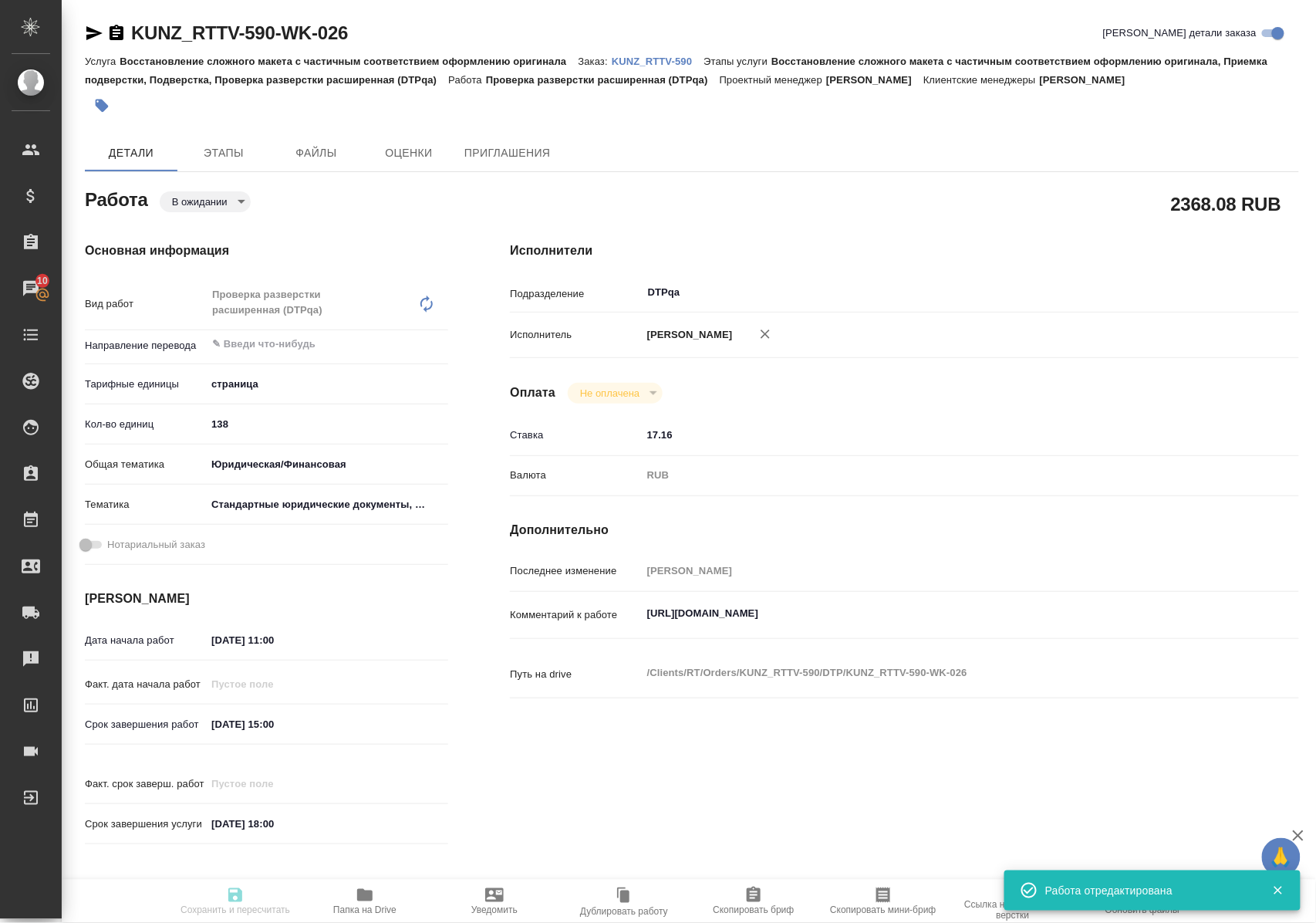
type input "pending"
type textarea "Проверка разверстки расширенная (DTPqa)"
type textarea "x"
type input "5a8b1489cc6b4906c91bfdb2"
type input "138"
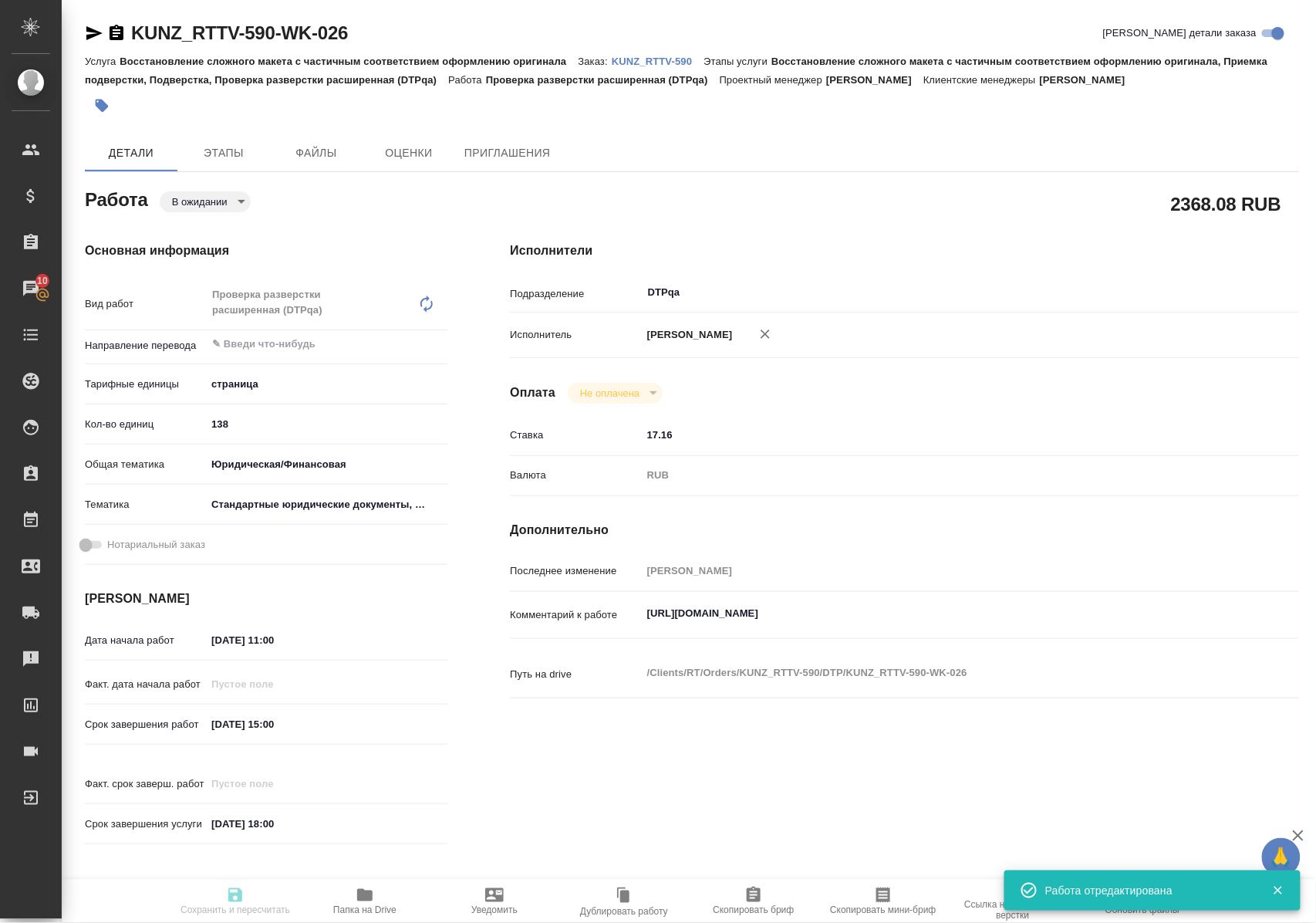
type input "yr-fn"
type input "5f647205b73bc97568ca66bf"
type input "[DATE] 11:00"
type input "26.09.2025 15:00"
type input "[DATE] 18:00"
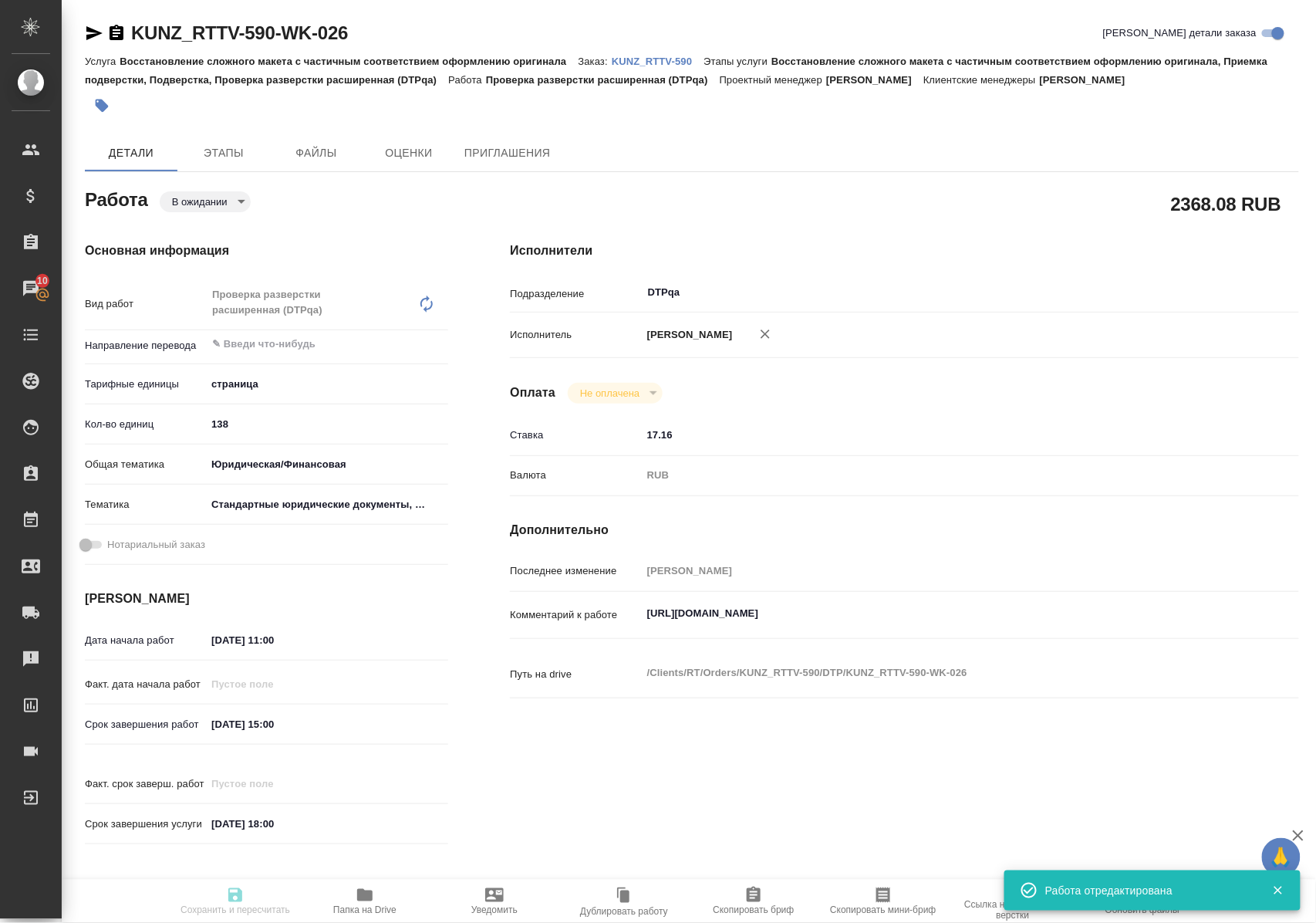
type input "DTPqa"
type input "notPayed"
type input "17.16"
type input "RUB"
type input "Полушина Алена"
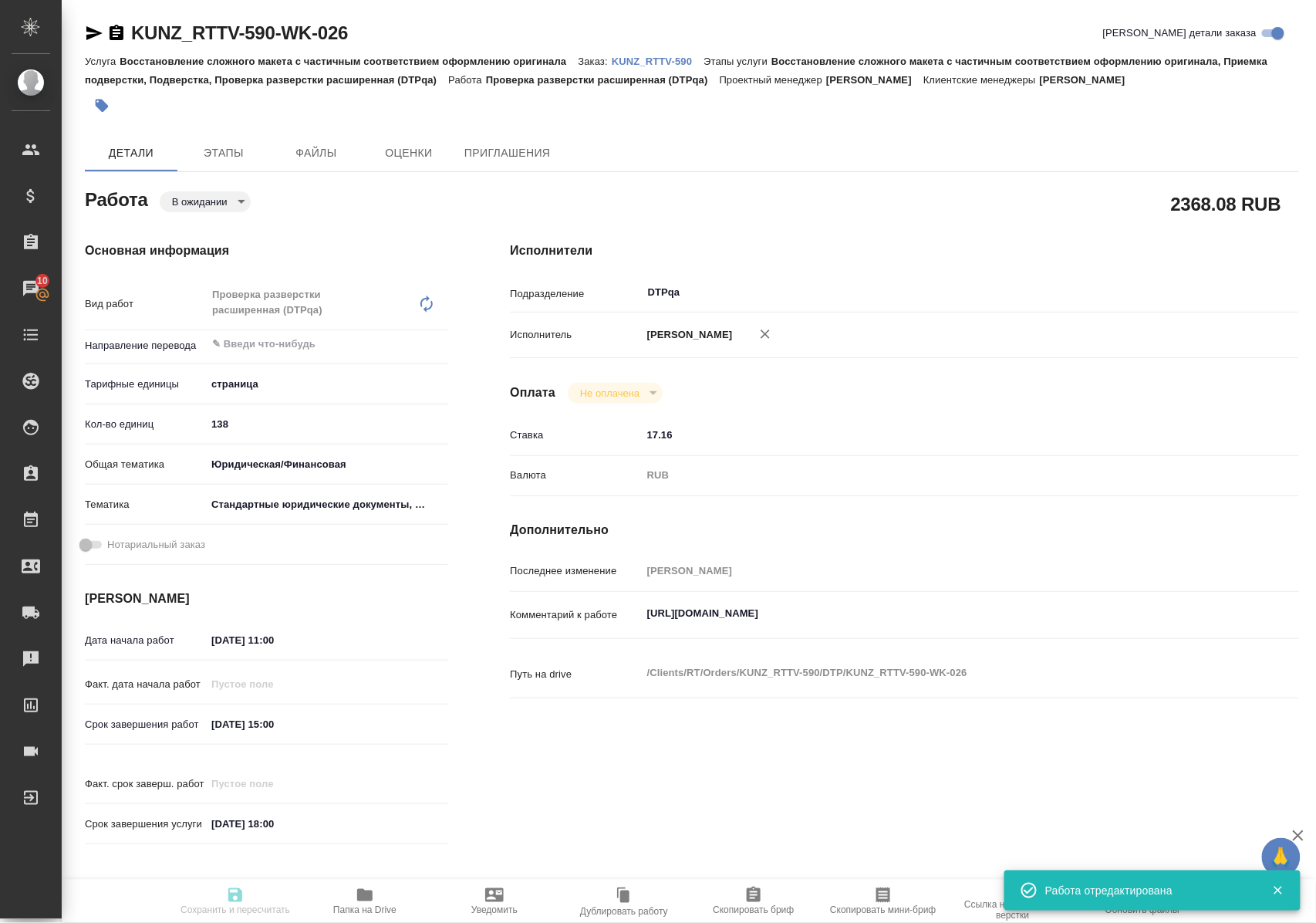
type textarea "https://tera.awatera.com/Work/68d10baa67d1af6a9df9bff4/"
type textarea "x"
type textarea "/Clients/RT/Orders/KUNZ_RTTV-590/DTP/KUNZ_RTTV-590-WK-026"
type textarea "x"
type input "KUNZ_RTTV-590"
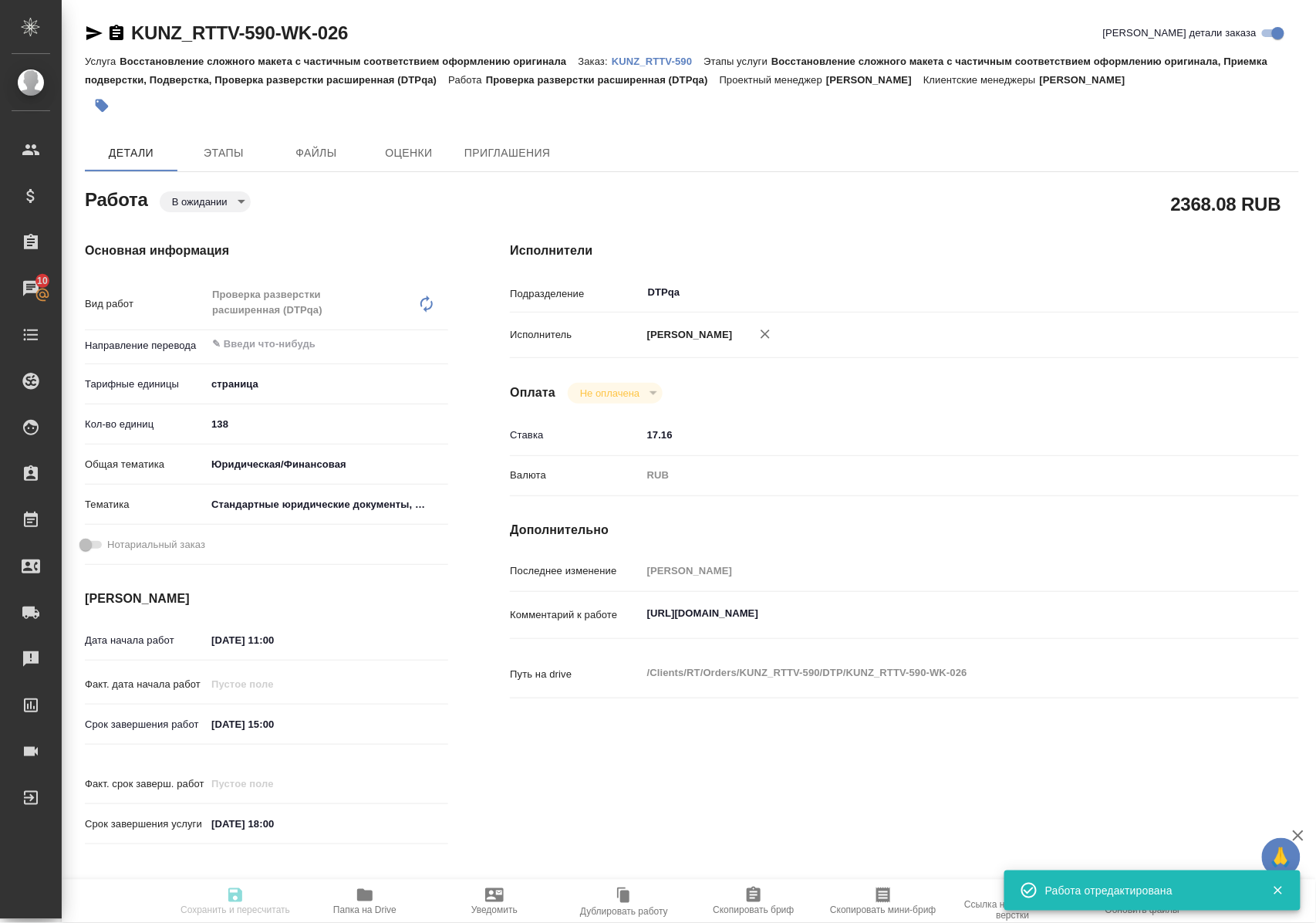
type input "Восстановление сложного макета с частичным соответствием оформлению оригинала"
type input "Восстановление сложного макета с частичным соответствием оформлению оригинала, …"
type input "Веселова Юлия"
type input "Оксютович Ирина"
type input "/Clients/RT/Orders/KUNZ_RTTV-590"
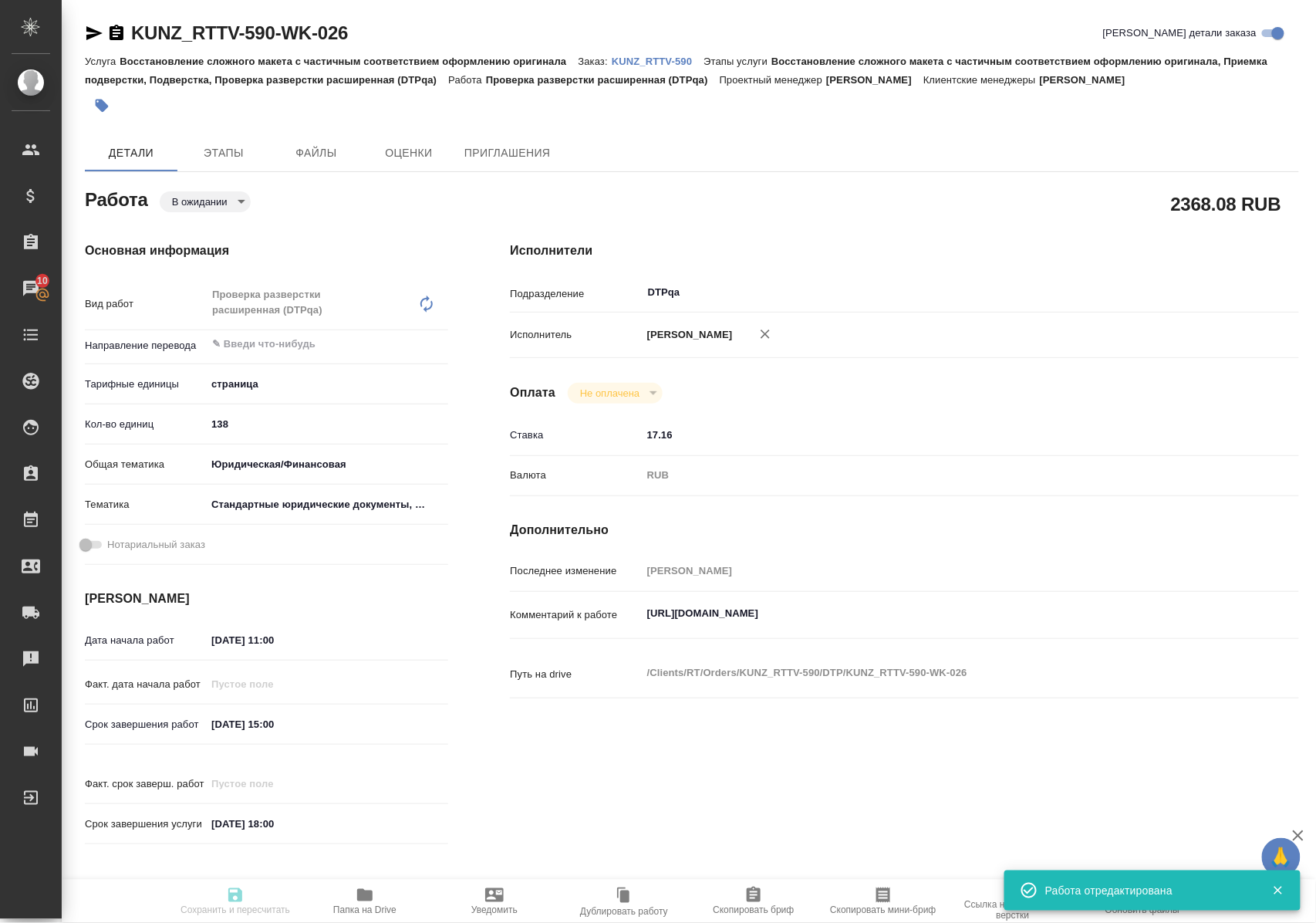
type textarea "x"
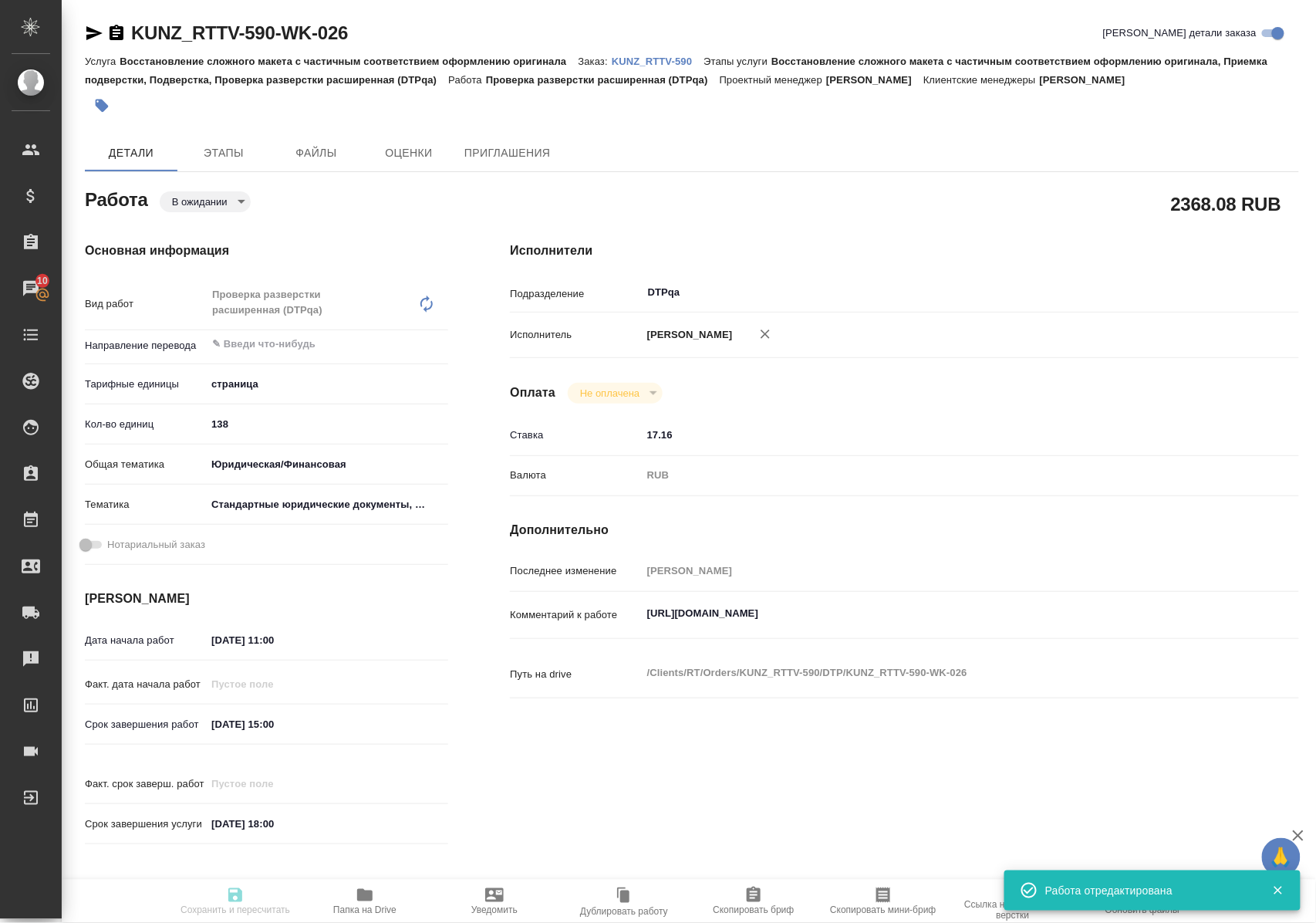
type textarea "x"
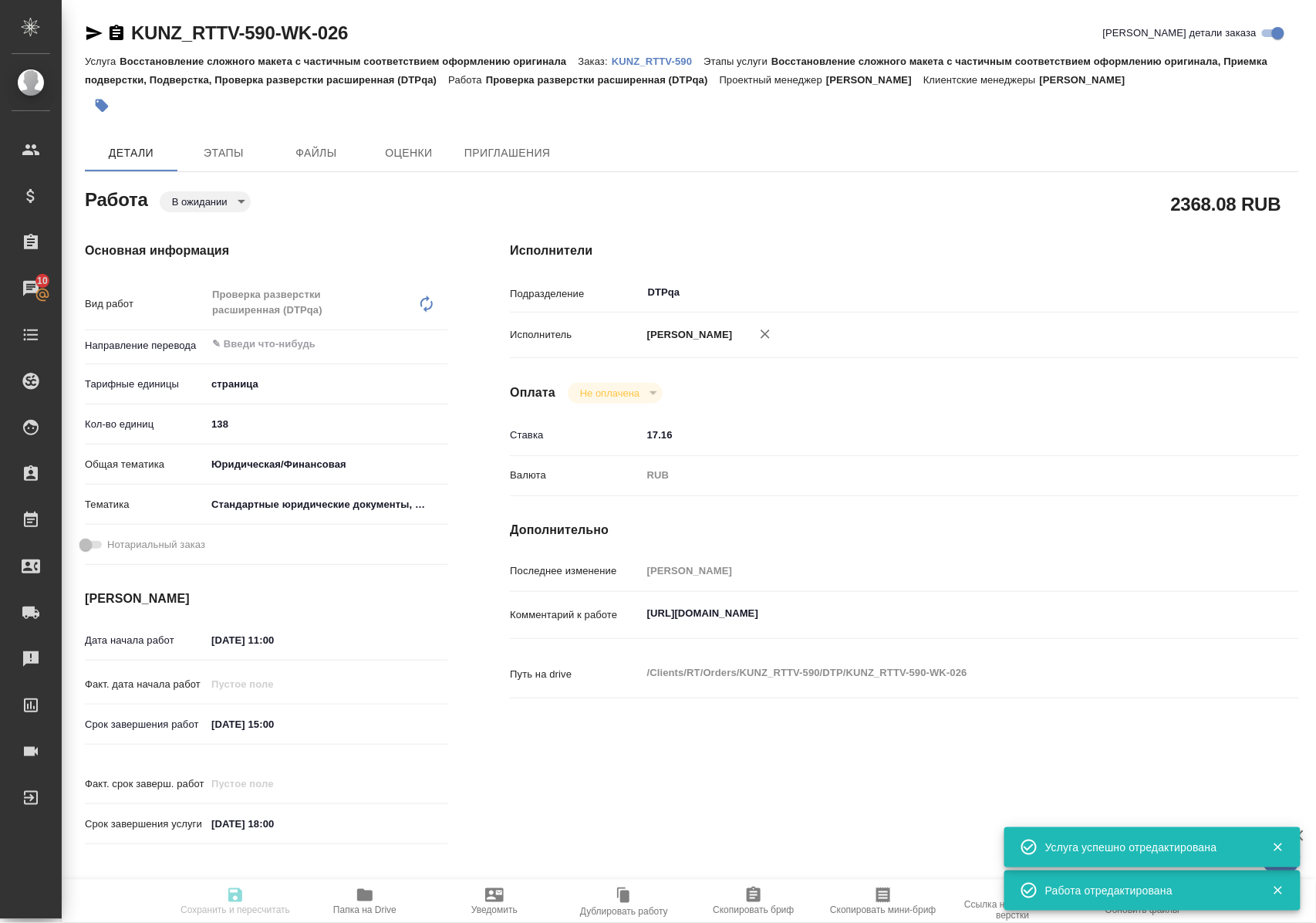
type textarea "x"
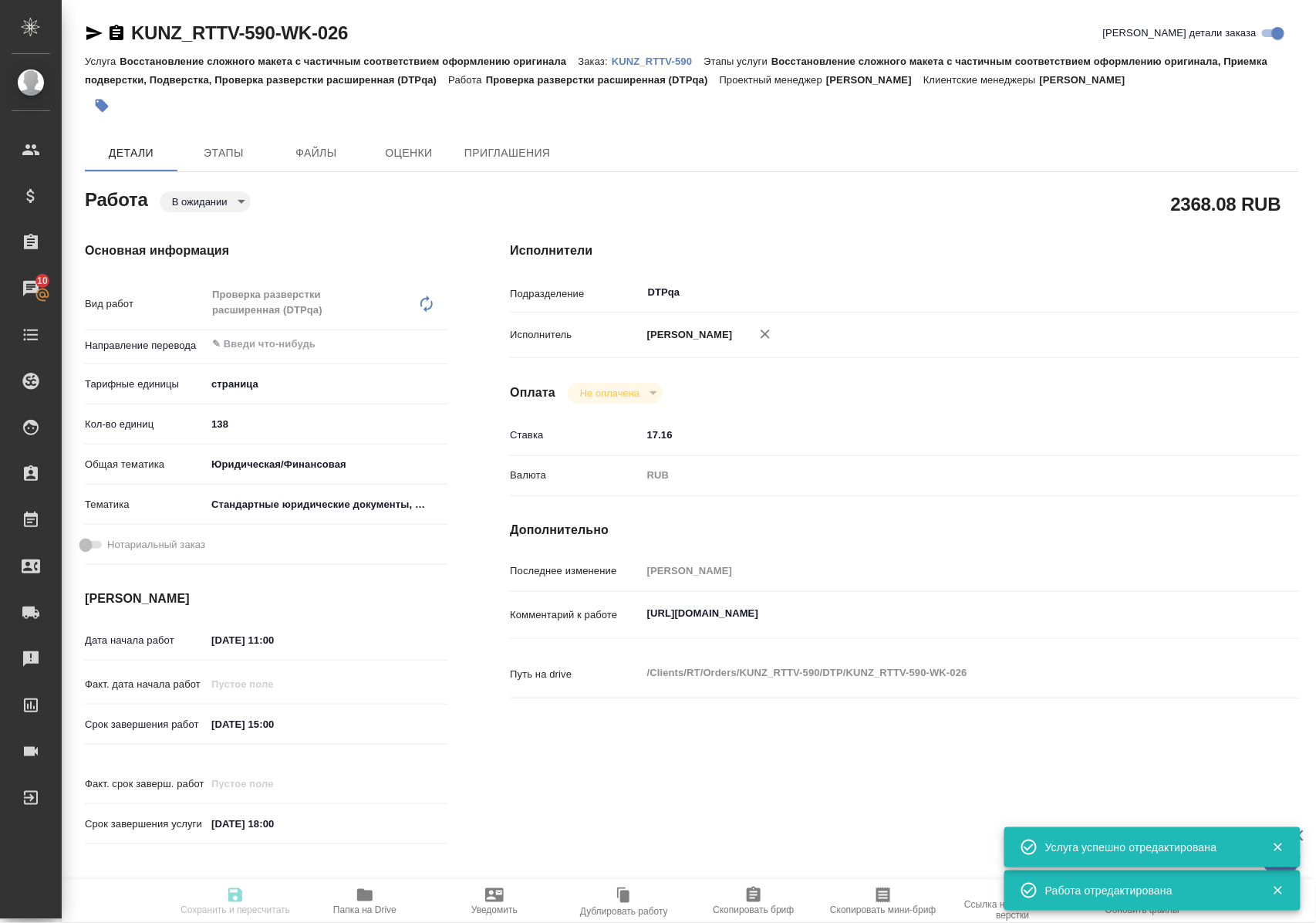
type textarea "x"
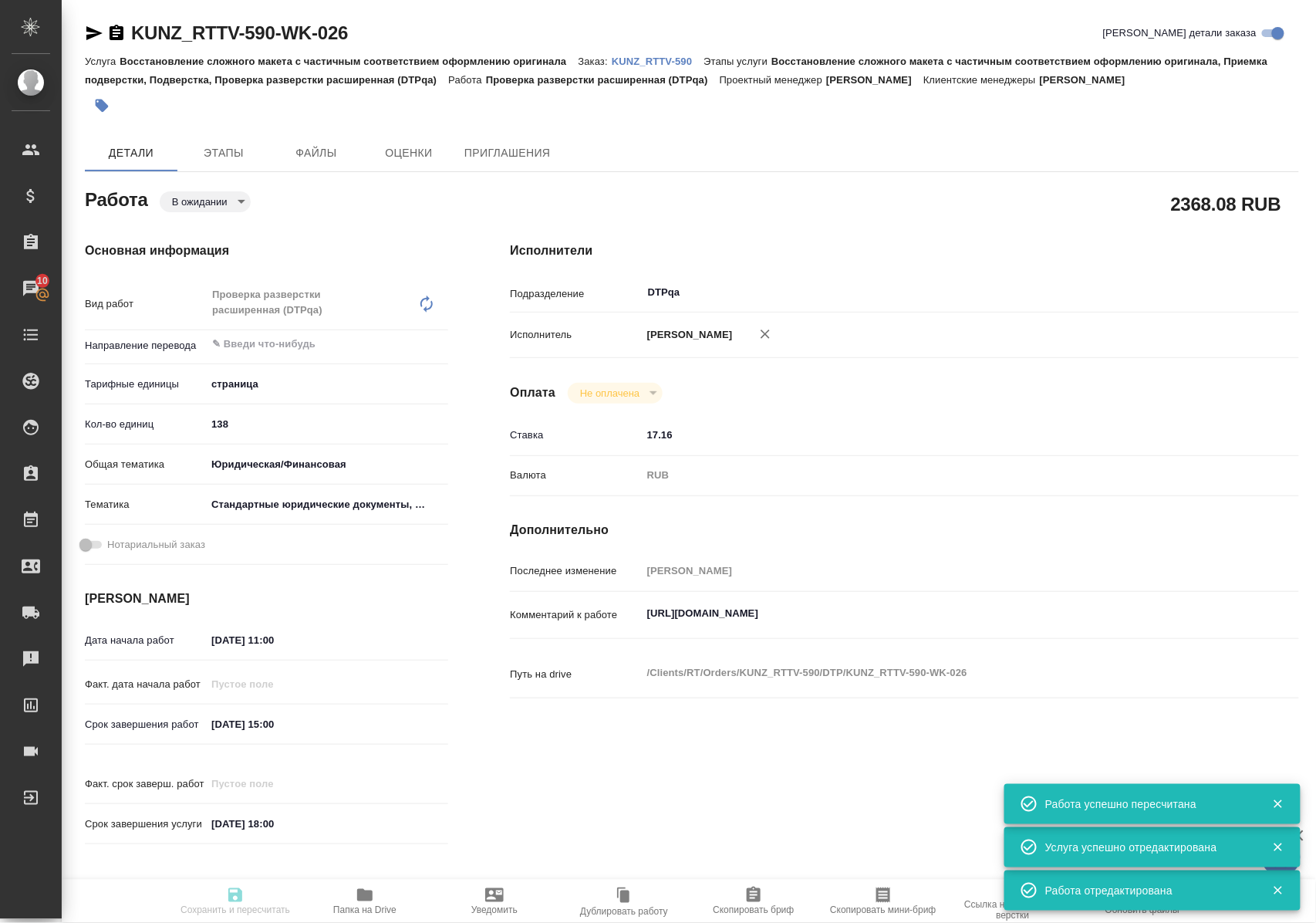
type input "pending"
type textarea "Проверка разверстки расширенная (DTPqa)"
type textarea "x"
type input "5a8b1489cc6b4906c91bfdb2"
type input "138"
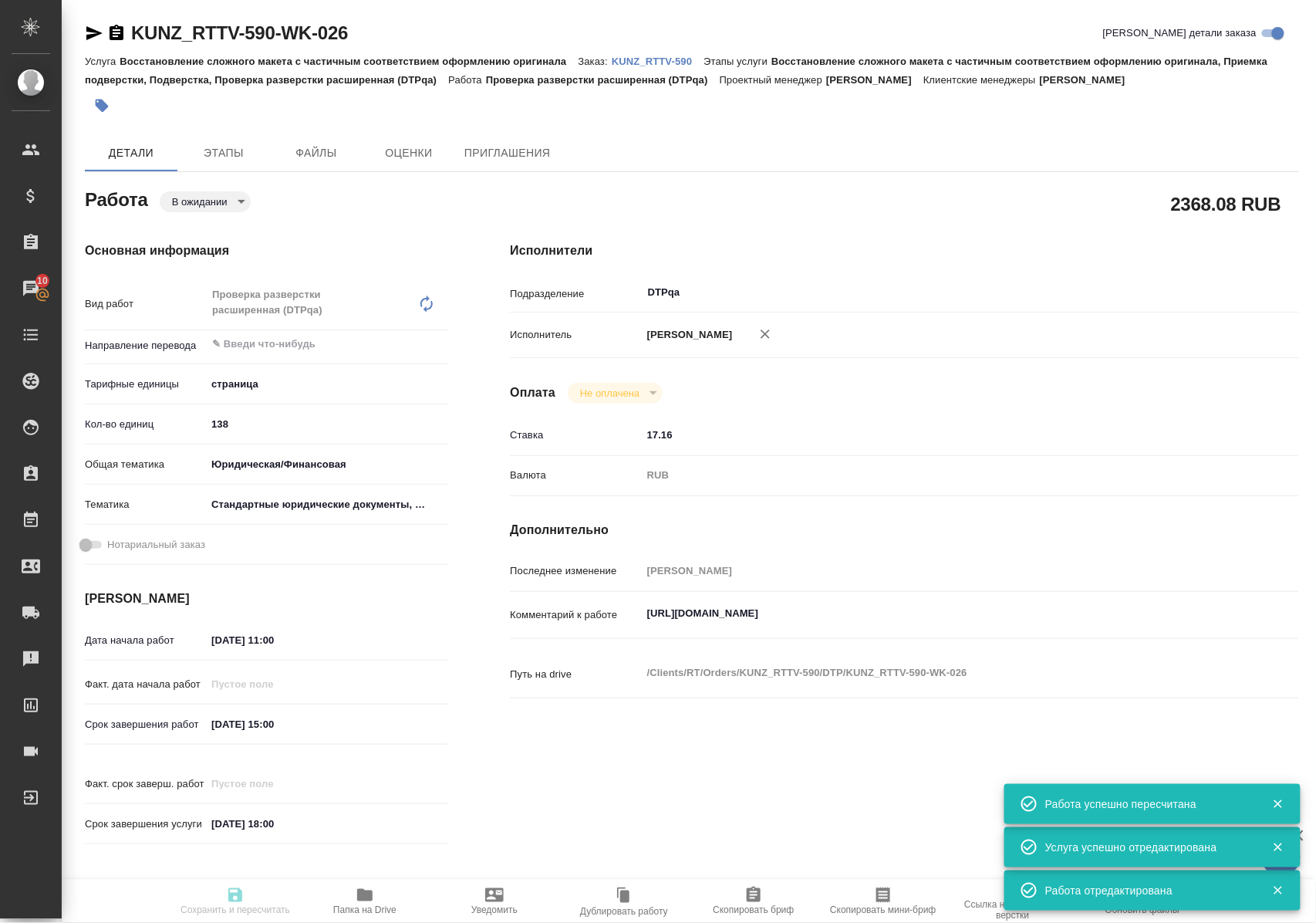
type input "yr-fn"
type input "5f647205b73bc97568ca66bf"
type input "[DATE] 11:00"
type input "26.09.2025 15:00"
type input "15.10.2025 18:00"
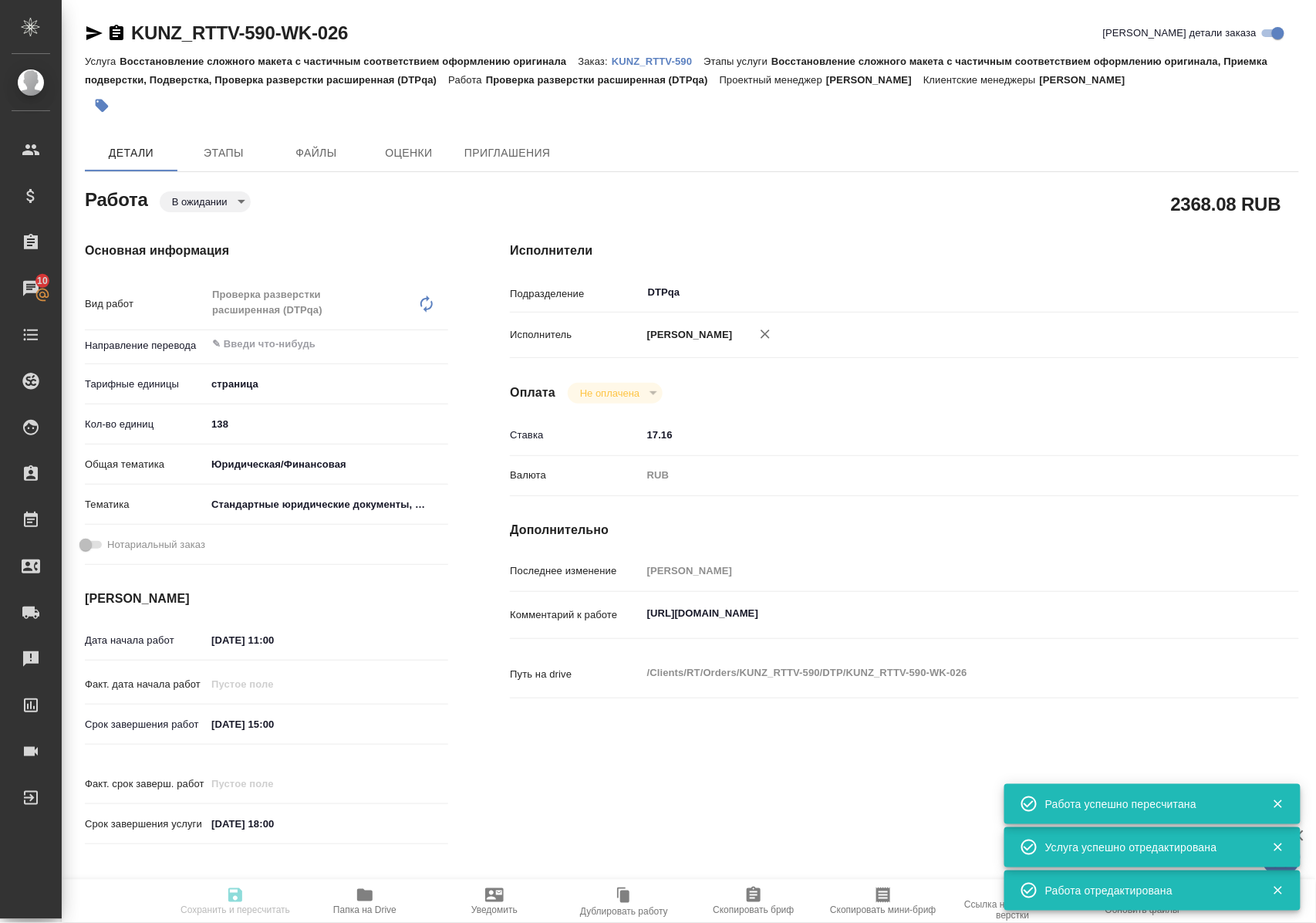
type input "DTPqa"
type input "notPayed"
type input "17.16"
type input "RUB"
type input "Полушина Алена"
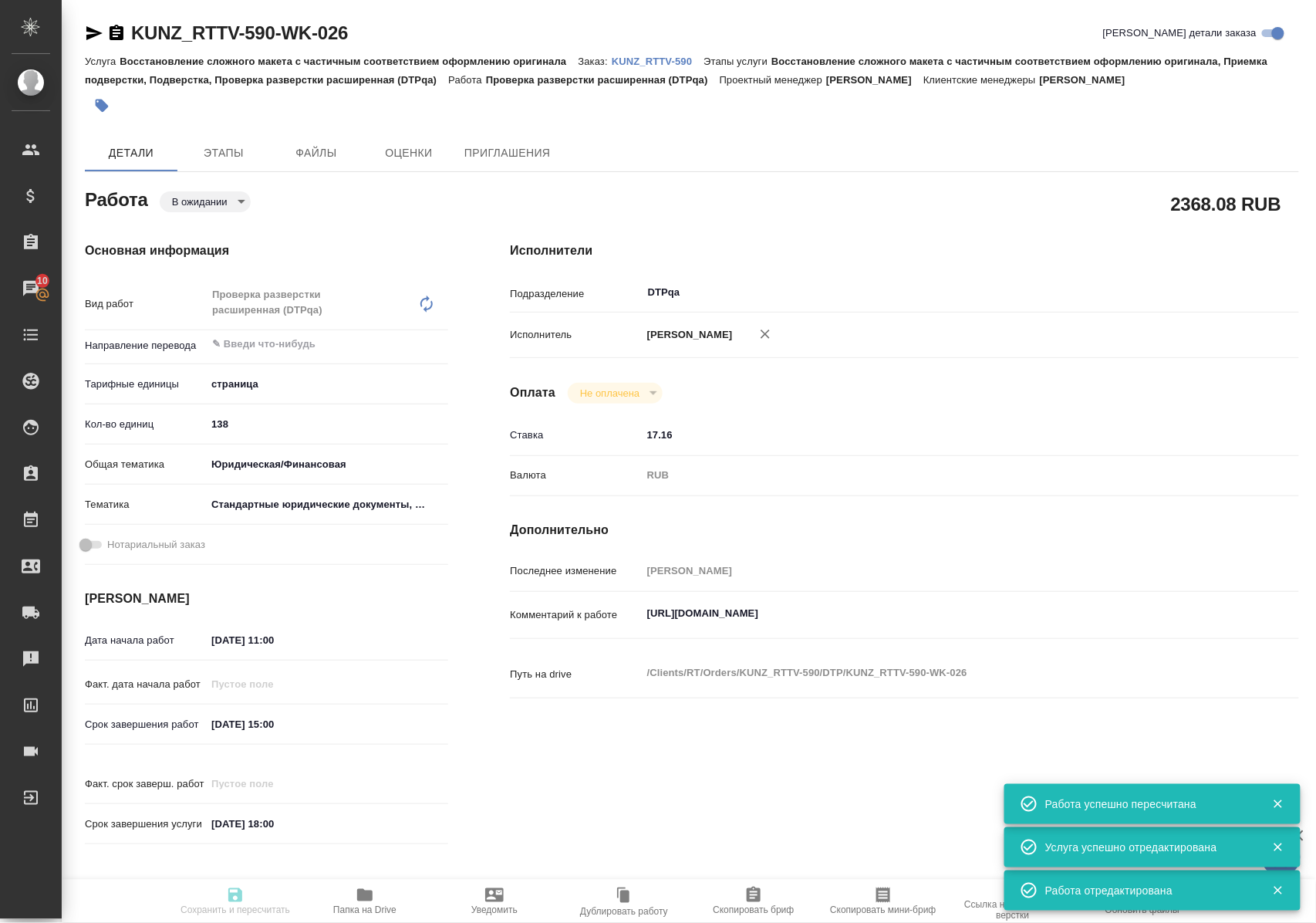
type textarea "https://tera.awatera.com/Work/68d10baa67d1af6a9df9bff4/"
type textarea "x"
type textarea "/Clients/RT/Orders/KUNZ_RTTV-590/DTP/KUNZ_RTTV-590-WK-026"
type textarea "x"
type input "KUNZ_RTTV-590"
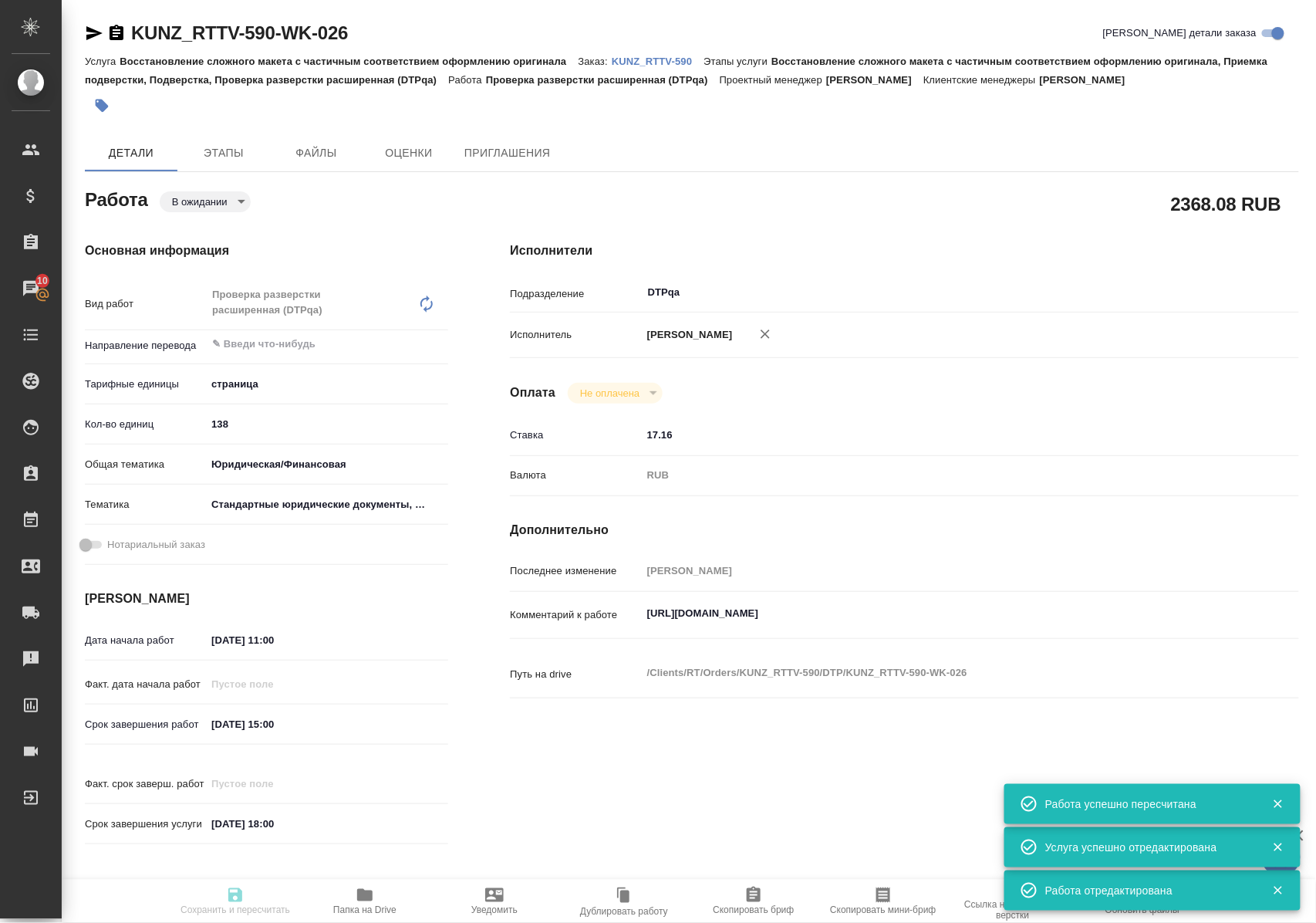
type input "Восстановление сложного макета с частичным соответствием оформлению оригинала"
type input "Восстановление сложного макета с частичным соответствием оформлению оригинала, …"
type input "Веселова Юлия"
type input "Оксютович Ирина"
type input "/Clients/RT/Orders/KUNZ_RTTV-590"
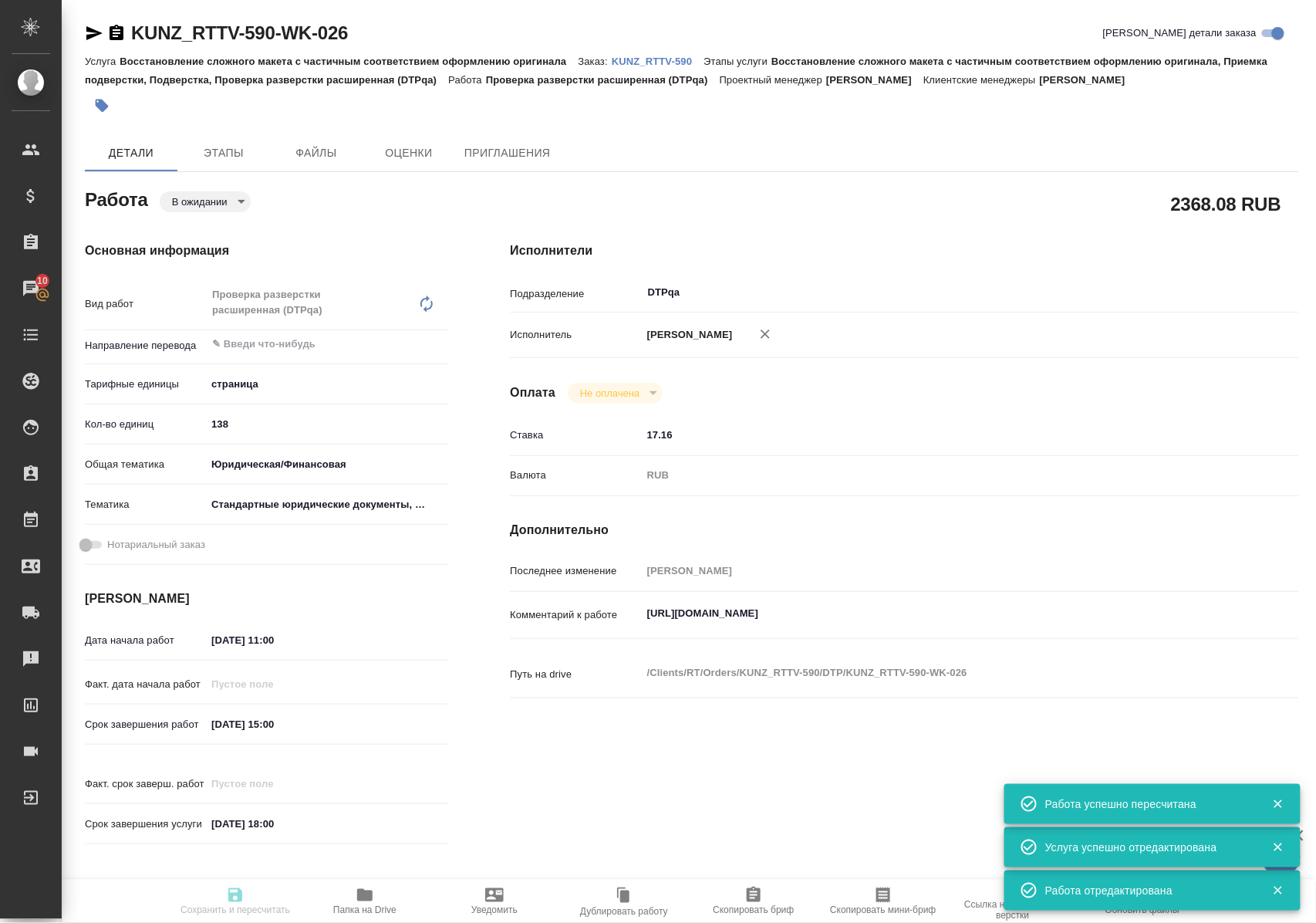
type textarea "x"
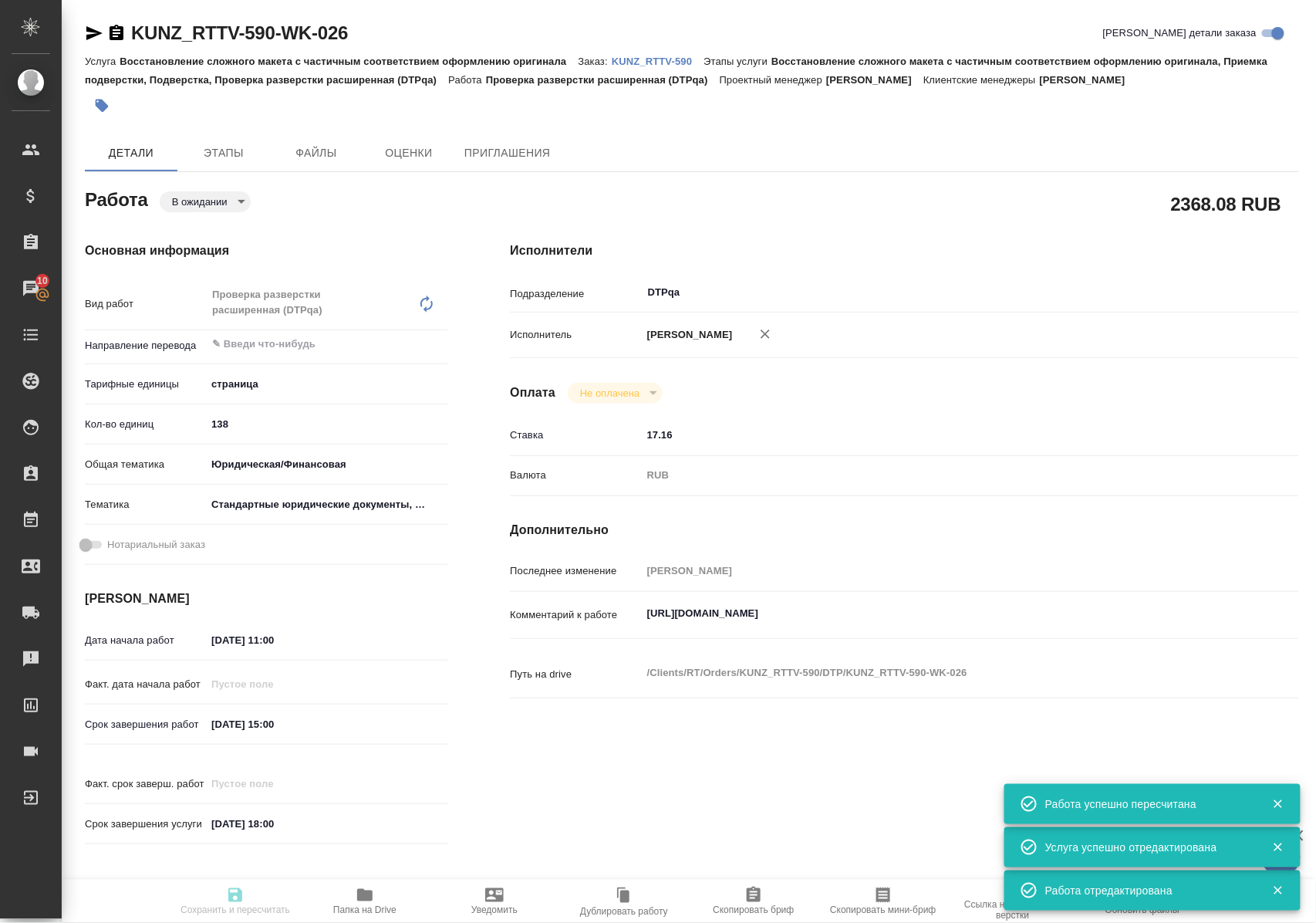
type textarea "x"
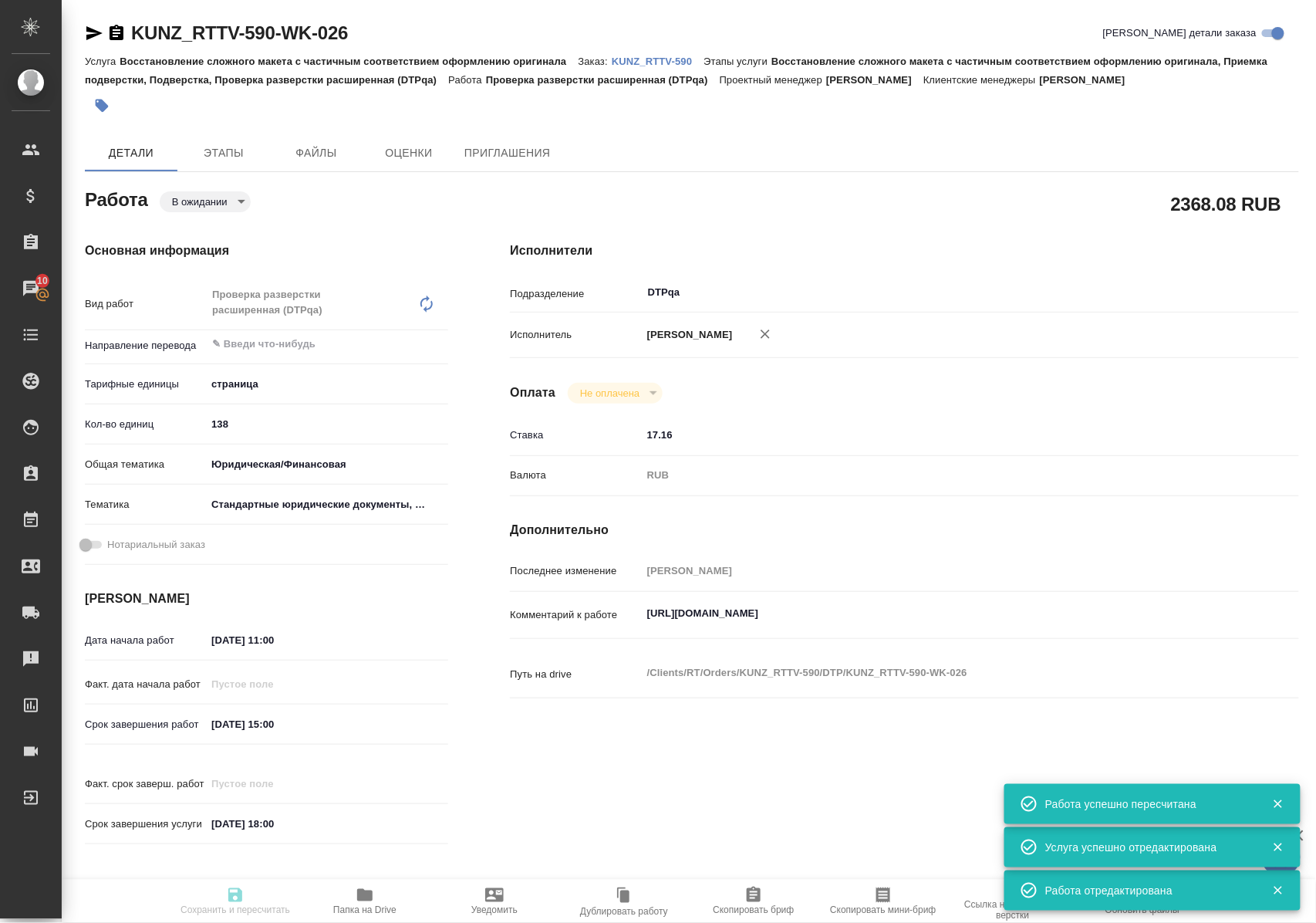
type textarea "x"
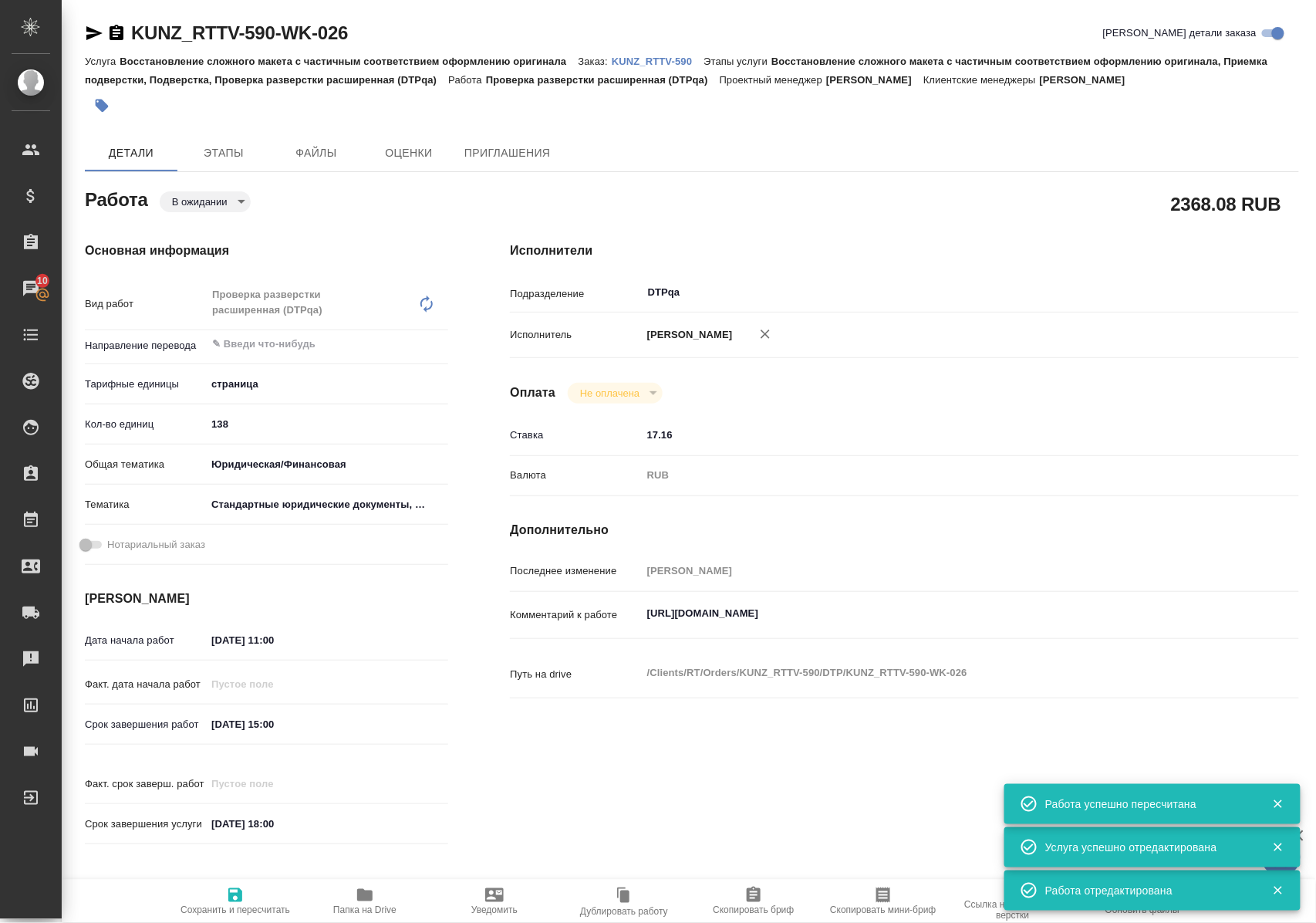
type textarea "x"
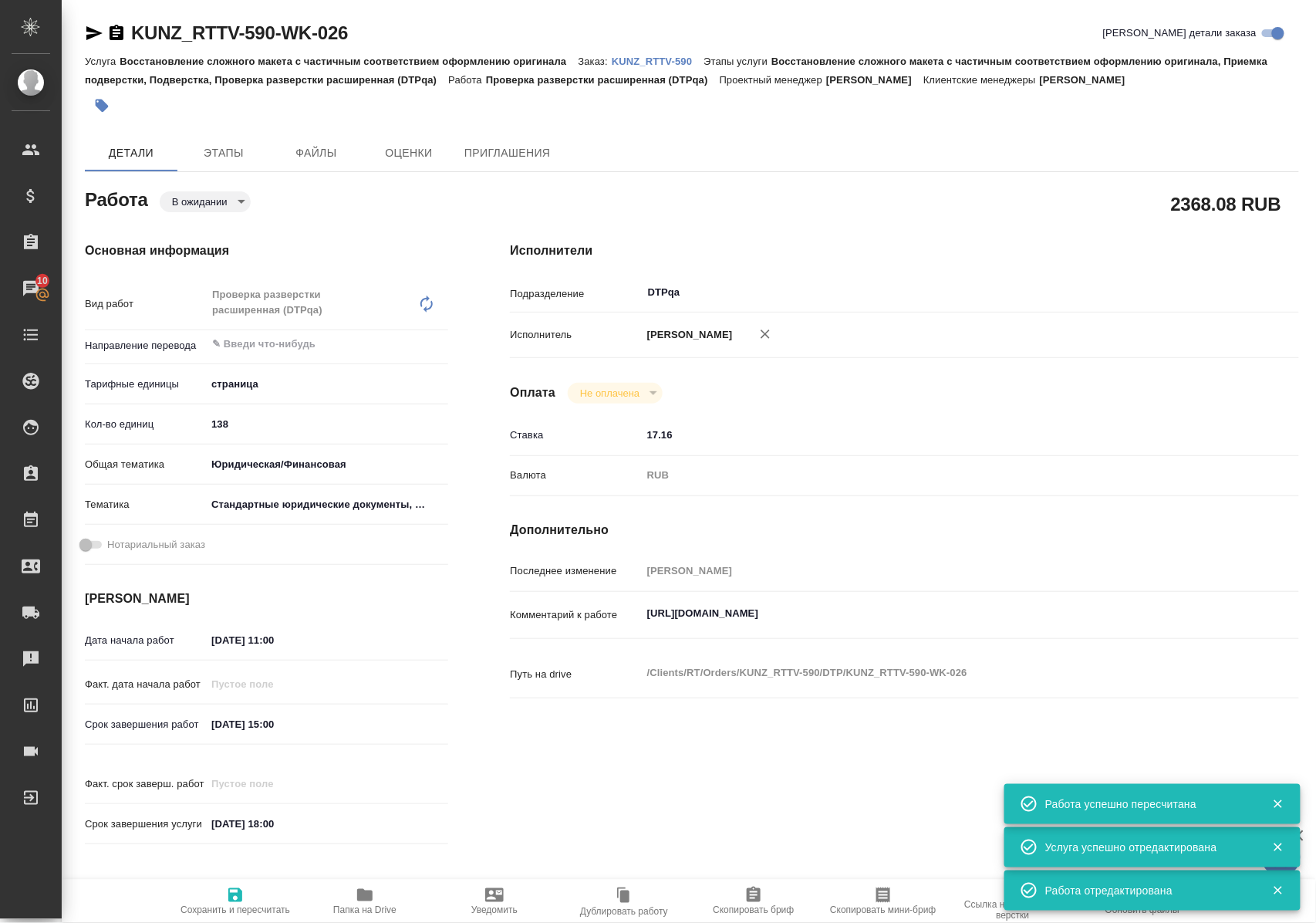
type textarea "x"
drag, startPoint x: 646, startPoint y: 627, endPoint x: 992, endPoint y: 628, distance: 346.0
click at [992, 627] on textarea "https://tera.awatera.com/Work/68d10baa67d1af6a9df9bff4/" at bounding box center [938, 614] width 590 height 26
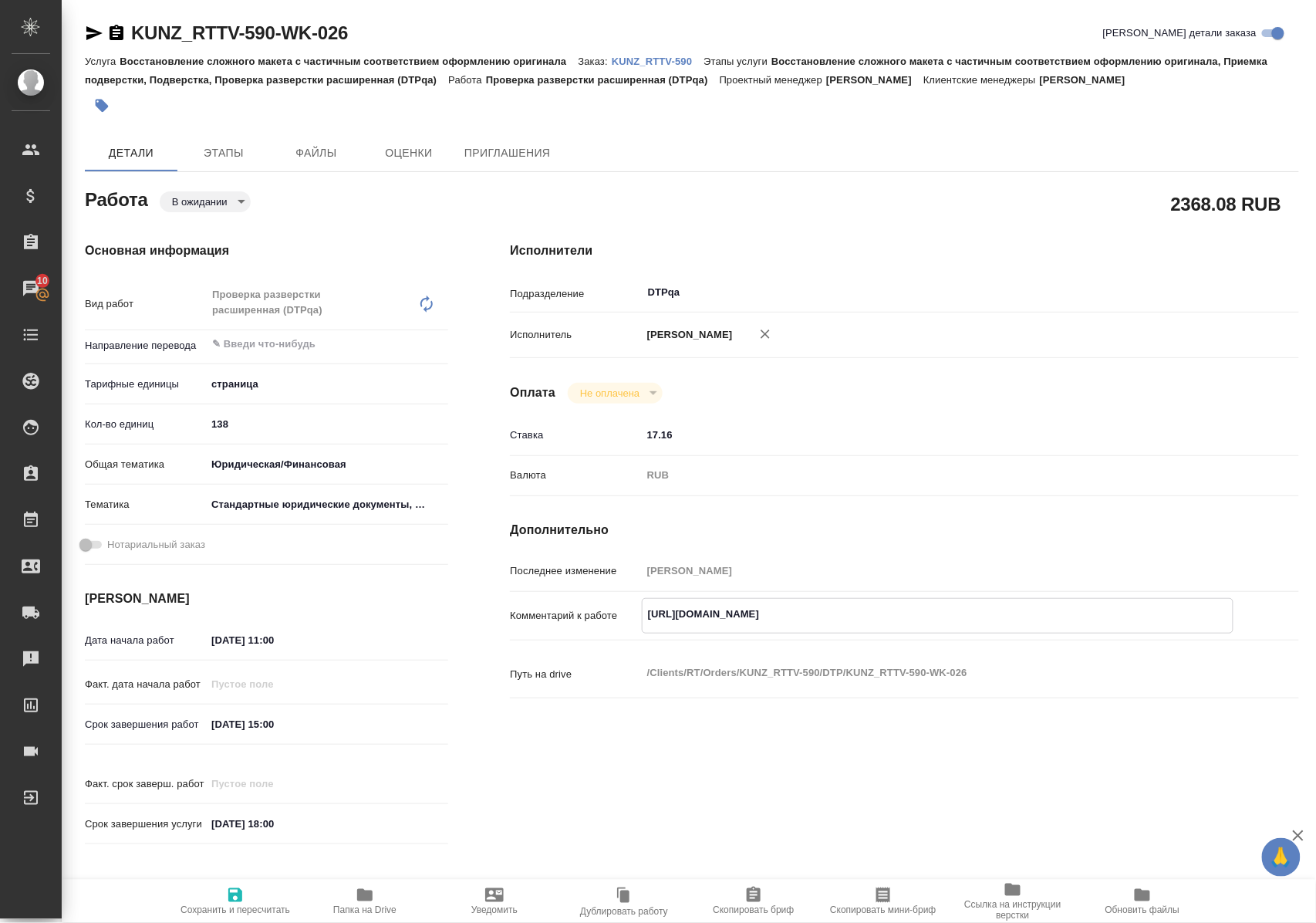
type textarea "x"
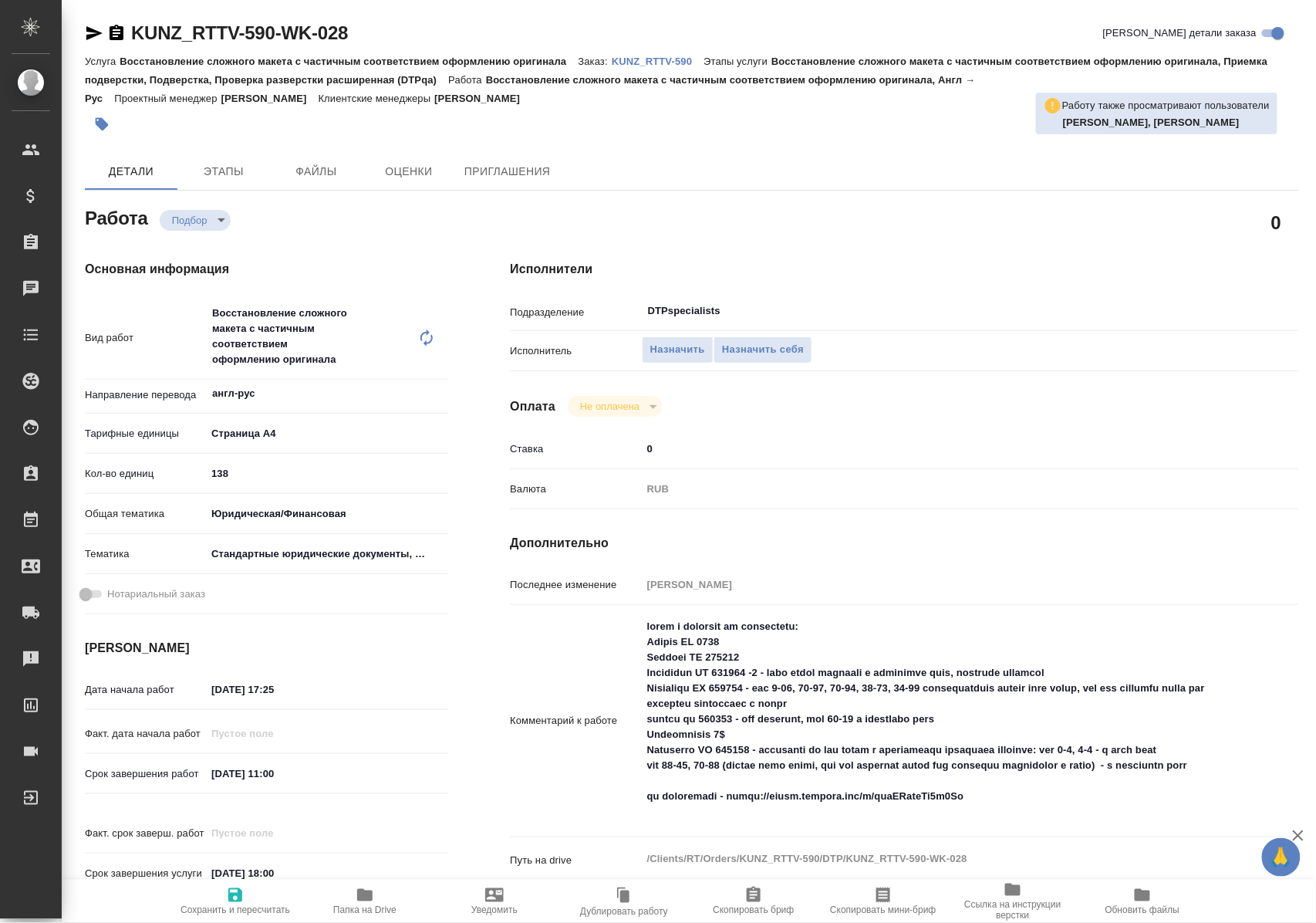
type textarea "x"
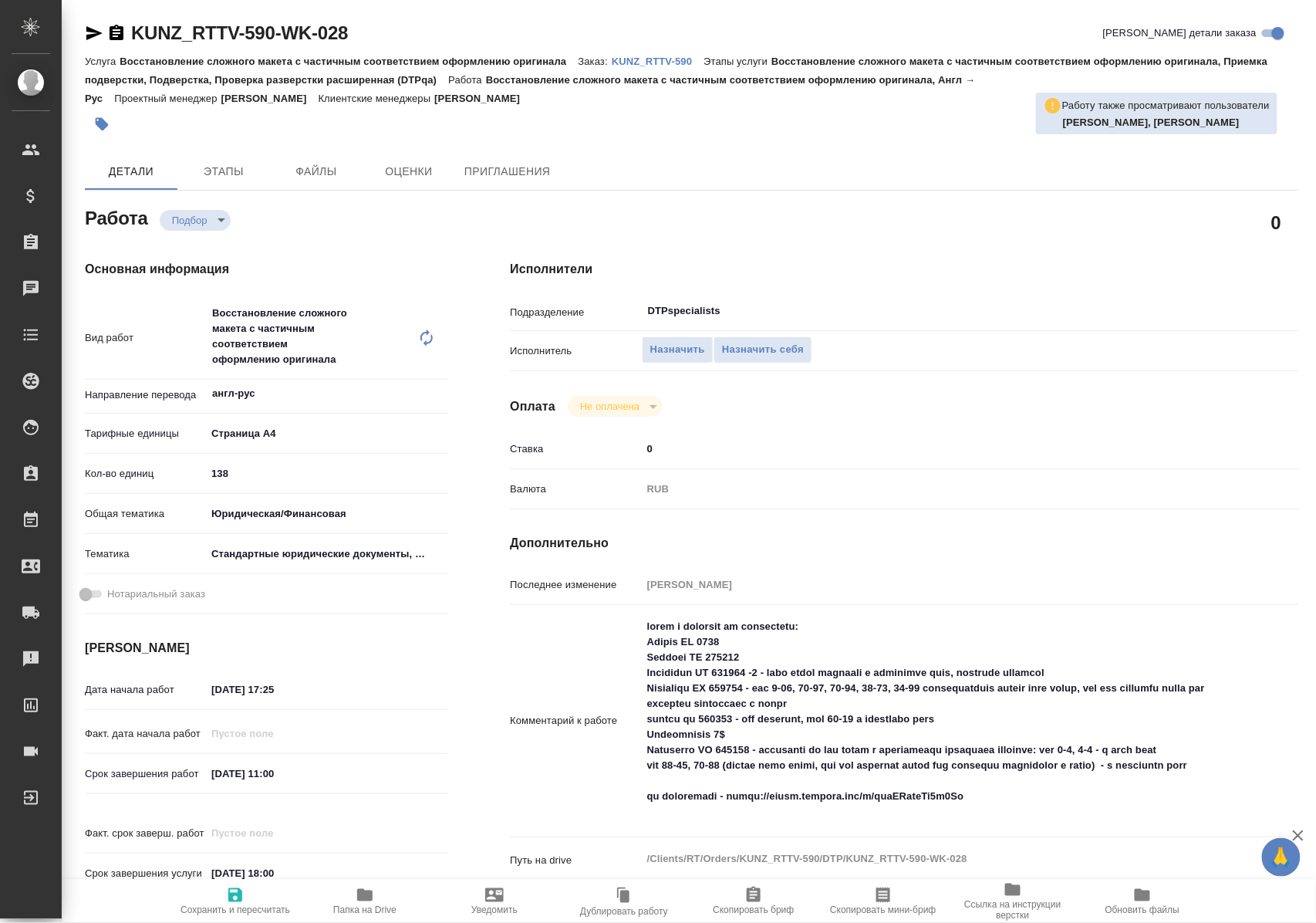
type textarea "x"
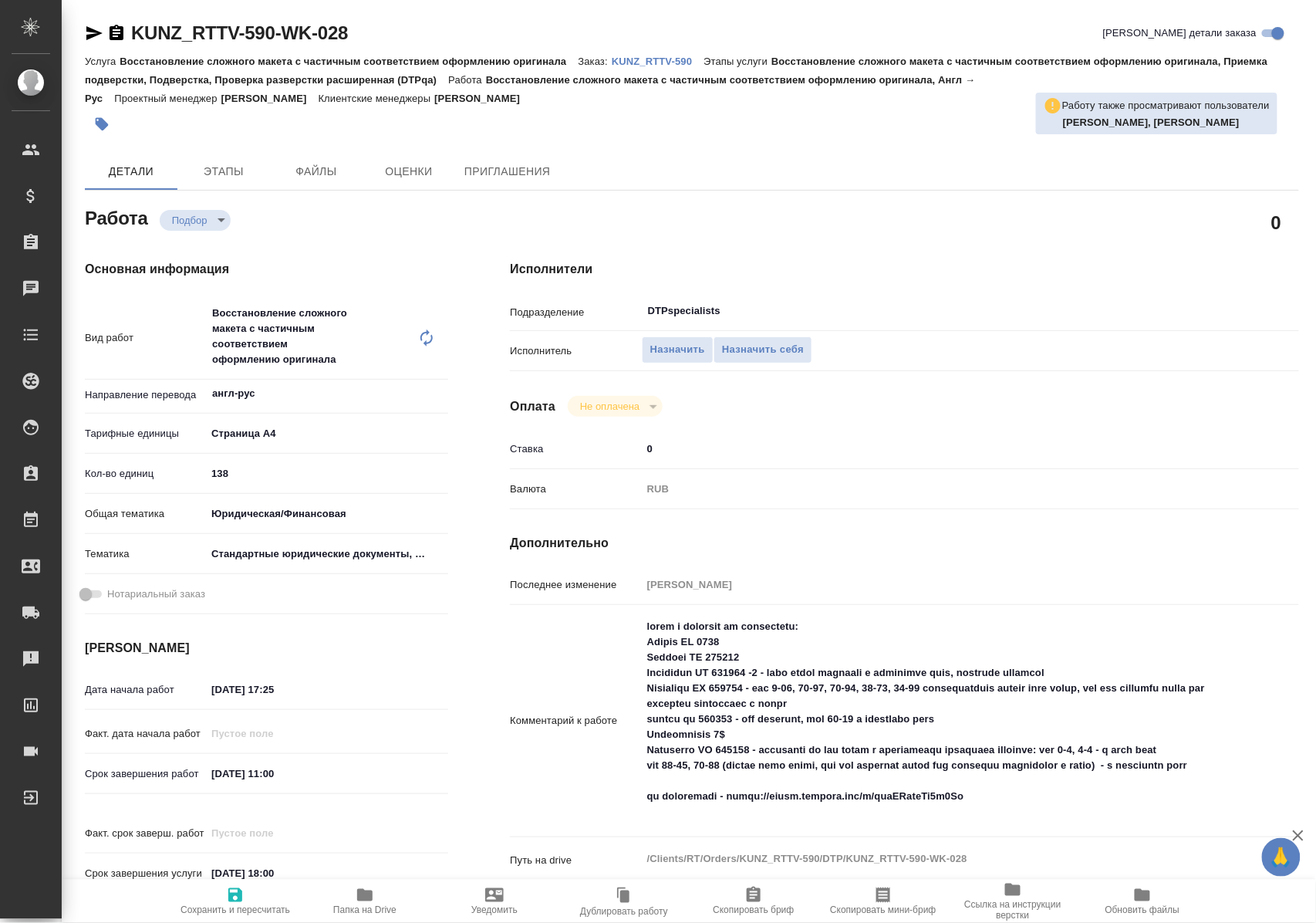
type textarea "x"
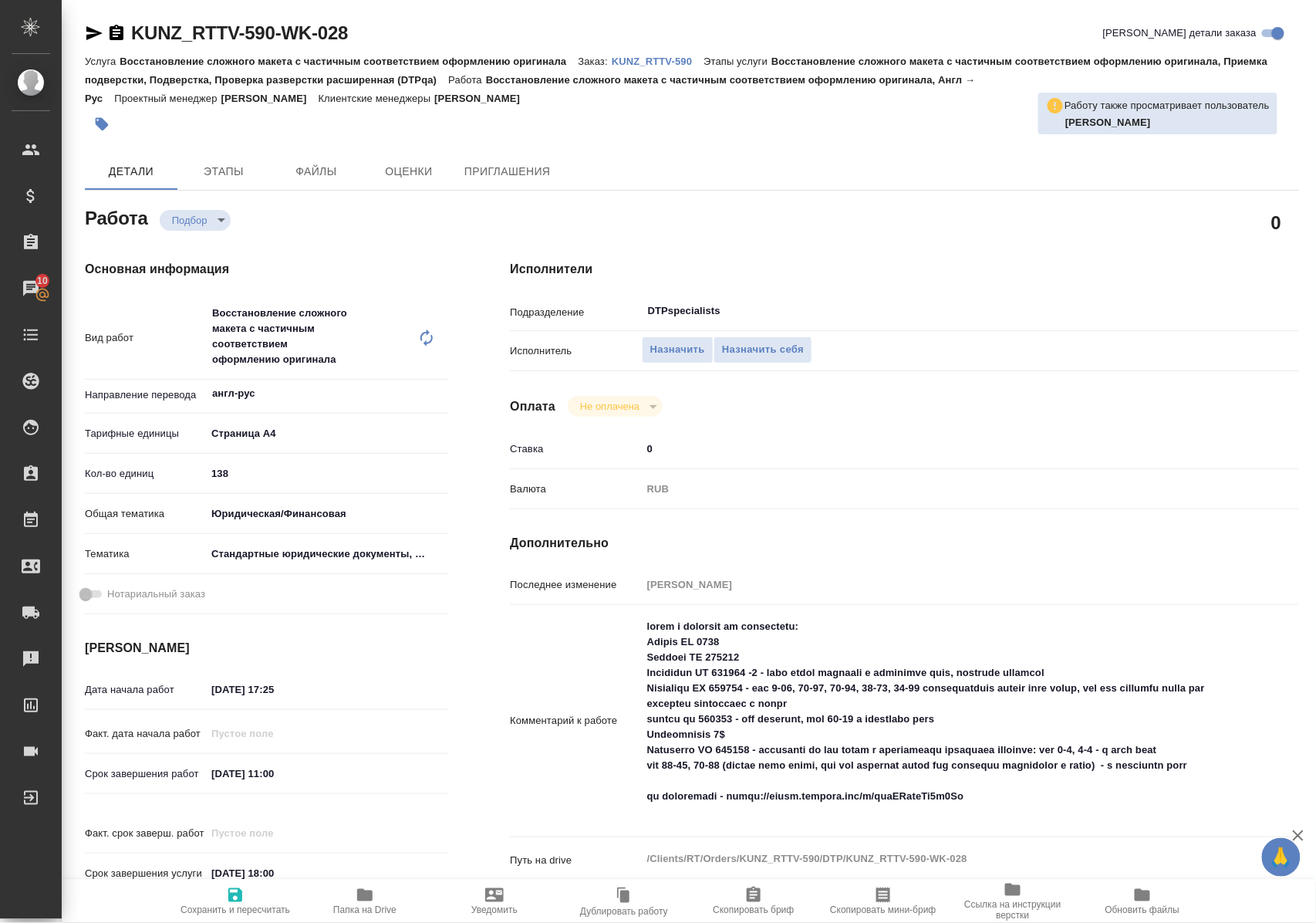
click at [372, 901] on icon "button" at bounding box center [365, 895] width 19 height 19
click at [97, 32] on icon "button" at bounding box center [95, 32] width 16 height 14
drag, startPoint x: 648, startPoint y: 675, endPoint x: 970, endPoint y: 672, distance: 322.0
click at [970, 672] on textarea at bounding box center [938, 719] width 590 height 212
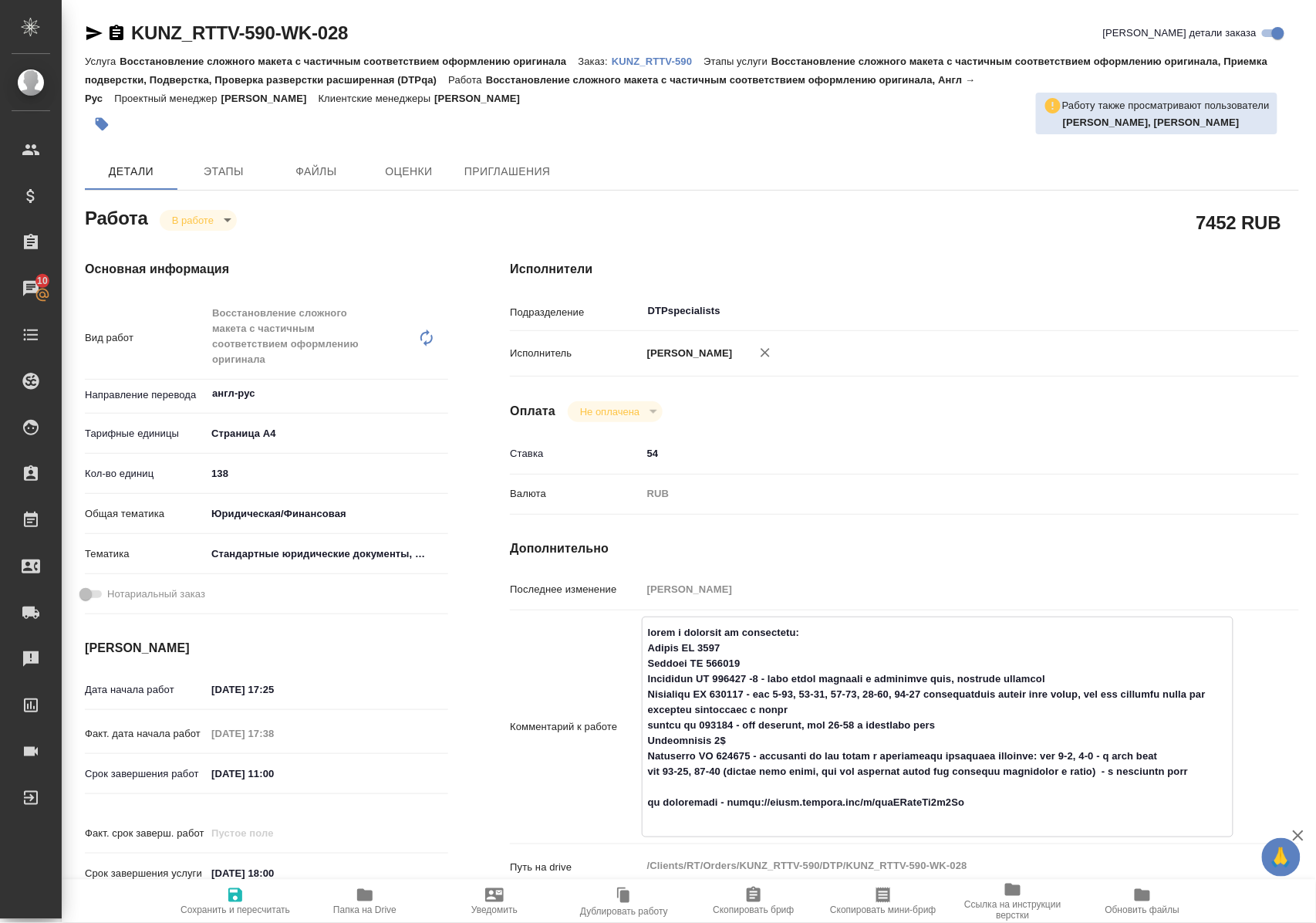
drag, startPoint x: 642, startPoint y: 698, endPoint x: 1084, endPoint y: 687, distance: 442.1
click at [1084, 687] on textarea at bounding box center [938, 725] width 590 height 212
